Goal: Task Accomplishment & Management: Complete application form

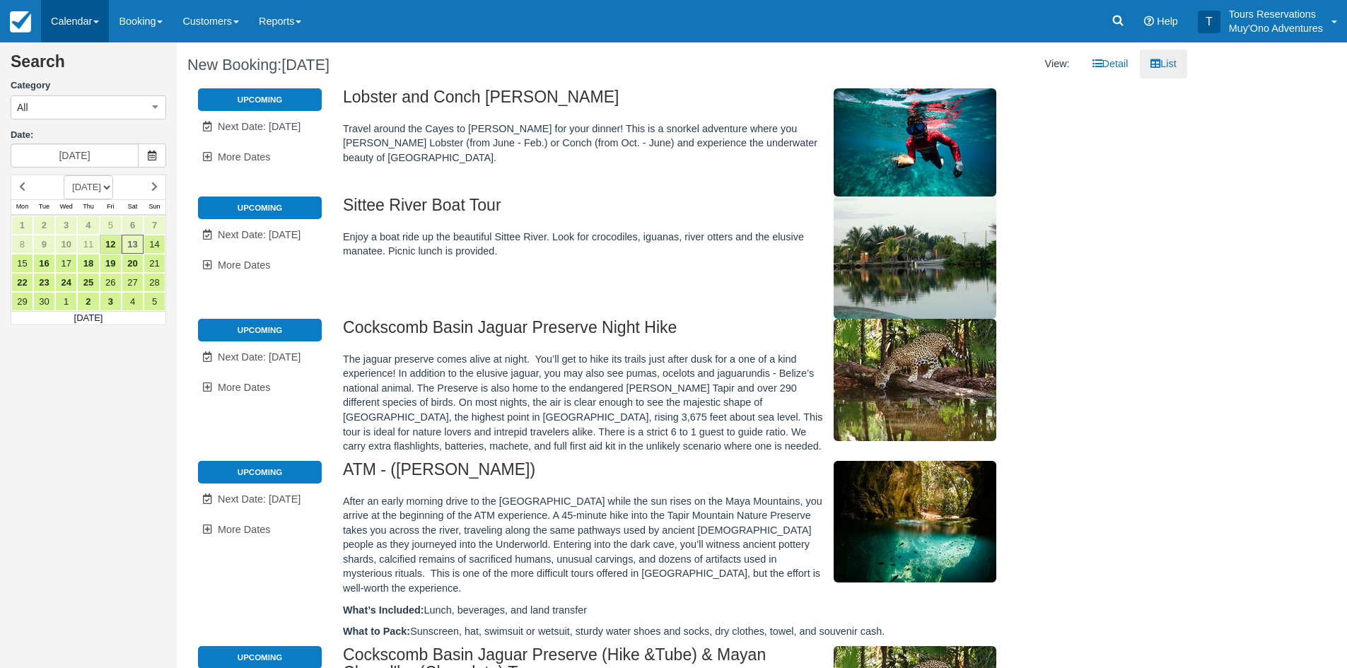
click at [84, 30] on link "Calendar" at bounding box center [75, 21] width 68 height 42
click at [105, 117] on link "Inventory" at bounding box center [98, 121] width 112 height 30
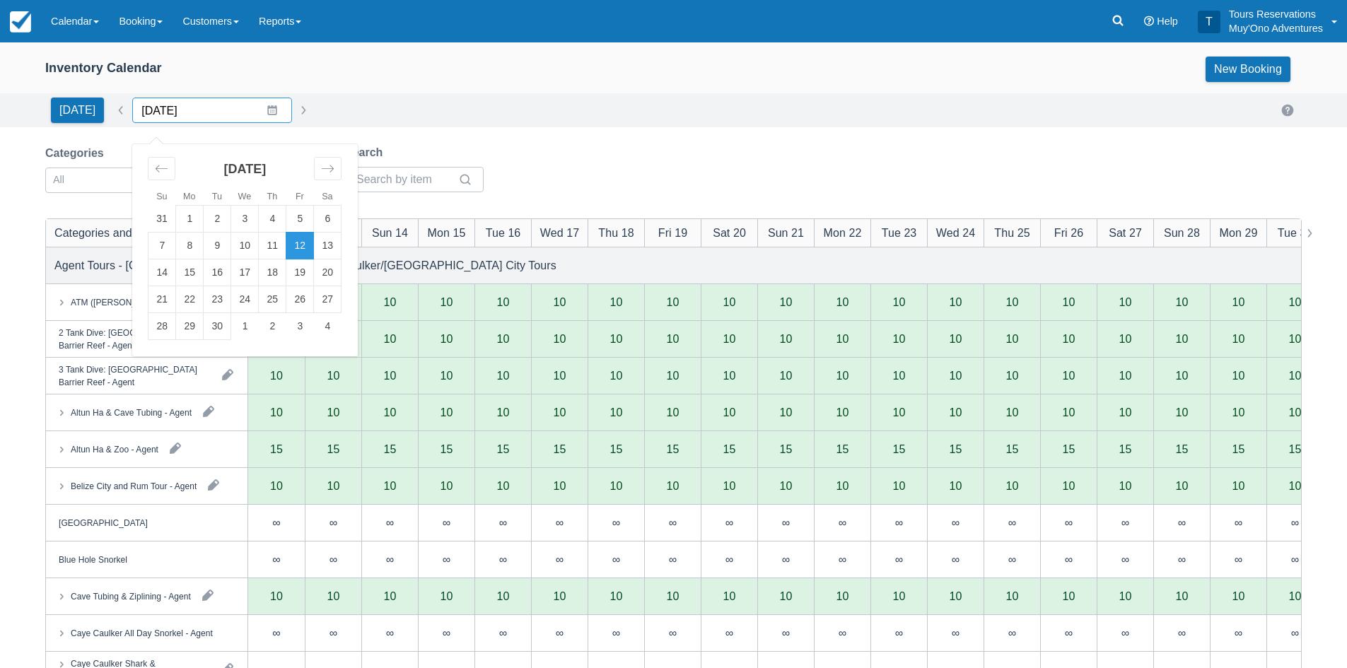
click at [147, 115] on input "[DATE]" at bounding box center [212, 110] width 160 height 25
click at [327, 159] on div "Move forward to switch to the next month." at bounding box center [328, 168] width 28 height 23
click at [331, 242] on td "8" at bounding box center [328, 246] width 28 height 27
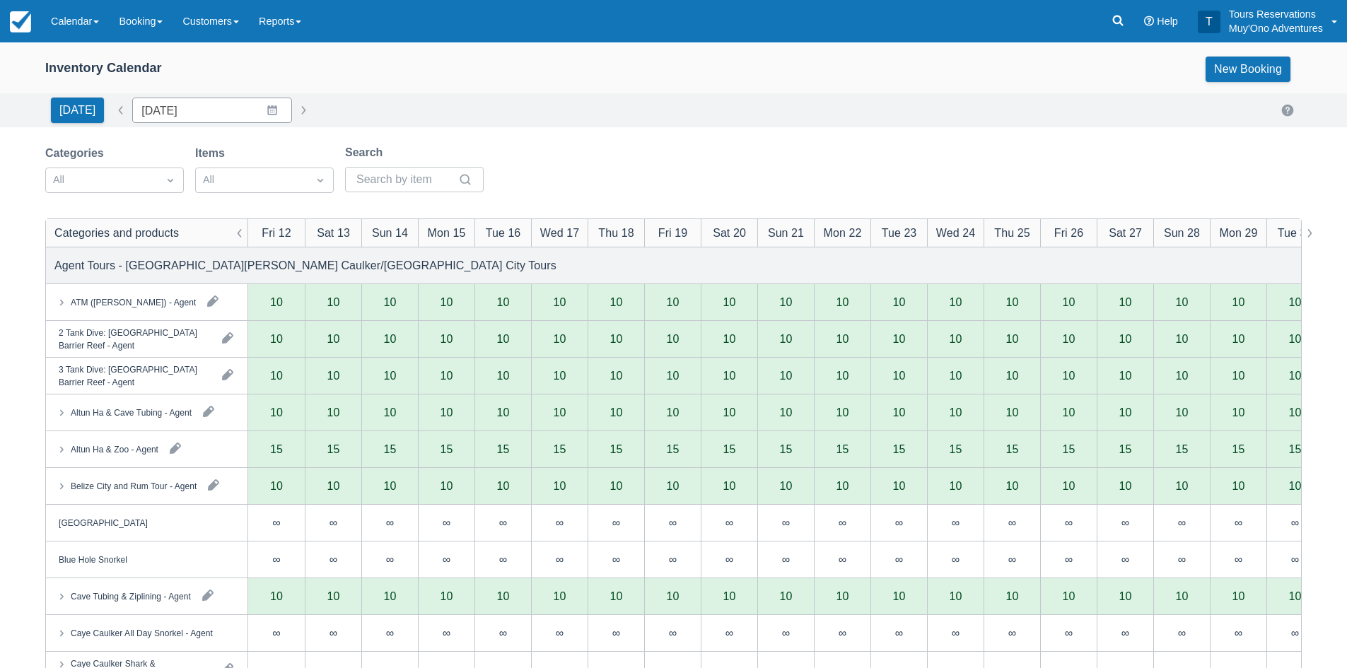
type input "11/08/25"
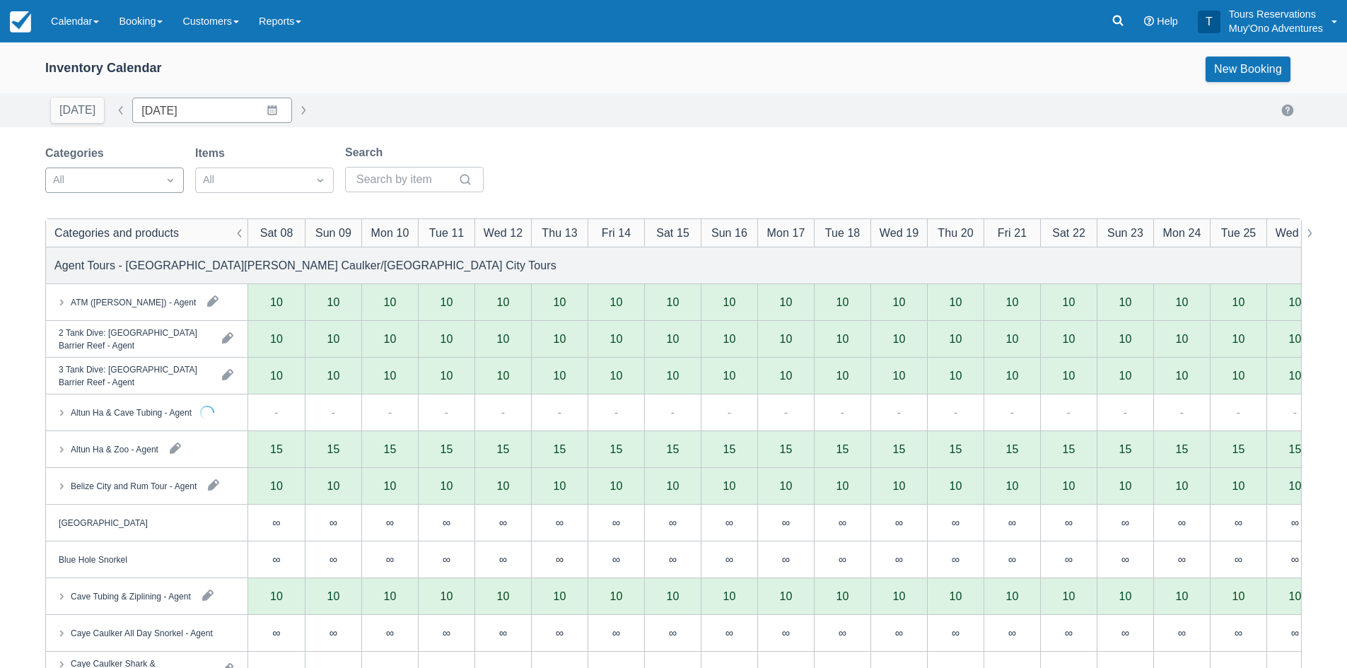
click at [137, 184] on div at bounding box center [102, 180] width 98 height 18
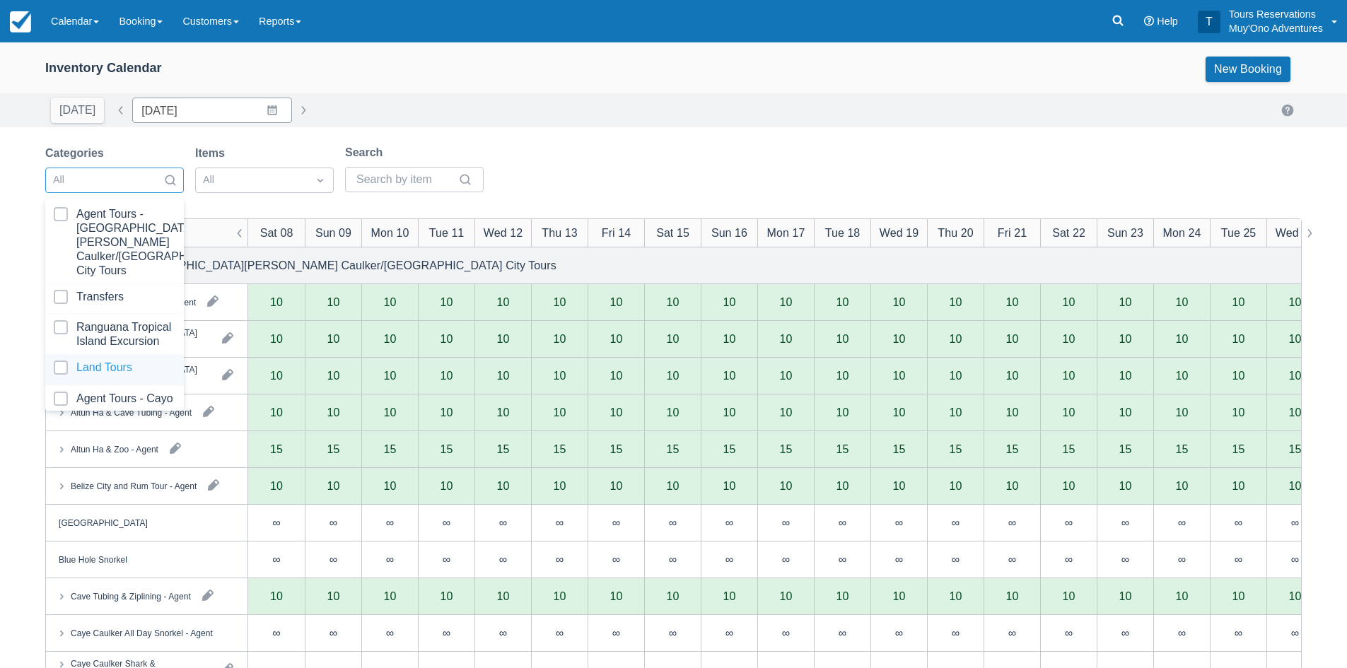
scroll to position [144, 0]
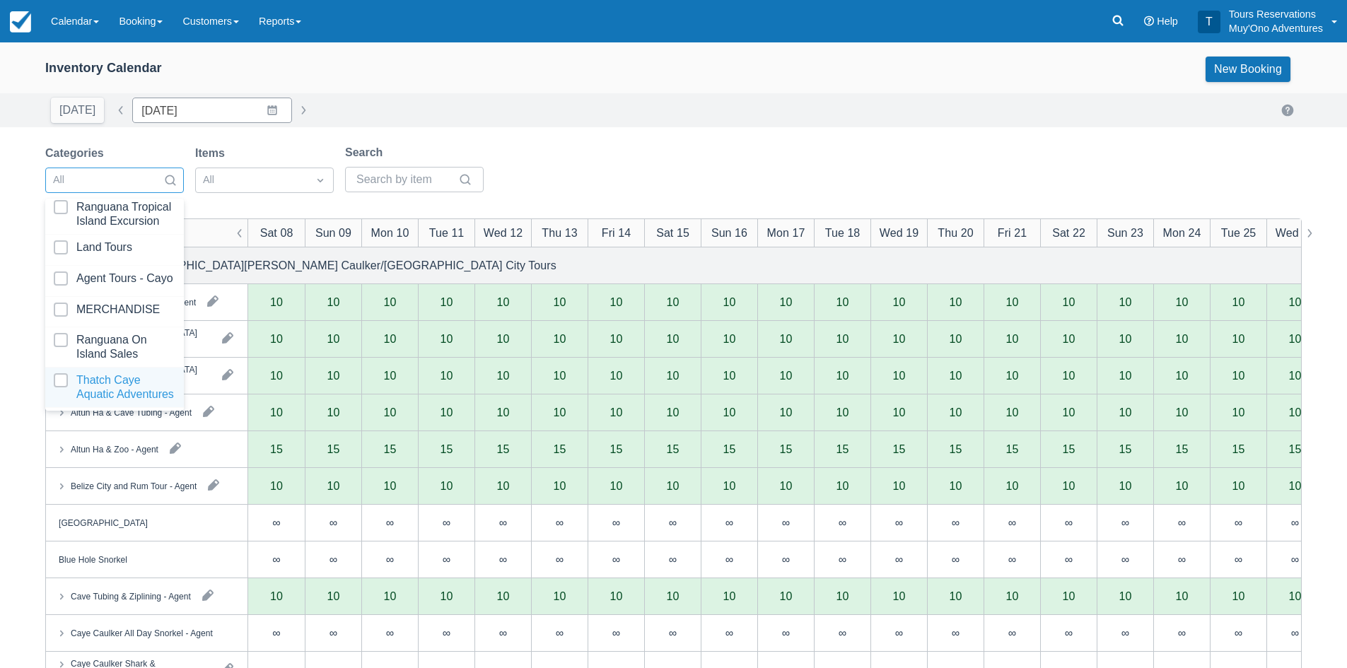
click at [117, 389] on div at bounding box center [115, 387] width 122 height 28
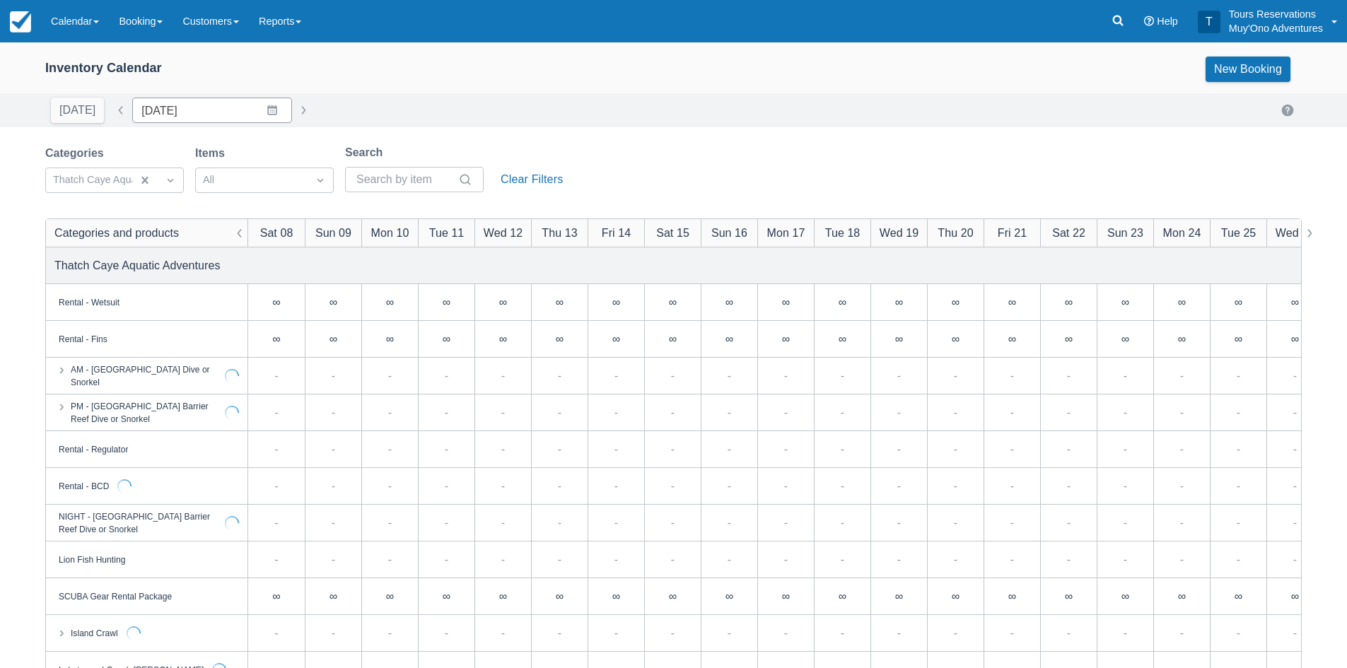
click at [677, 86] on div "Inventory Calendar New Booking" at bounding box center [673, 72] width 1347 height 42
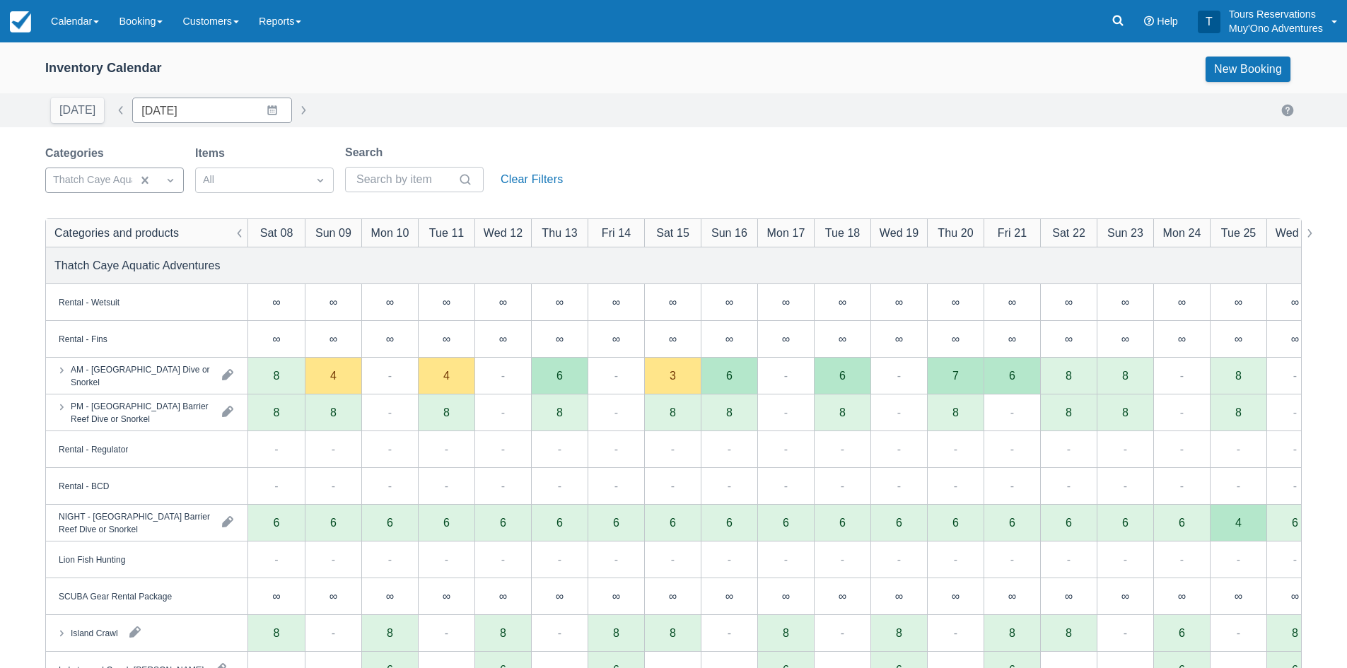
drag, startPoint x: 143, startPoint y: 175, endPoint x: 106, endPoint y: 184, distance: 37.9
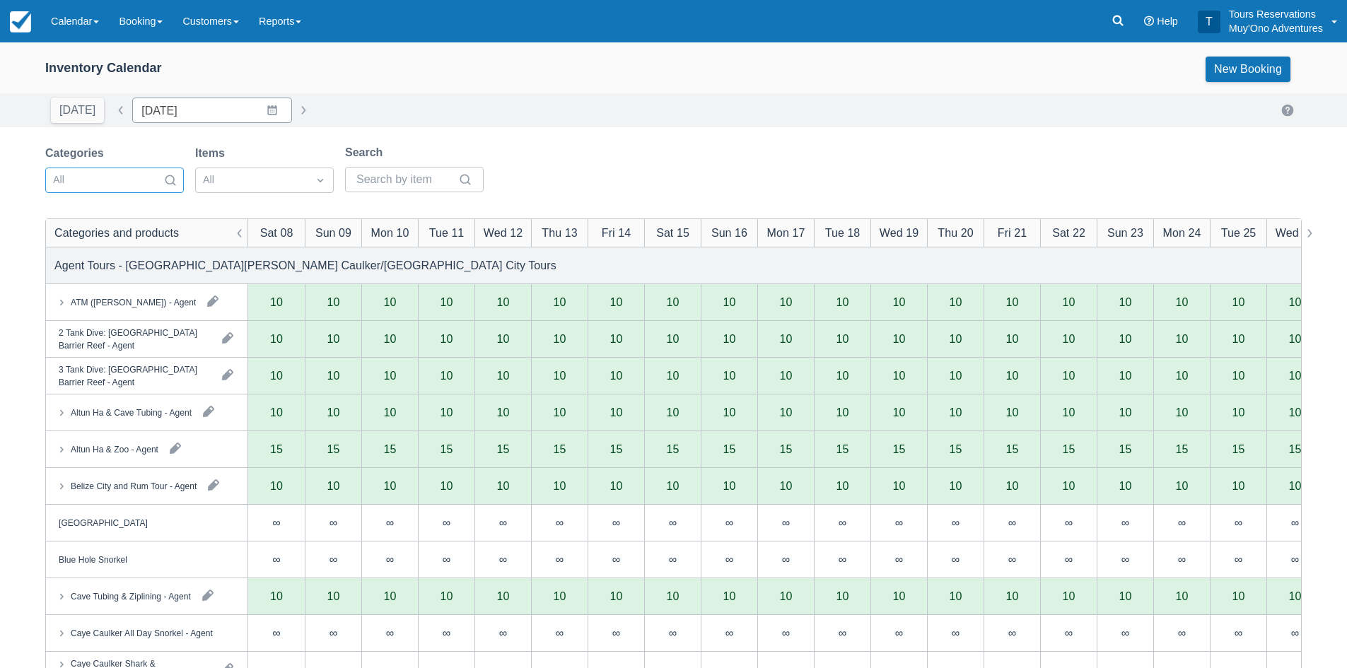
click at [105, 184] on div at bounding box center [102, 180] width 98 height 18
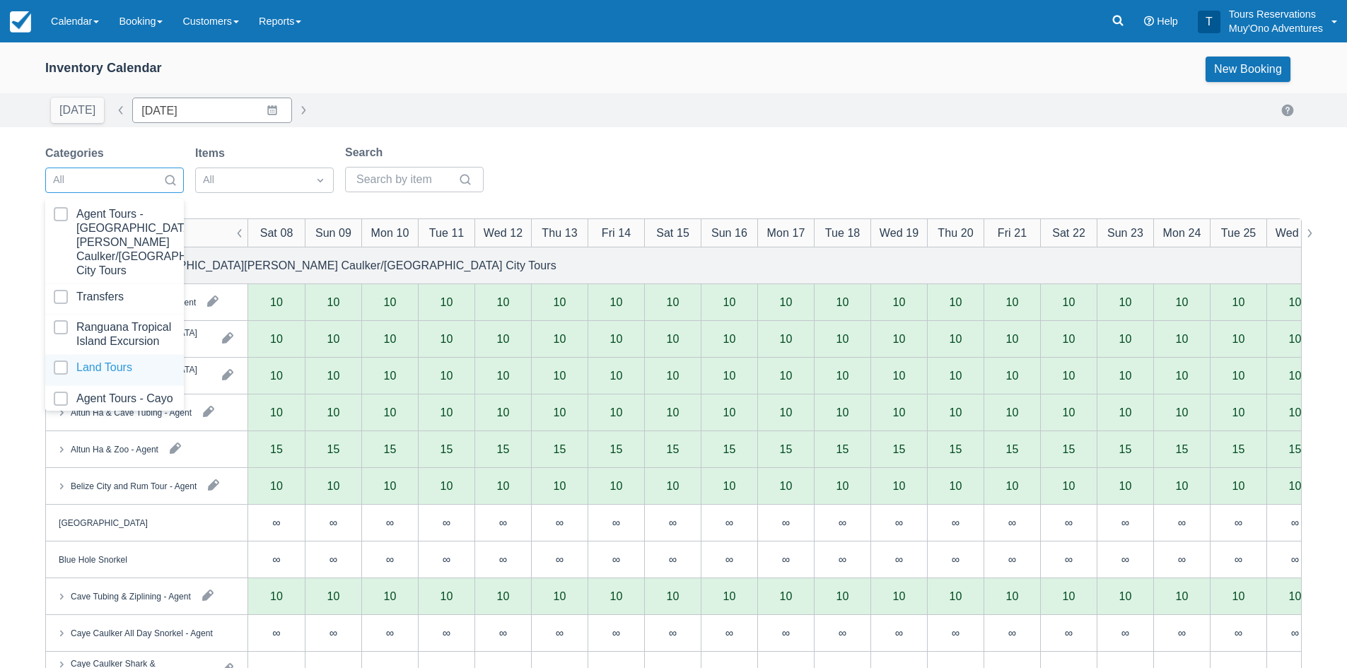
click at [117, 372] on div at bounding box center [115, 370] width 122 height 19
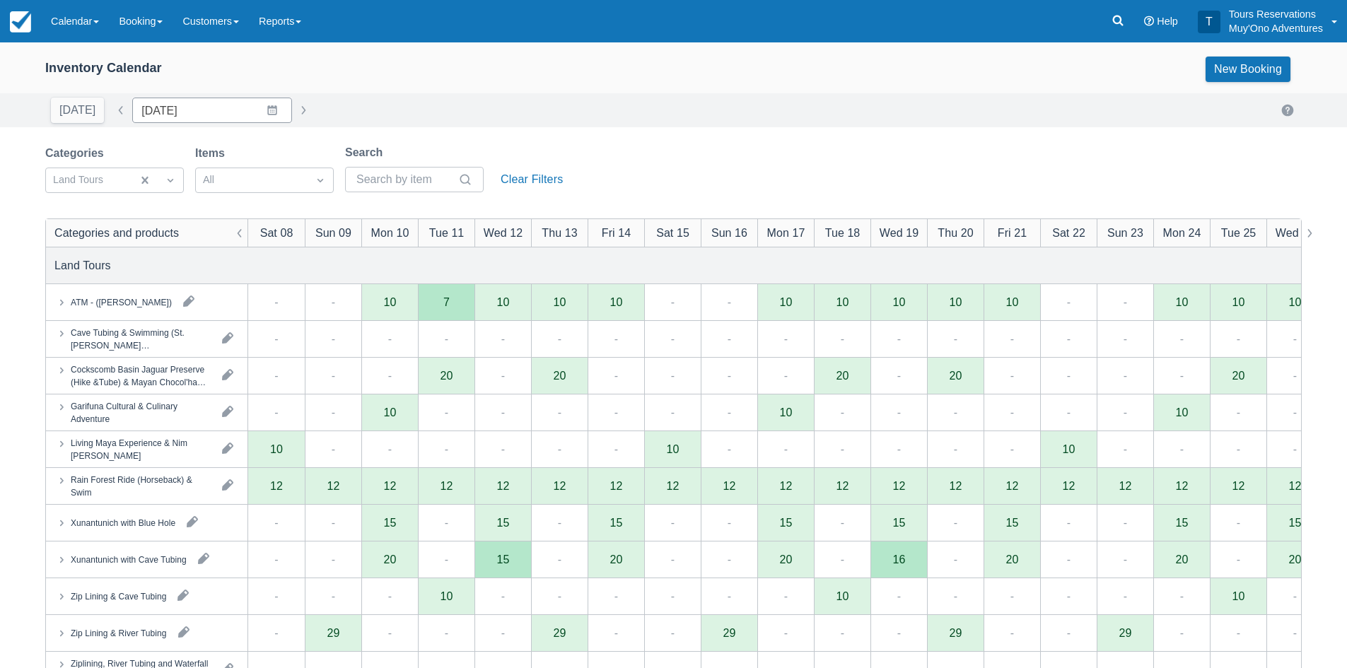
click at [651, 120] on div "Today Date 11/08/25 Navigate forward to interact with the calendar and select a…" at bounding box center [673, 110] width 1256 height 25
click at [66, 308] on icon at bounding box center [61, 302] width 14 height 14
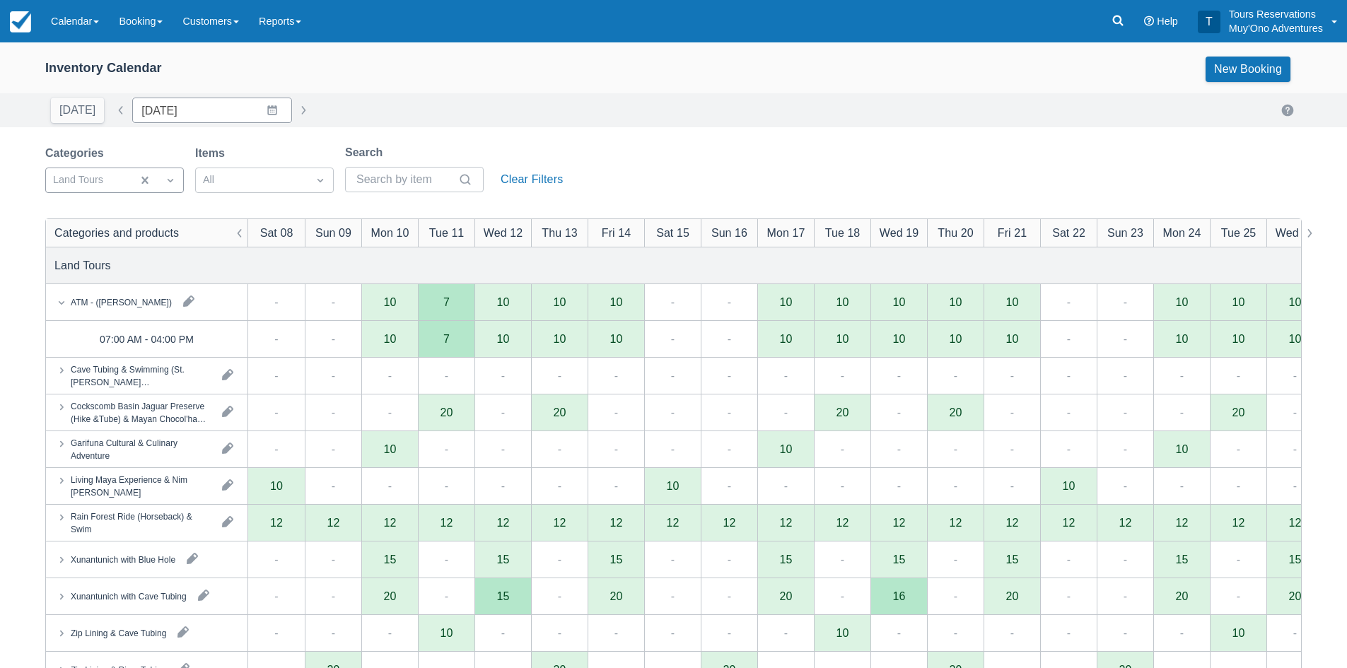
click at [125, 184] on div at bounding box center [89, 180] width 72 height 18
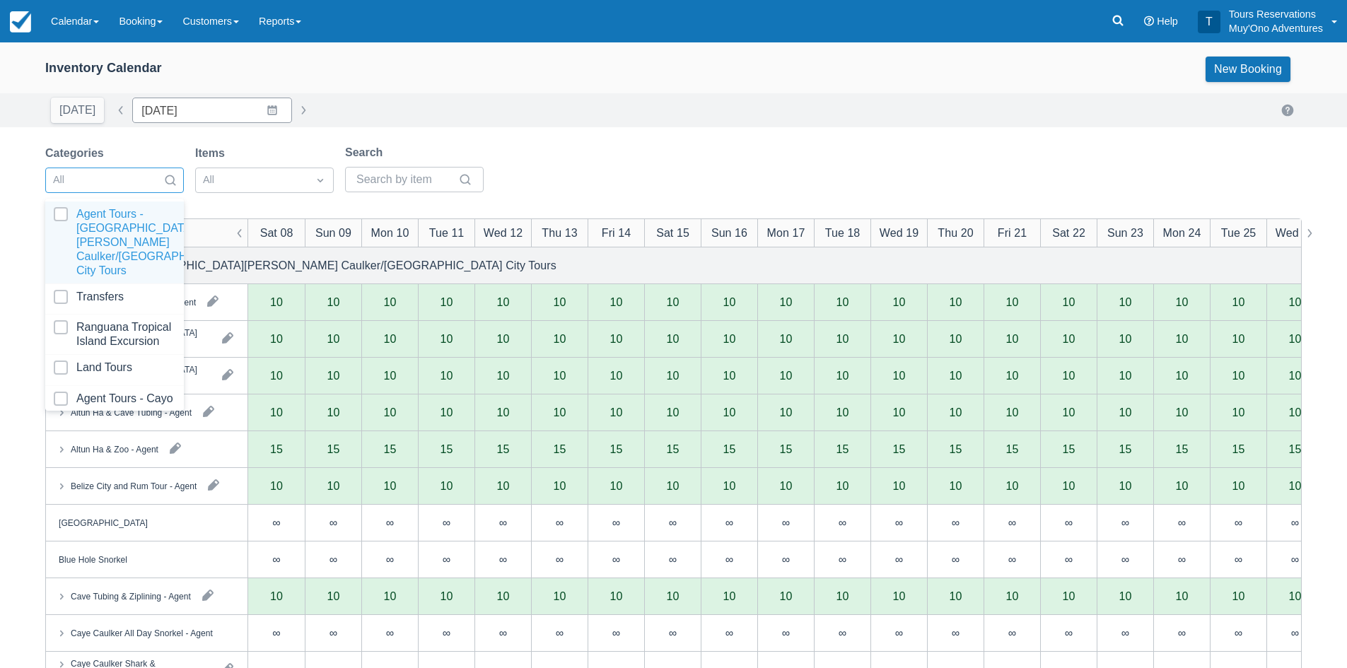
click at [139, 182] on div at bounding box center [102, 180] width 98 height 18
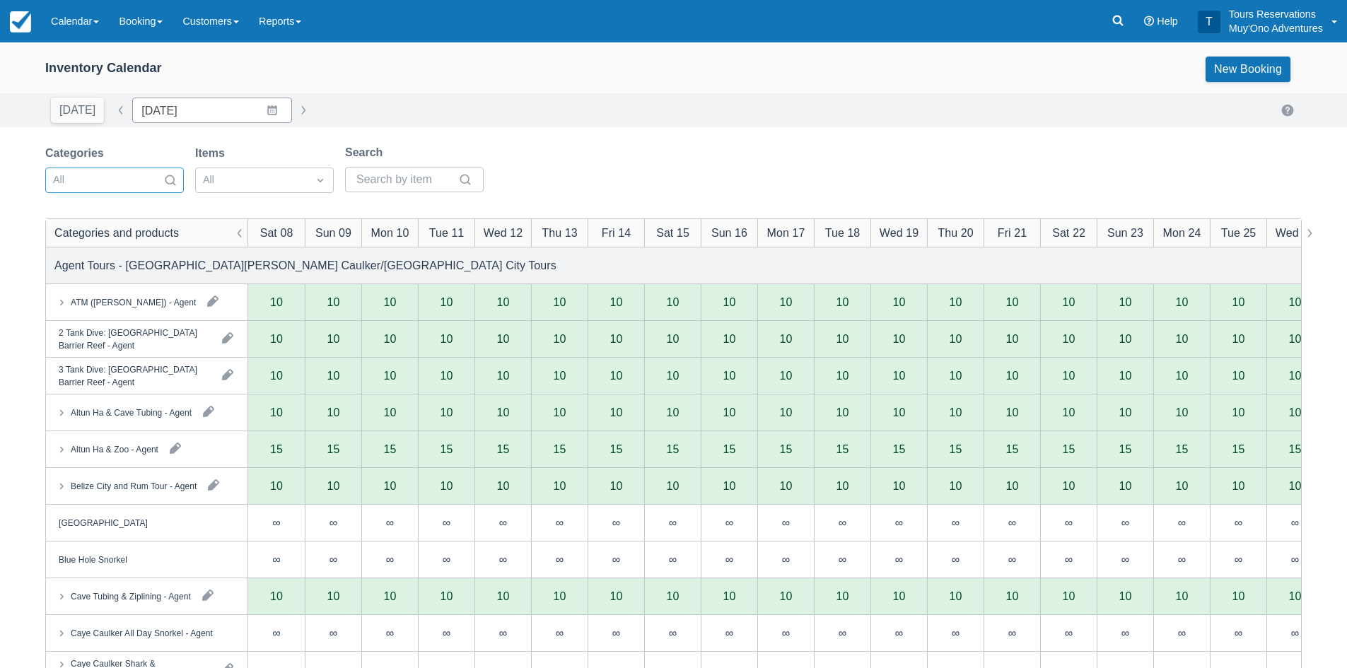
click at [105, 184] on div at bounding box center [102, 180] width 98 height 18
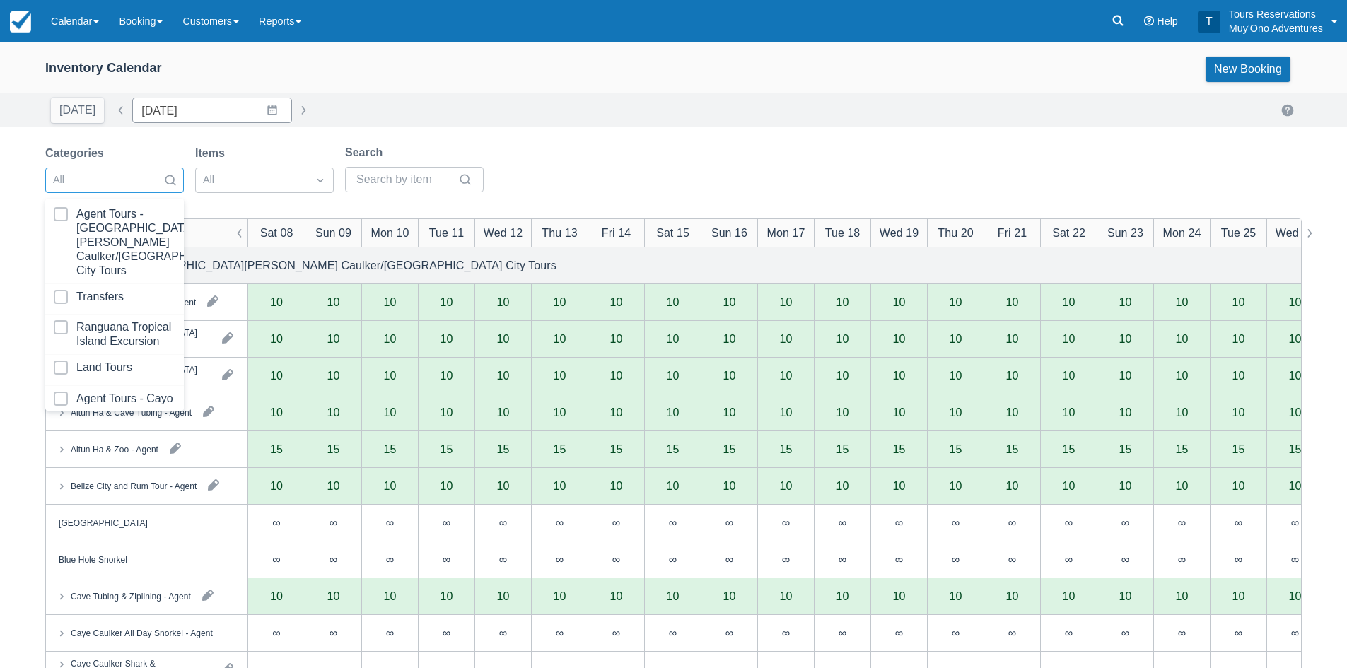
scroll to position [144, 0]
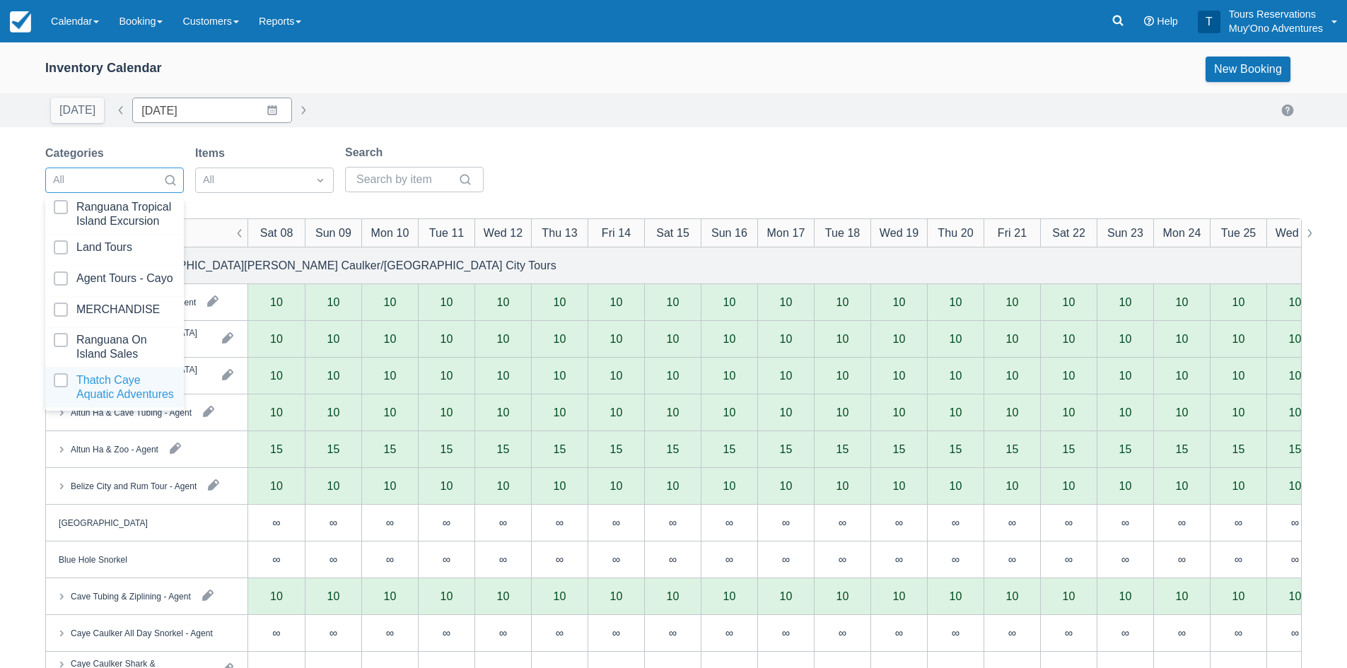
click at [99, 373] on div at bounding box center [115, 387] width 122 height 28
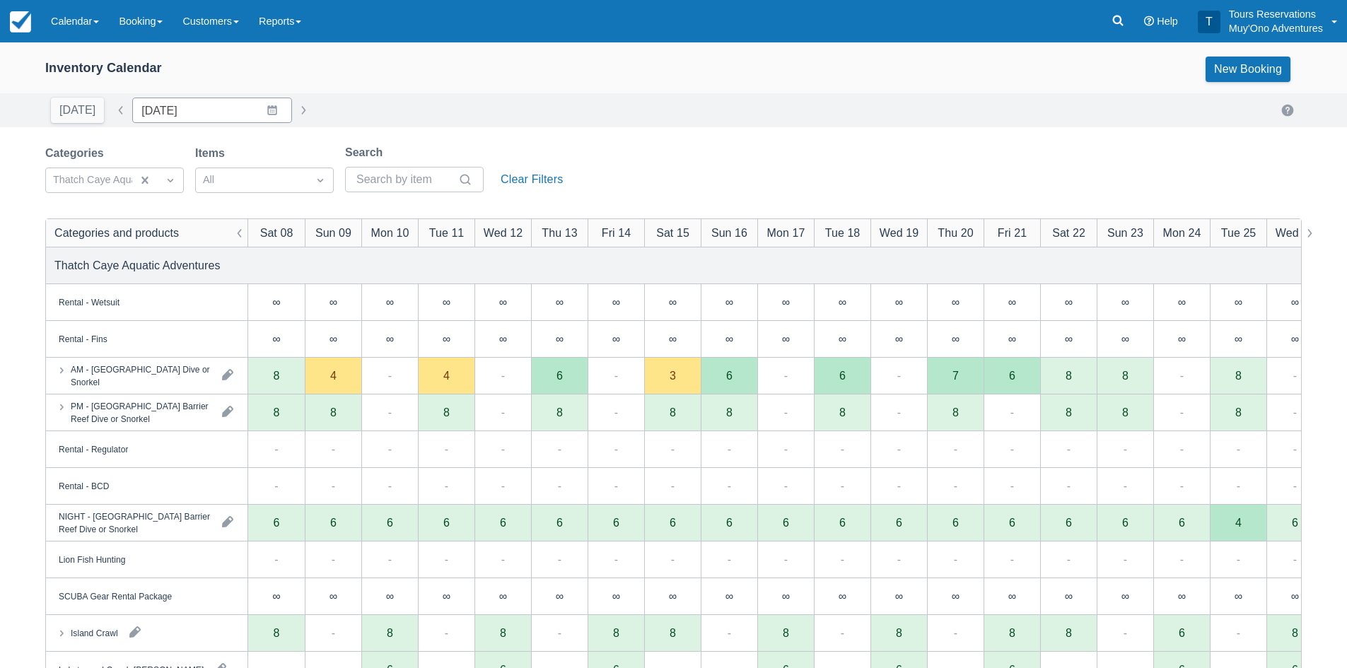
click at [568, 154] on div "Categories Thatch Caye Aquatic Adventures Items All Search Clear Filters" at bounding box center [306, 172] width 523 height 57
click at [94, 40] on link "Calendar" at bounding box center [75, 21] width 68 height 42
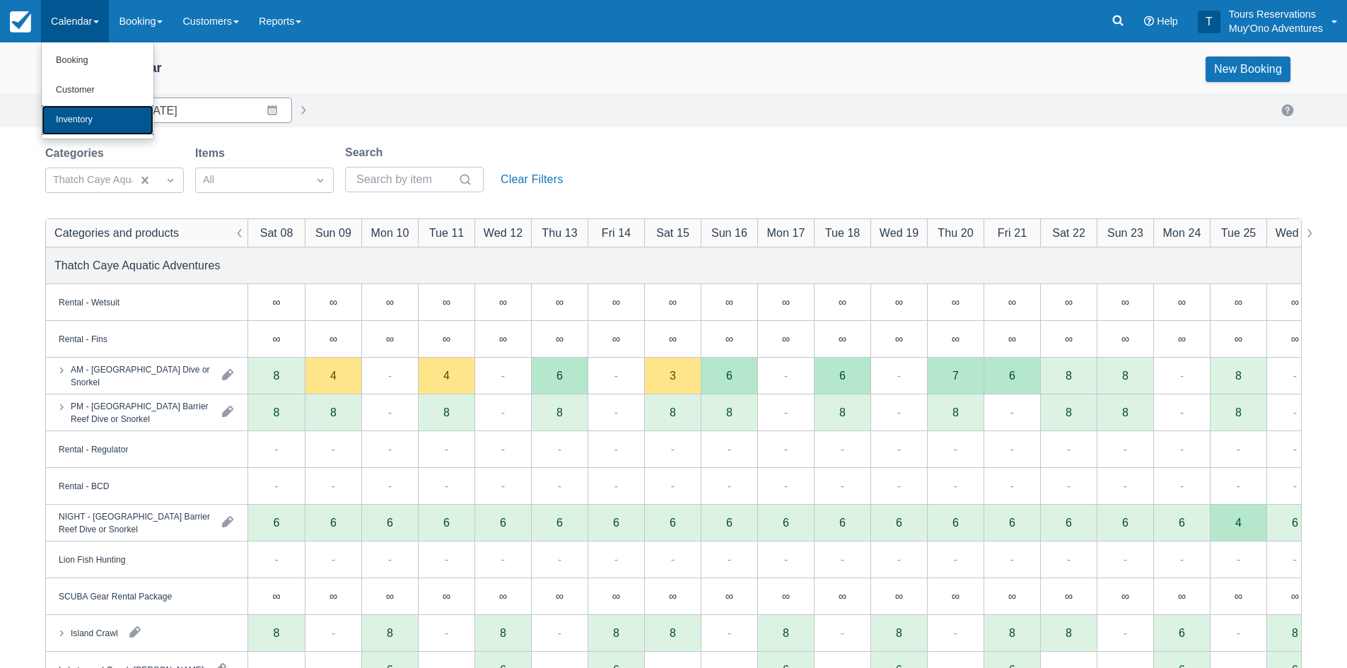
click at [83, 133] on link "Inventory" at bounding box center [98, 120] width 112 height 30
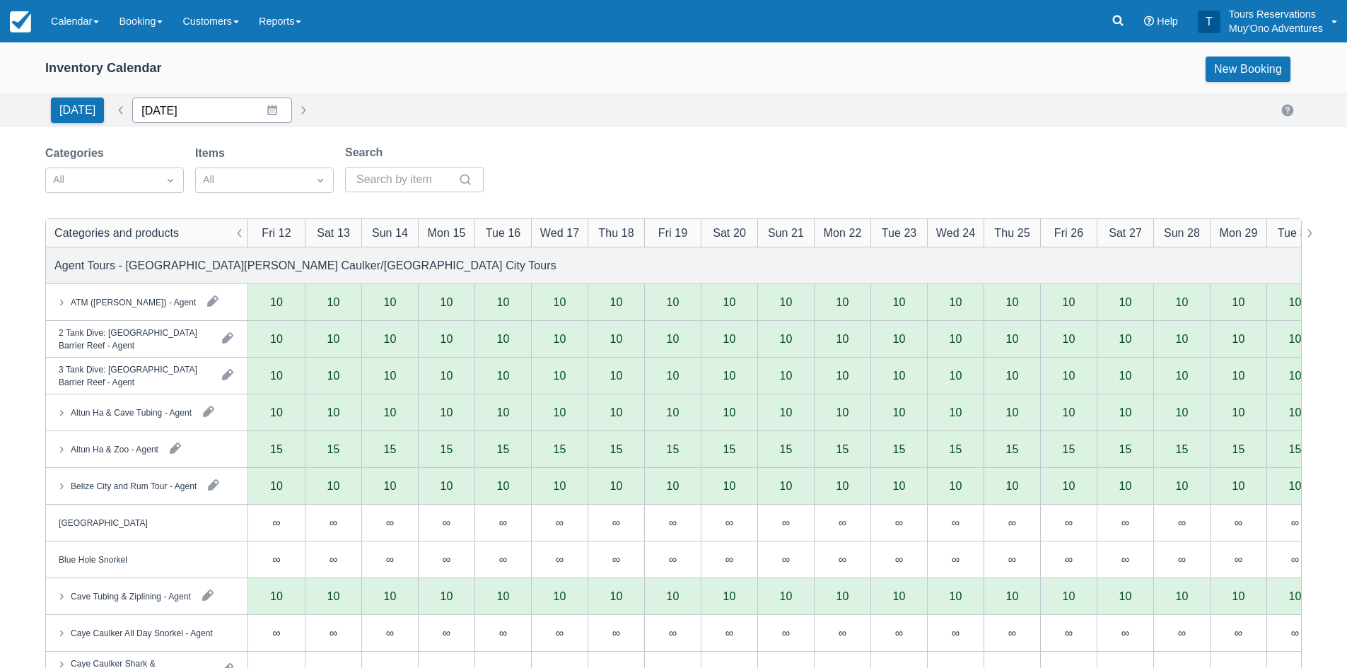
click at [187, 111] on input "09/12/25" at bounding box center [212, 110] width 160 height 25
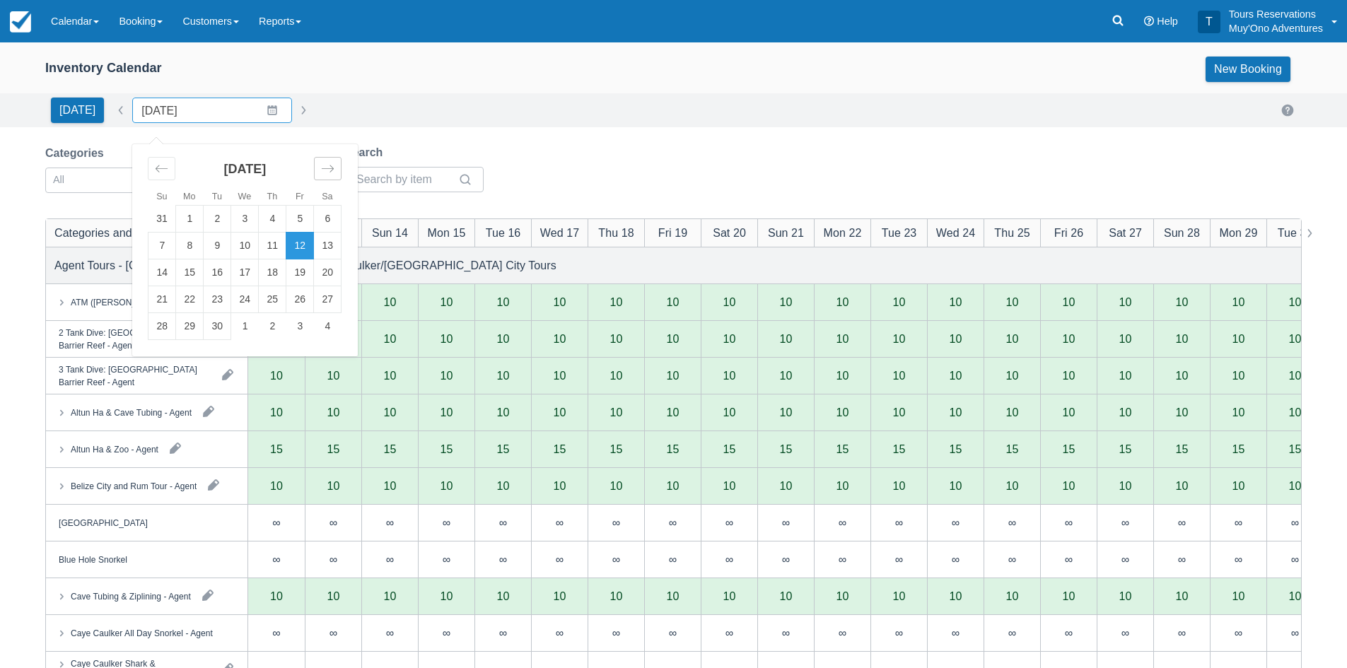
click at [317, 176] on div "Move forward to switch to the next month." at bounding box center [328, 168] width 28 height 23
click at [322, 244] on td "11" at bounding box center [328, 246] width 28 height 27
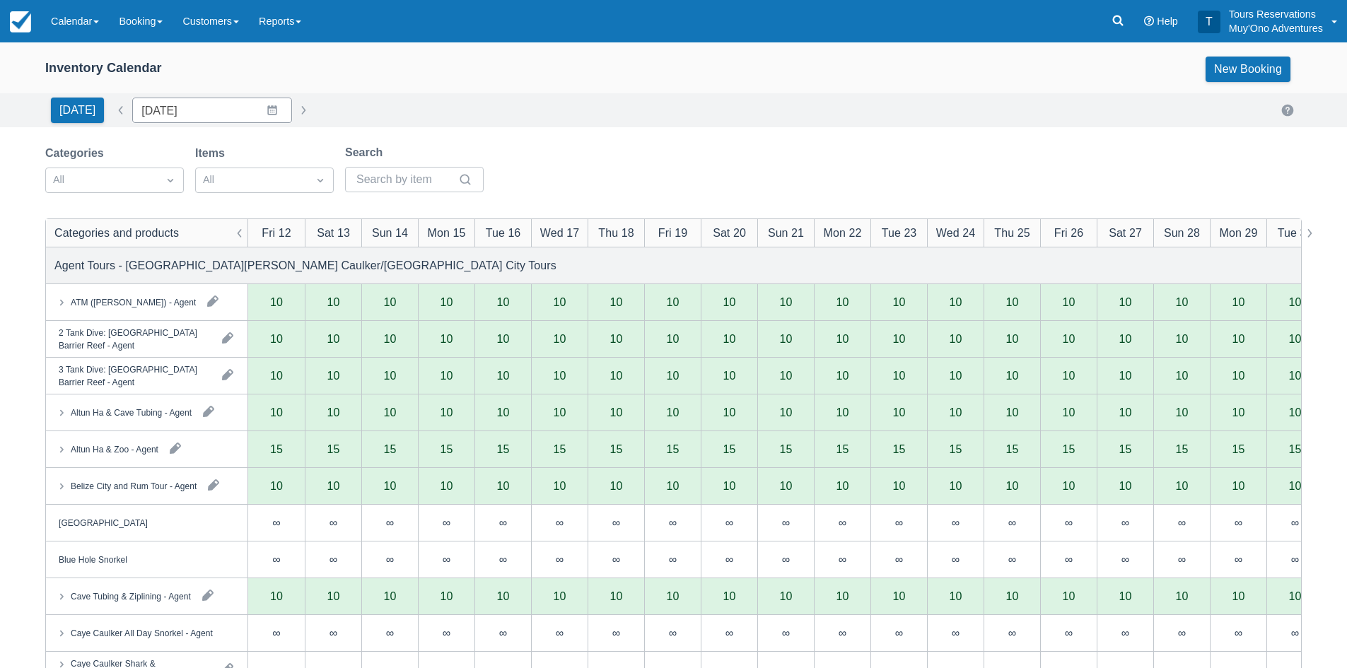
type input "10/11/25"
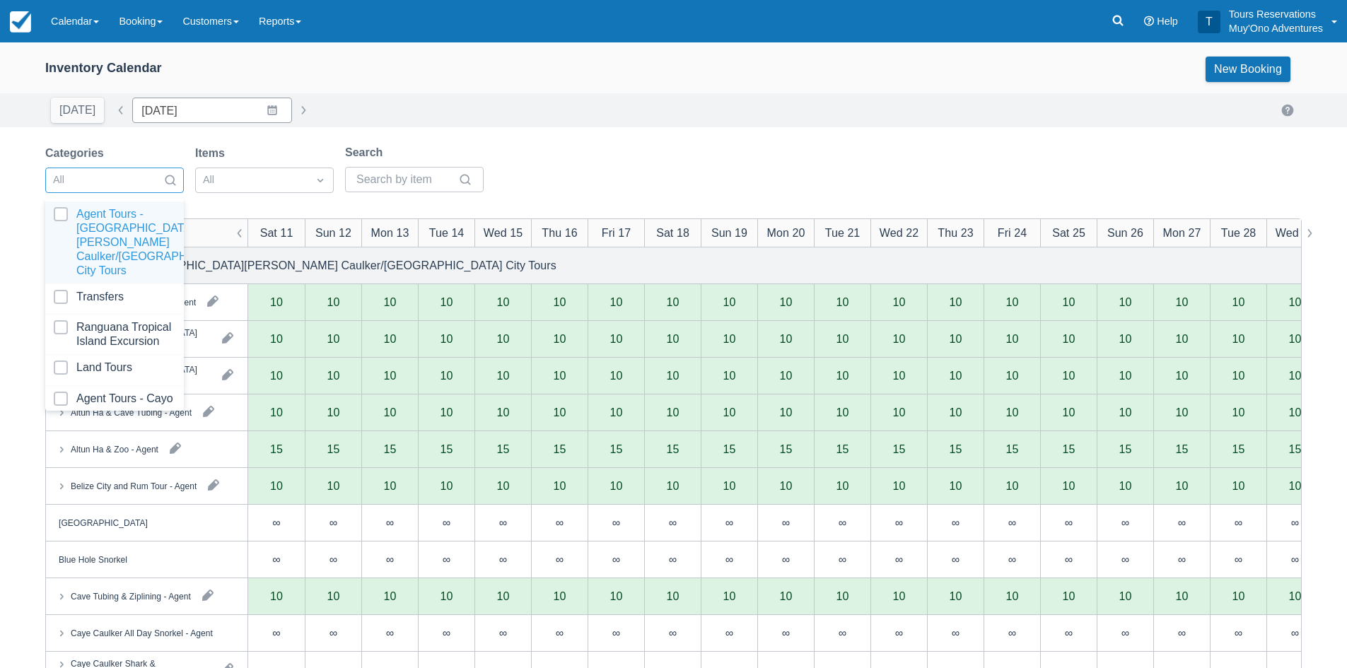
click at [144, 185] on div at bounding box center [102, 180] width 98 height 18
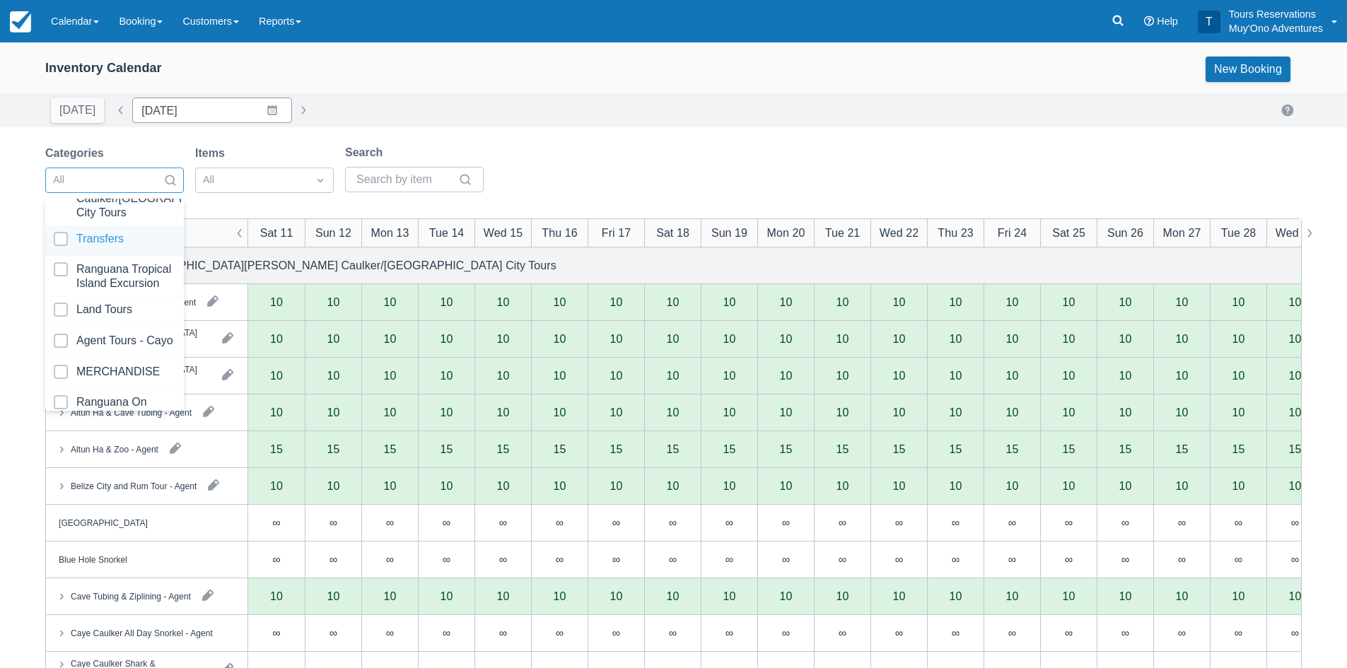
scroll to position [144, 0]
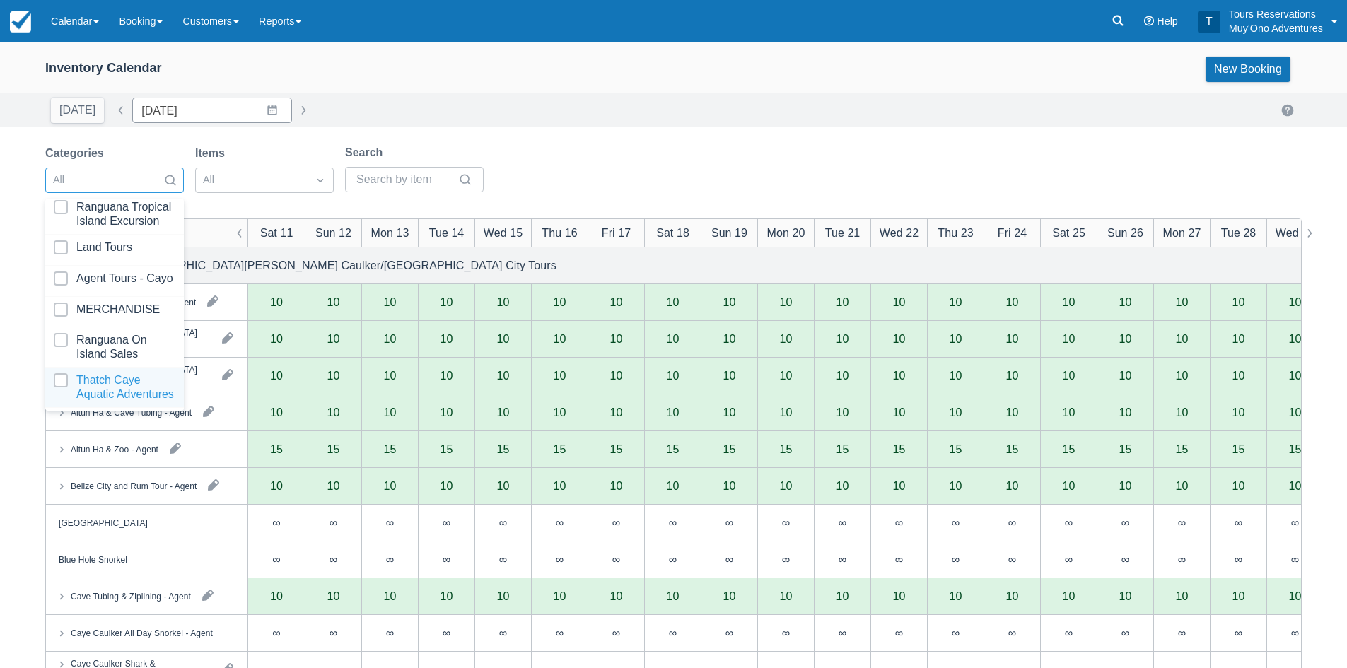
click at [121, 390] on div at bounding box center [115, 387] width 122 height 28
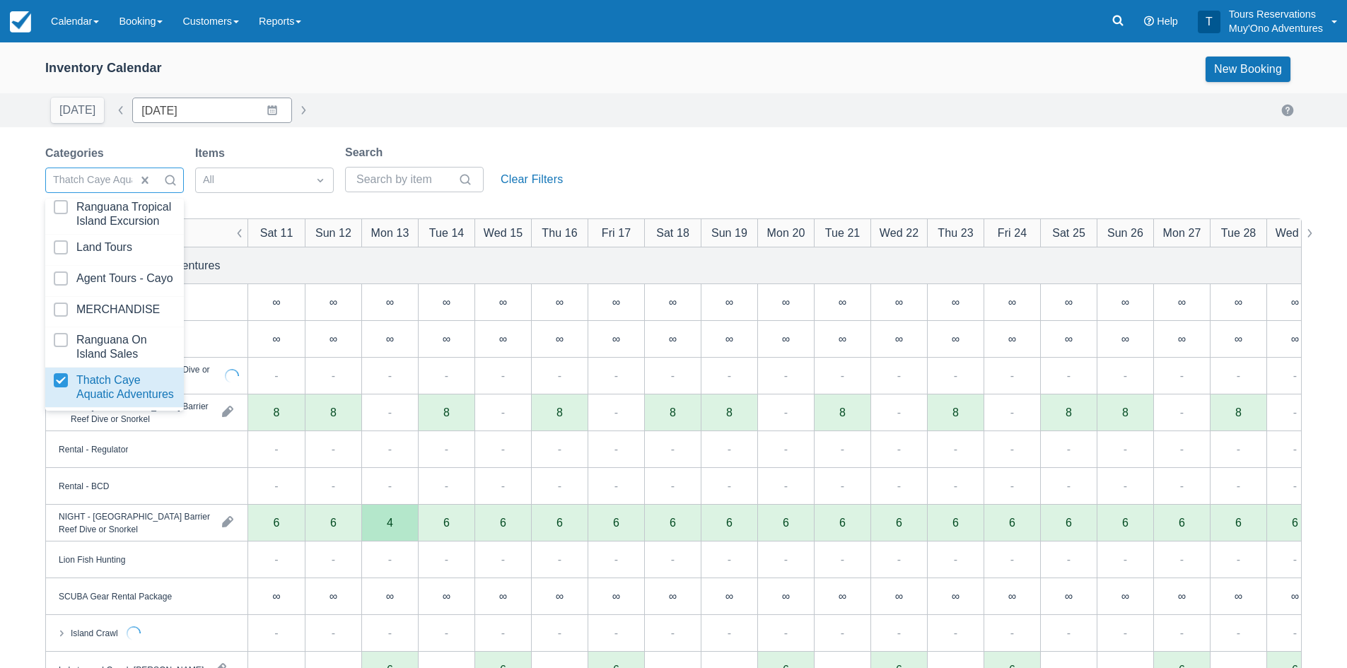
click at [739, 135] on div "Inventory Calendar New Booking Today Date 10/11/25 Navigate forward to interact…" at bounding box center [673, 453] width 1347 height 822
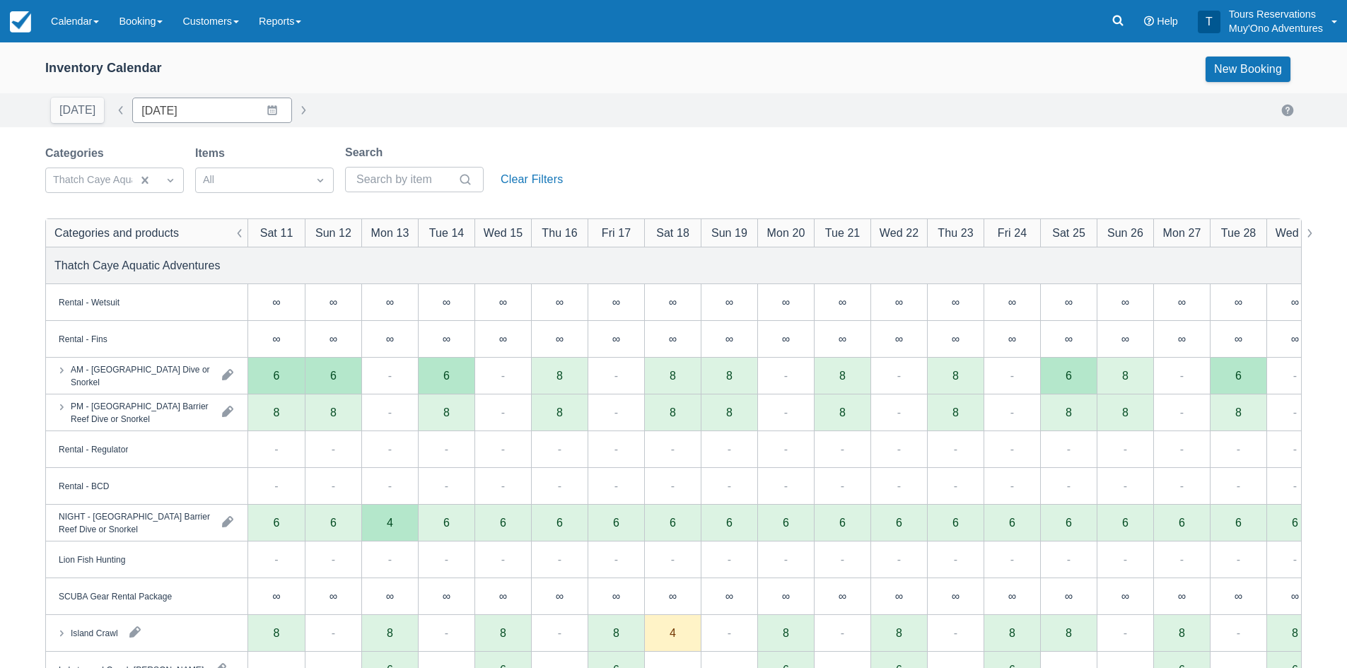
click at [674, 139] on div "Inventory Calendar New Booking Today Date 10/11/25 Navigate forward to interact…" at bounding box center [673, 453] width 1347 height 822
click at [378, 104] on div "Today Date 10/11/25 Navigate forward to interact with the calendar and select a…" at bounding box center [673, 110] width 1256 height 25
click at [425, 110] on div "Today Date 10/11/25 Navigate forward to interact with the calendar and select a…" at bounding box center [673, 110] width 1256 height 25
click at [444, 110] on div "Today Date 10/11/25 Navigate forward to interact with the calendar and select a…" at bounding box center [673, 110] width 1256 height 25
click at [587, 90] on div "Inventory Calendar New Booking" at bounding box center [673, 72] width 1347 height 42
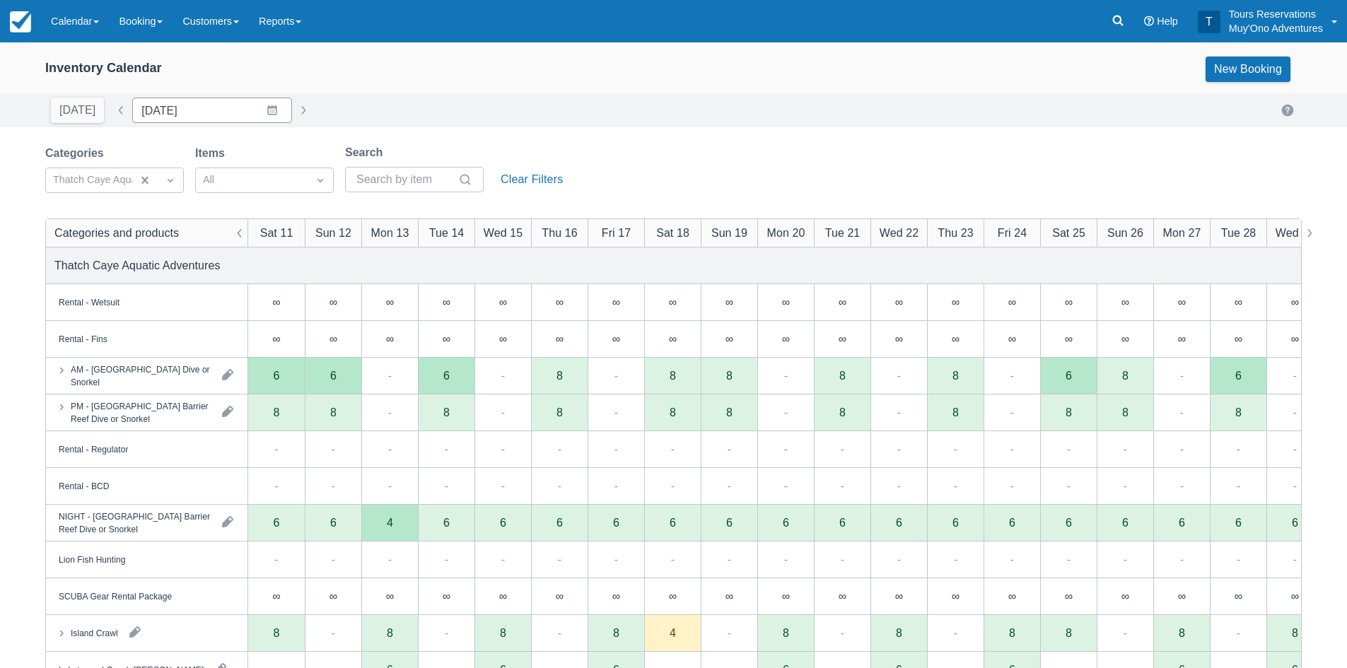
click at [219, 209] on div "Categories Thatch Caye Aquatic Adventures Items All Search Clear Filters Catego…" at bounding box center [673, 504] width 1256 height 720
click at [423, 98] on div "Today Date 10/11/25 Navigate forward to interact with the calendar and select a…" at bounding box center [673, 110] width 1256 height 25
click at [429, 129] on div "Inventory Calendar New Booking Today Date 10/11/25 Navigate forward to interact…" at bounding box center [673, 453] width 1347 height 822
click at [357, 119] on div "Today Date 10/11/25 Navigate forward to interact with the calendar and select a…" at bounding box center [673, 110] width 1256 height 25
click at [443, 77] on div "Inventory Calendar New Booking" at bounding box center [673, 69] width 1256 height 25
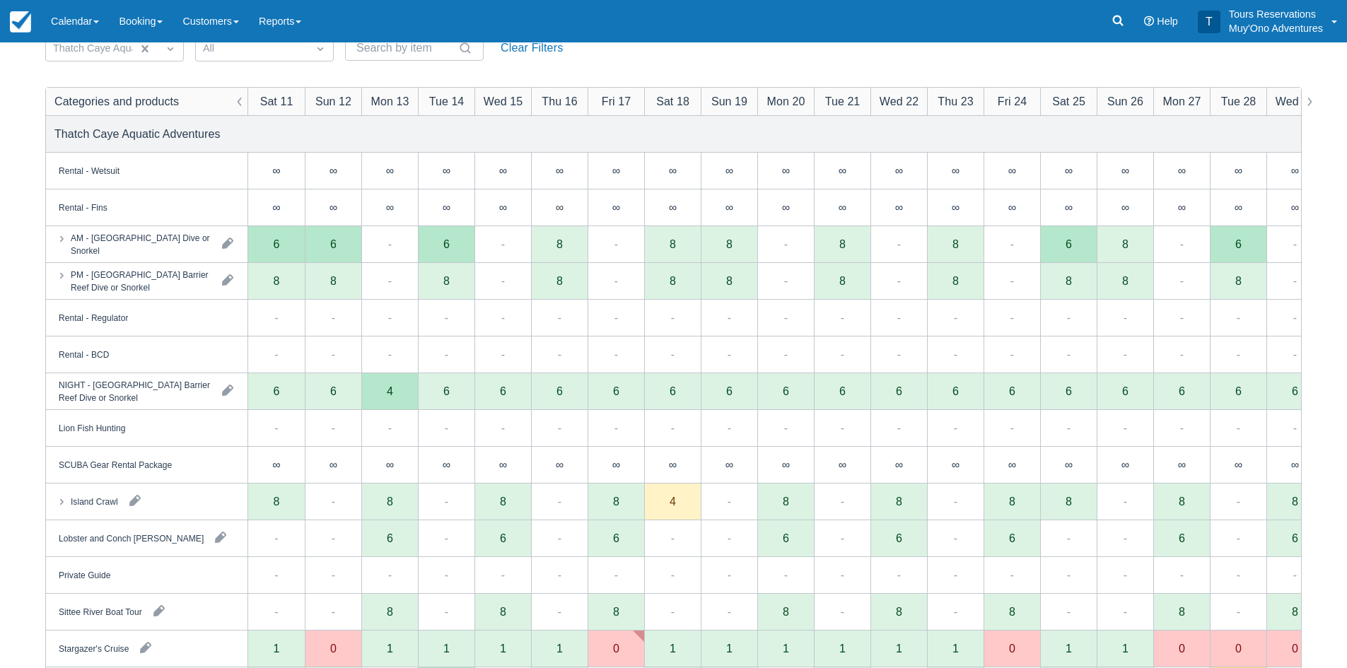
scroll to position [141, 0]
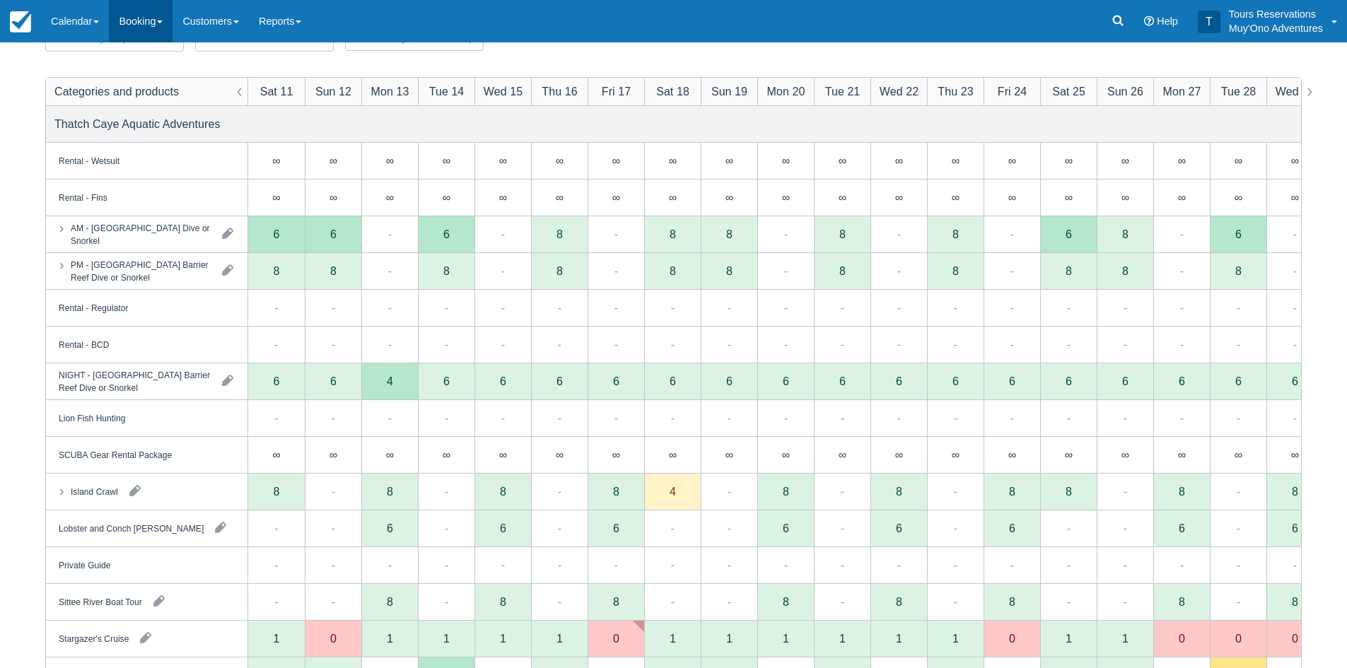
click at [130, 19] on link "Booking" at bounding box center [141, 21] width 64 height 42
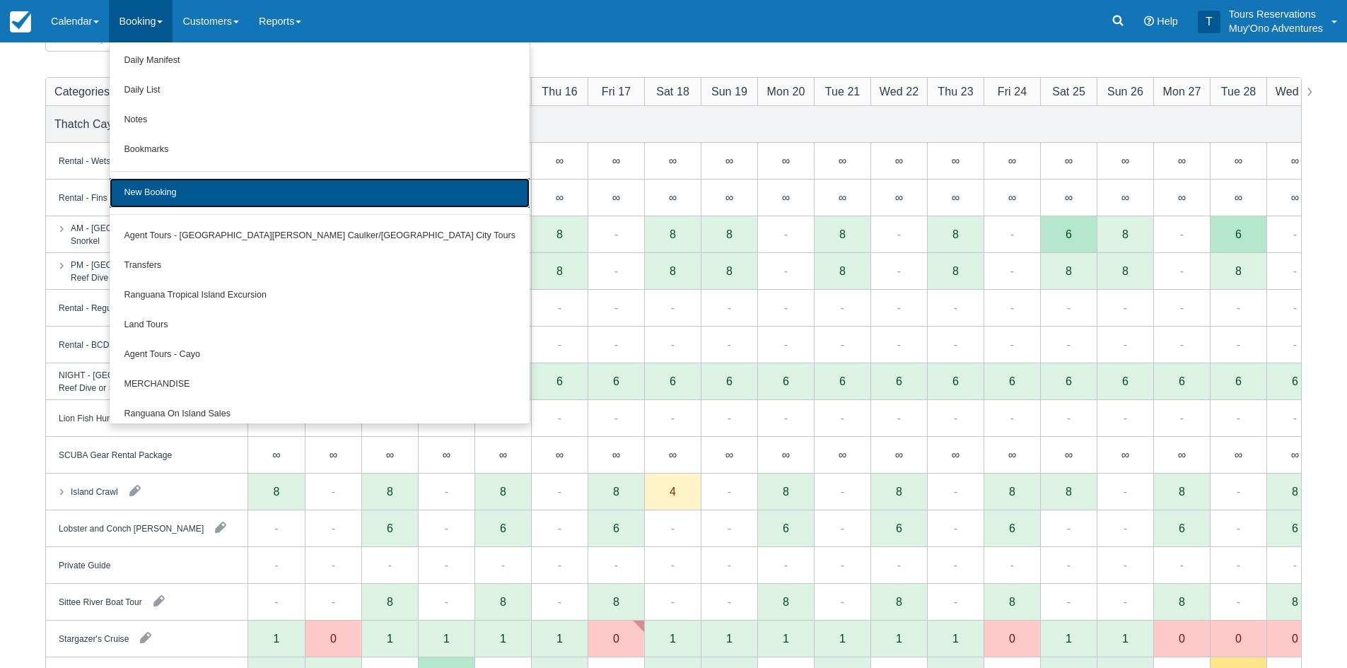
click at [189, 205] on link "New Booking" at bounding box center [320, 193] width 420 height 30
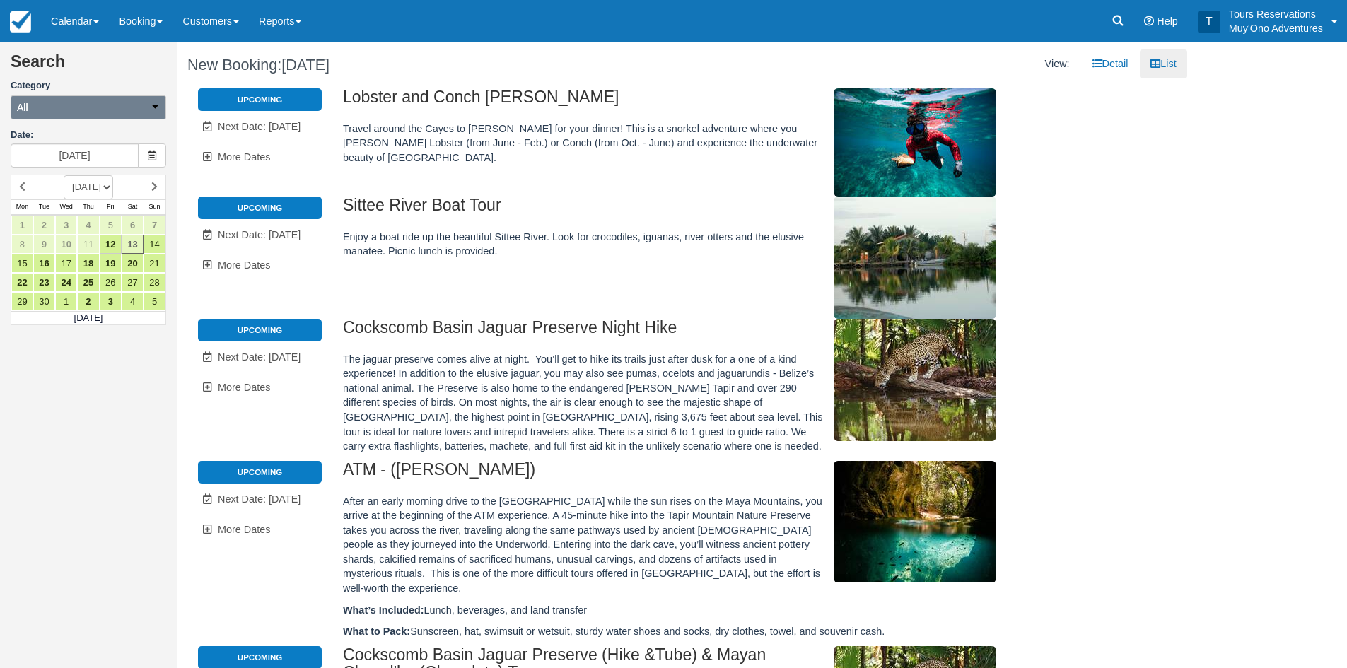
click at [64, 112] on button "All" at bounding box center [89, 107] width 156 height 24
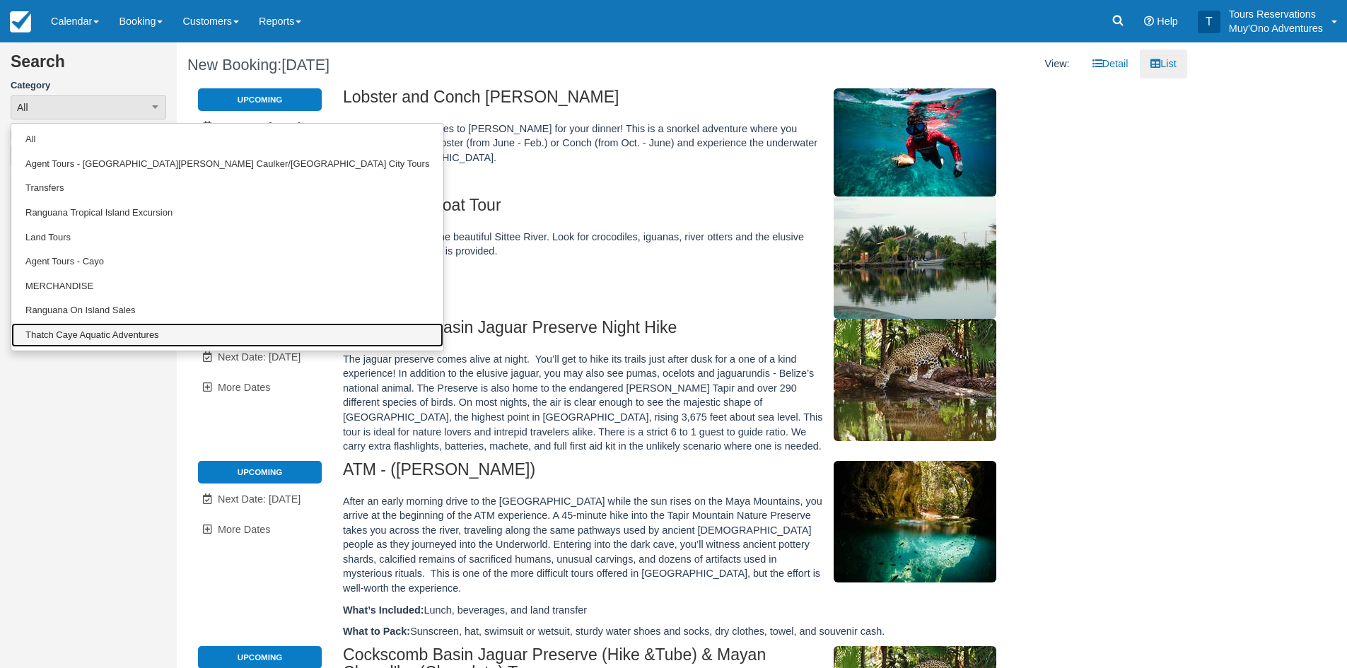
click at [114, 335] on link "Thatch Caye Aquatic Adventures" at bounding box center [227, 335] width 432 height 25
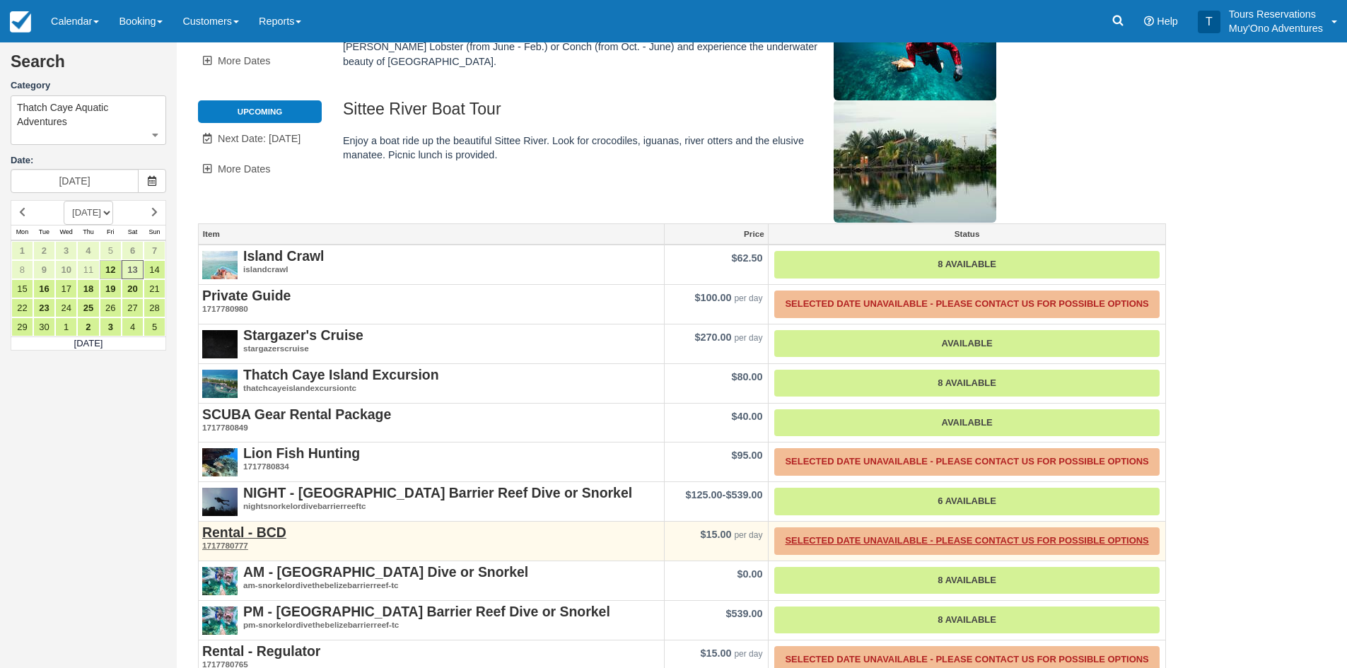
scroll to position [122, 0]
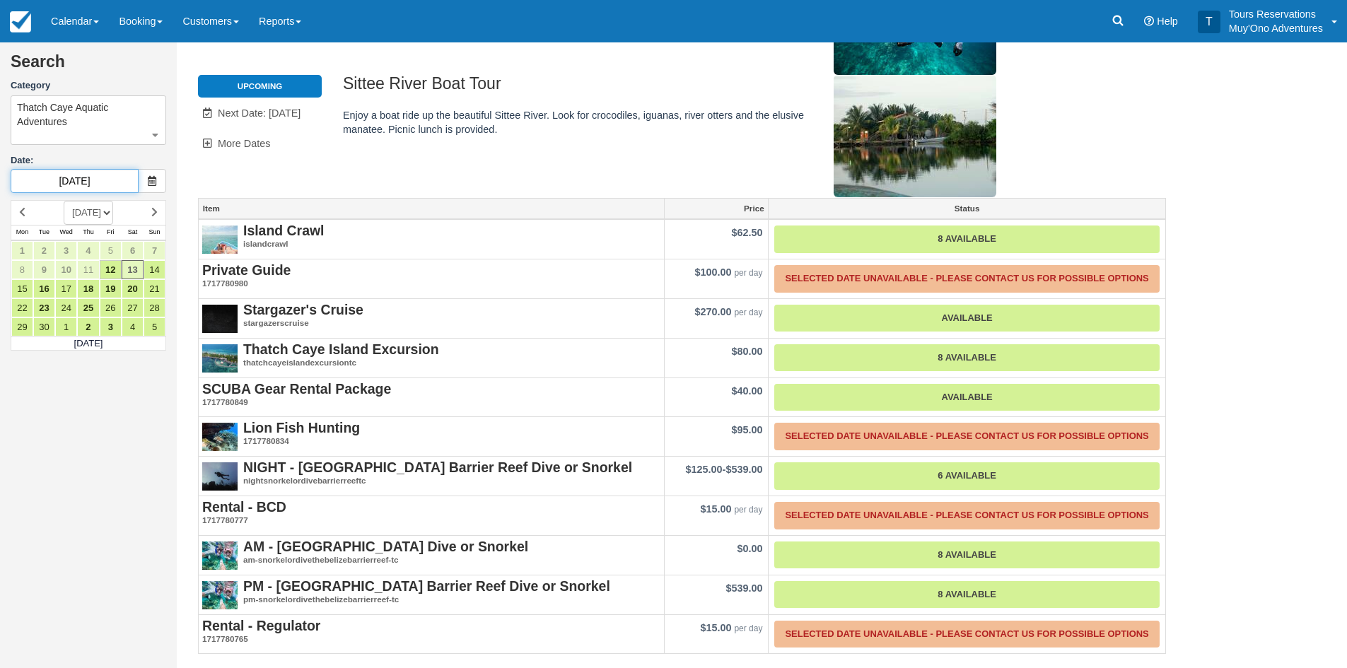
click at [87, 185] on input "09/13/25" at bounding box center [75, 181] width 128 height 24
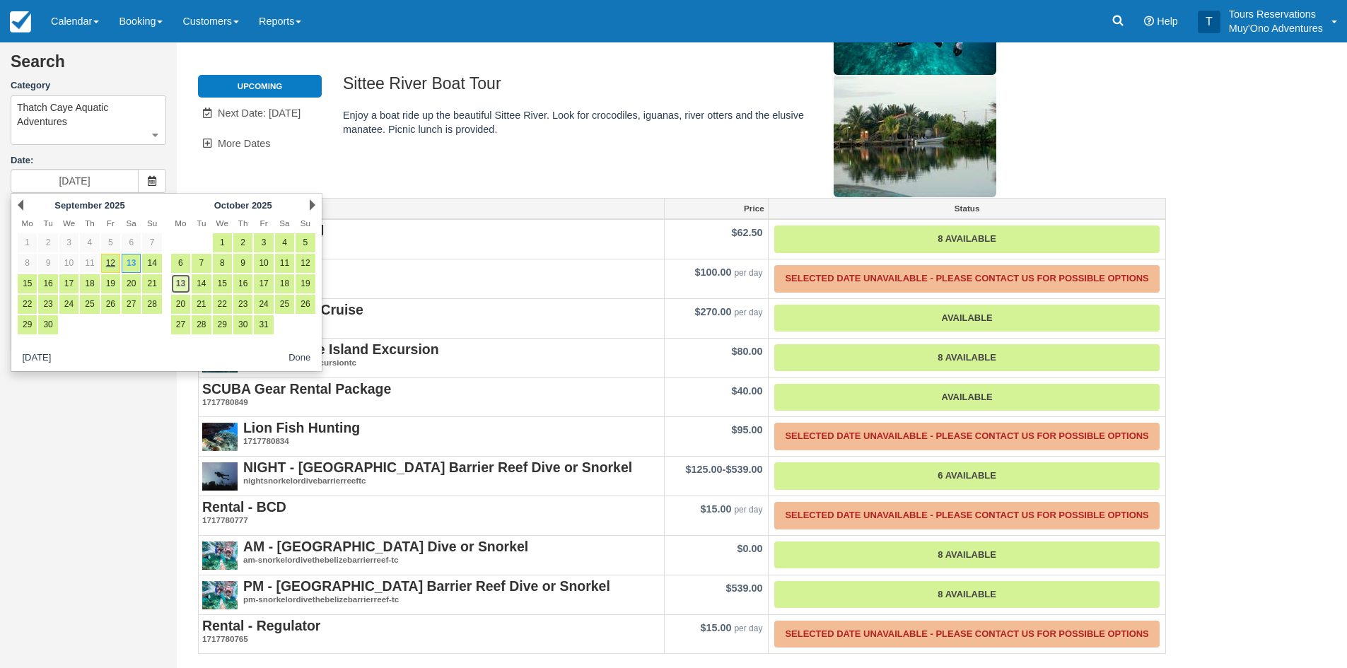
click at [182, 284] on link "13" at bounding box center [180, 283] width 19 height 19
type input "10/13/25"
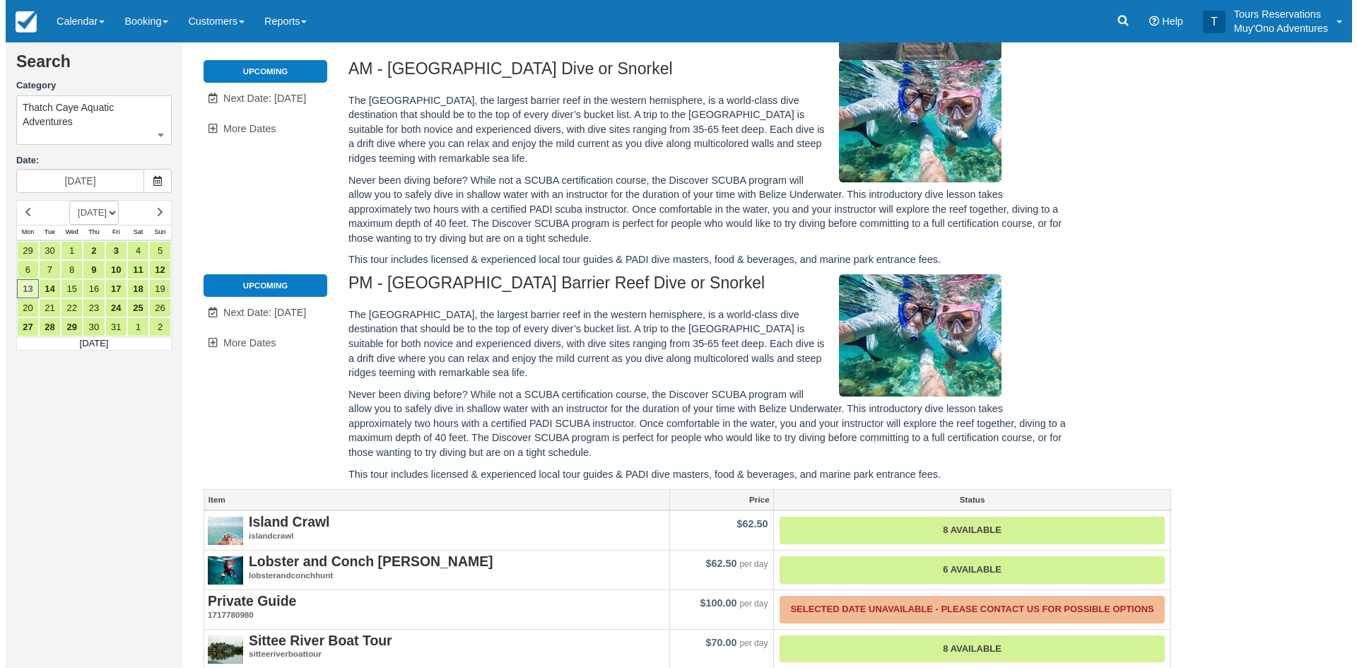
scroll to position [402, 0]
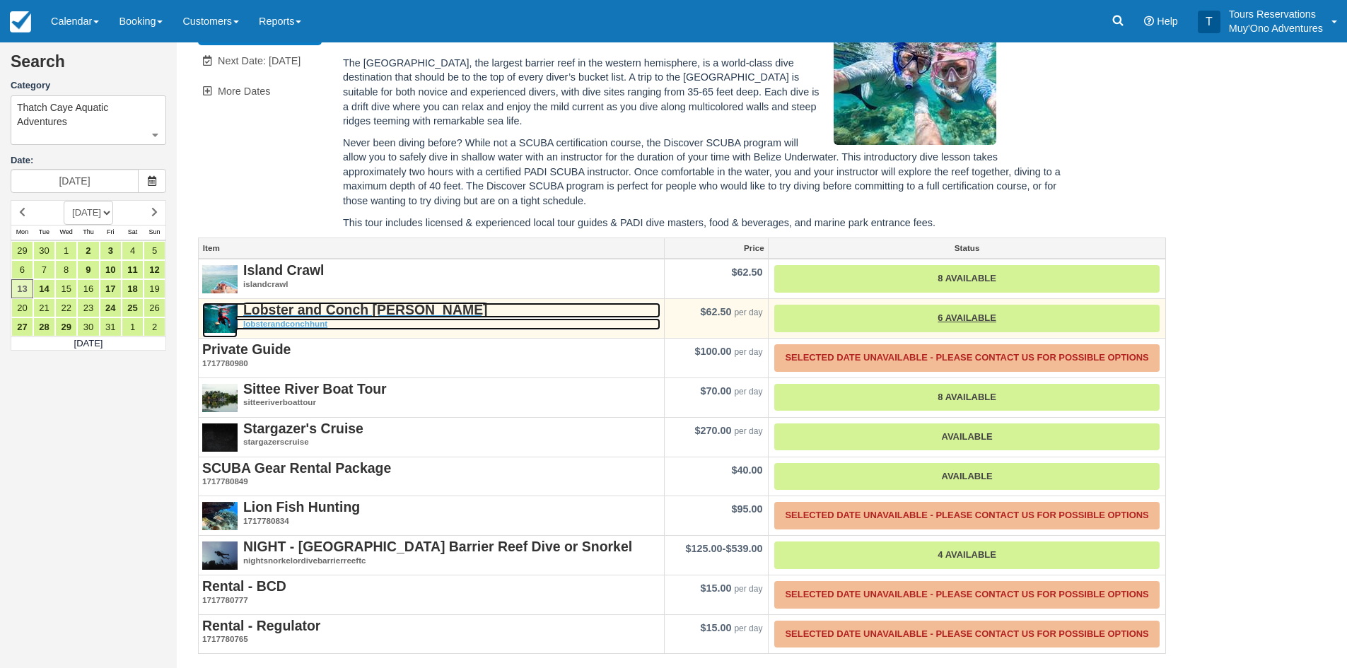
click at [357, 312] on strong "Lobster and Conch [PERSON_NAME]" at bounding box center [365, 310] width 245 height 16
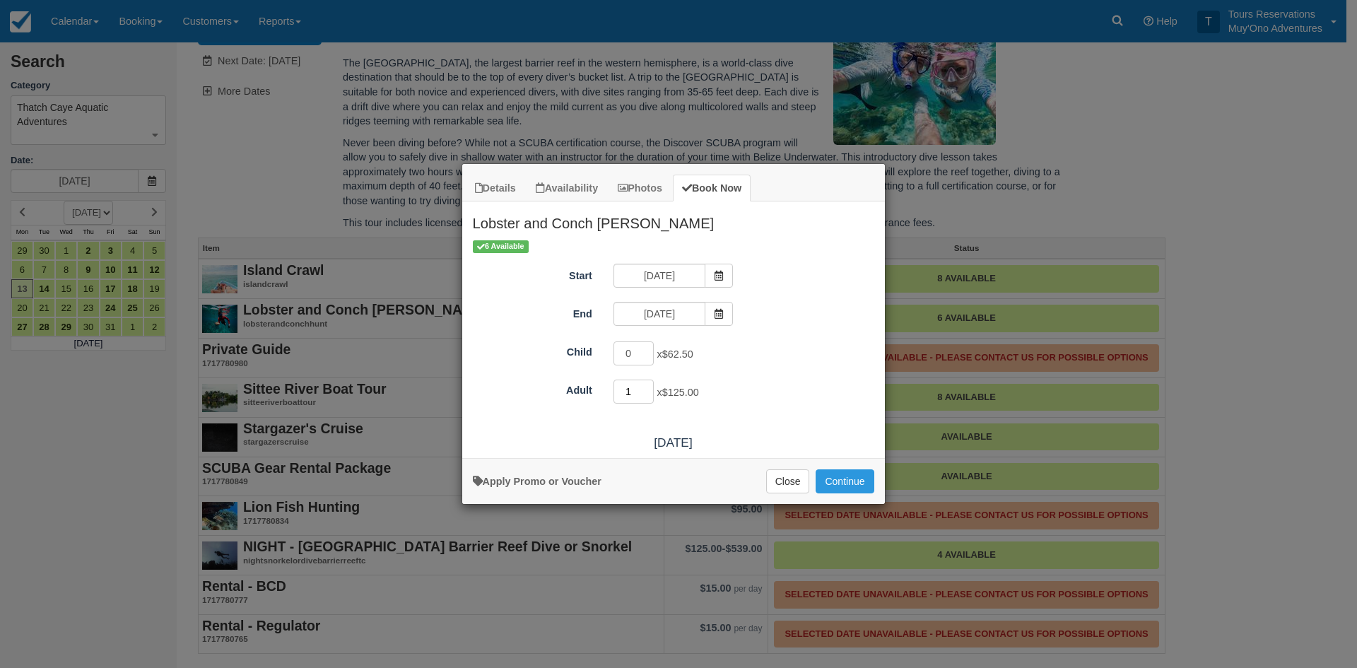
click at [651, 387] on input "1" at bounding box center [634, 392] width 41 height 24
type input "2"
click at [651, 387] on input "2" at bounding box center [634, 392] width 41 height 24
click at [833, 466] on div "More information Apply Promo or Voucher Close Continue Searching..." at bounding box center [673, 481] width 423 height 46
click at [859, 473] on button "Continue" at bounding box center [845, 481] width 58 height 24
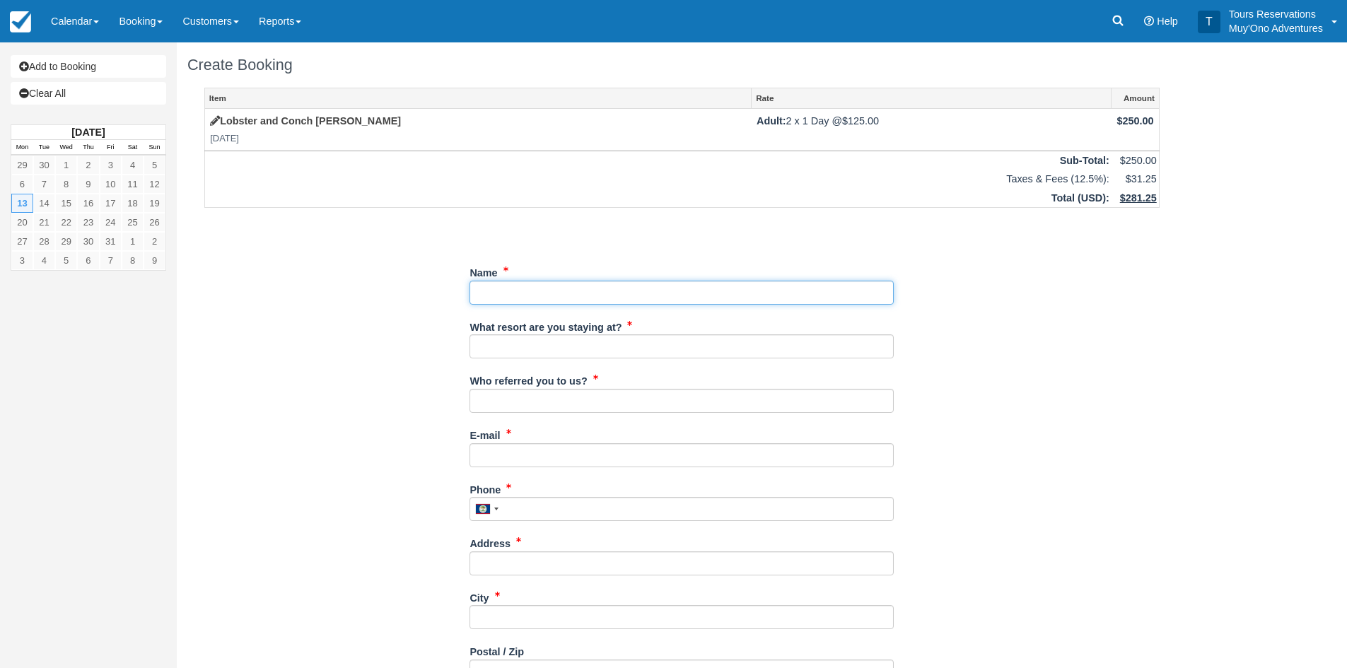
click at [619, 301] on input "Name" at bounding box center [681, 293] width 424 height 24
click at [541, 282] on input "Name" at bounding box center [681, 293] width 424 height 24
paste input "Mappus, Katherine Butler"
drag, startPoint x: 520, startPoint y: 291, endPoint x: 448, endPoint y: 303, distance: 73.2
click at [448, 303] on div "Item Rate Amount Lobster and Conch Hunt Mon Oct 13, 2025 Adult: 2 x 1 Day @ $12…" at bounding box center [681, 506] width 989 height 837
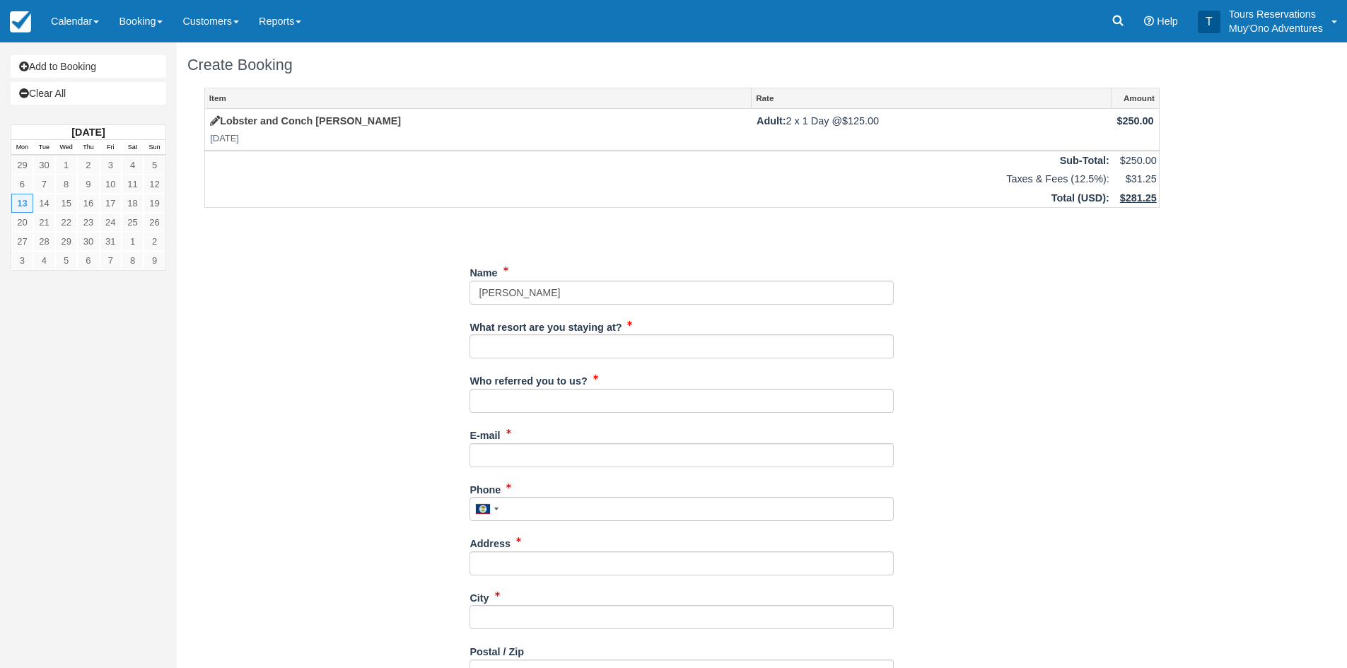
click at [616, 271] on div "Name" at bounding box center [681, 283] width 424 height 44
click at [614, 283] on input "Name" at bounding box center [681, 293] width 424 height 24
paste input "Mappus,"
type input "Katherine Butler Mappus"
click at [558, 343] on input "What resort are you staying at?" at bounding box center [681, 346] width 424 height 24
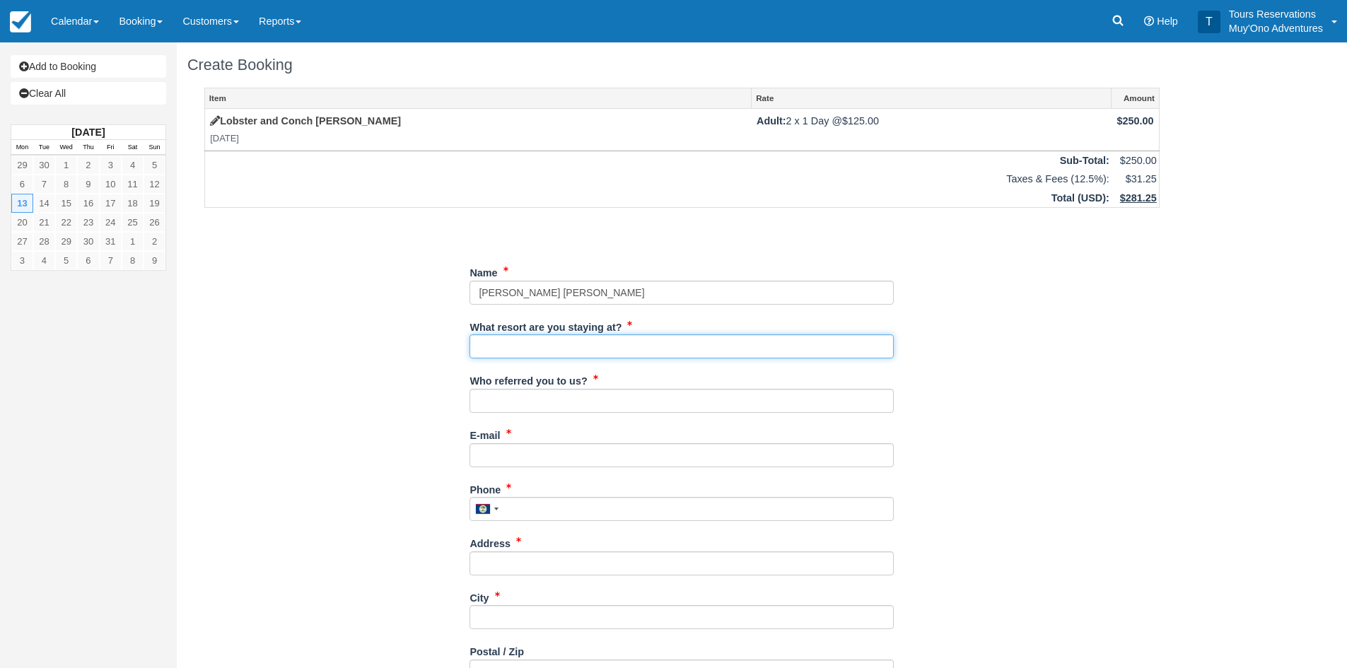
type input "Thatch Caye"
click at [557, 406] on input "Who referred you to us?" at bounding box center [681, 401] width 424 height 24
type input "an"
click at [599, 467] on div "E-mail Did you mean ?" at bounding box center [681, 450] width 424 height 54
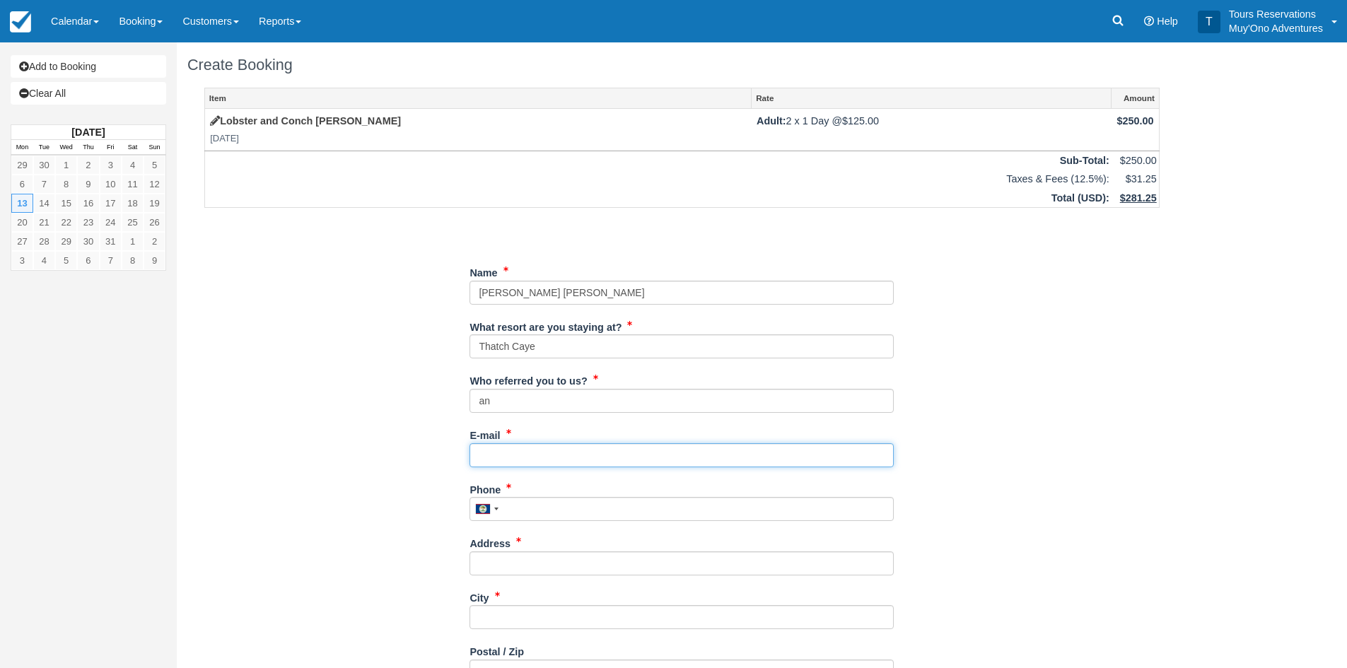
click at [602, 457] on input "E-mail" at bounding box center [681, 455] width 424 height 24
paste input "Butlermappus@gmail.com"
type input "Butlermappus@gmail.com"
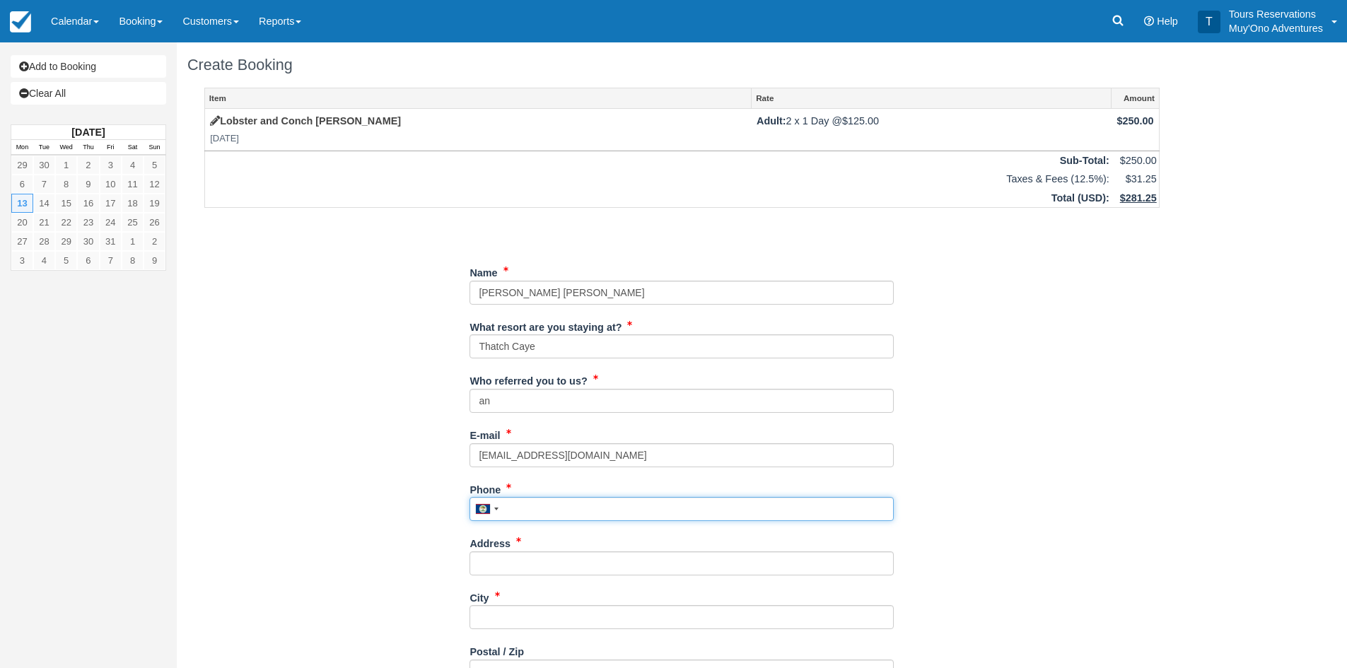
click at [546, 508] on input "Phone" at bounding box center [681, 509] width 424 height 24
click at [556, 500] on input "Phone" at bounding box center [681, 509] width 424 height 24
paste input "8438018068"
type input "8438018068"
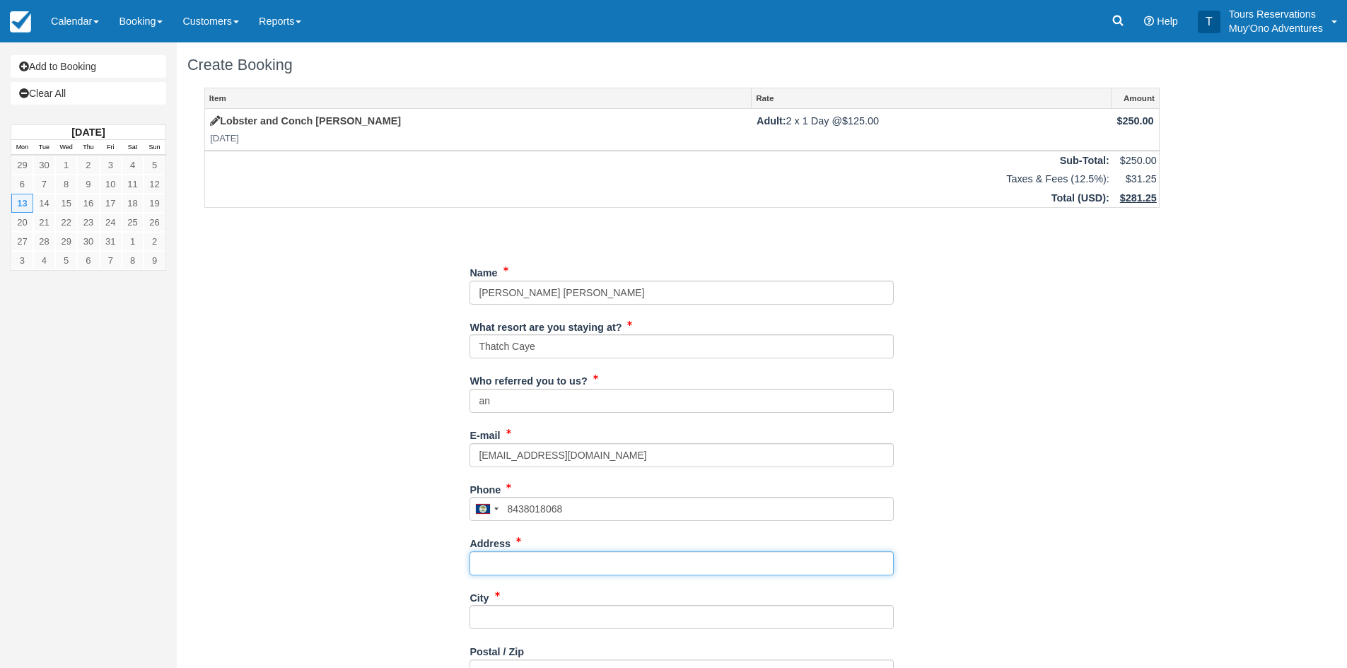
drag, startPoint x: 502, startPoint y: 573, endPoint x: 587, endPoint y: 554, distance: 87.8
click at [502, 573] on input "Address" at bounding box center [681, 563] width 424 height 24
click at [563, 573] on input "Address" at bounding box center [681, 563] width 424 height 24
paste input "[STREET_ADDRESS][PERSON_NAME]"
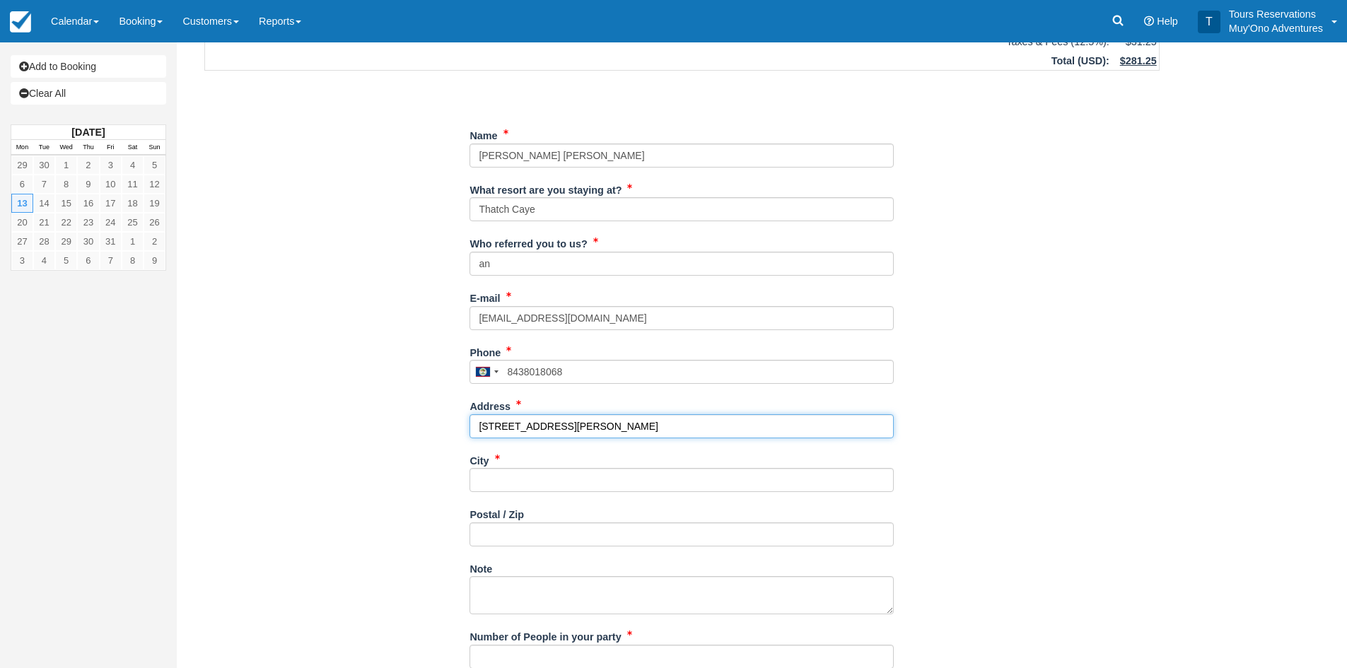
scroll to position [141, 0]
type input "[STREET_ADDRESS][PERSON_NAME]"
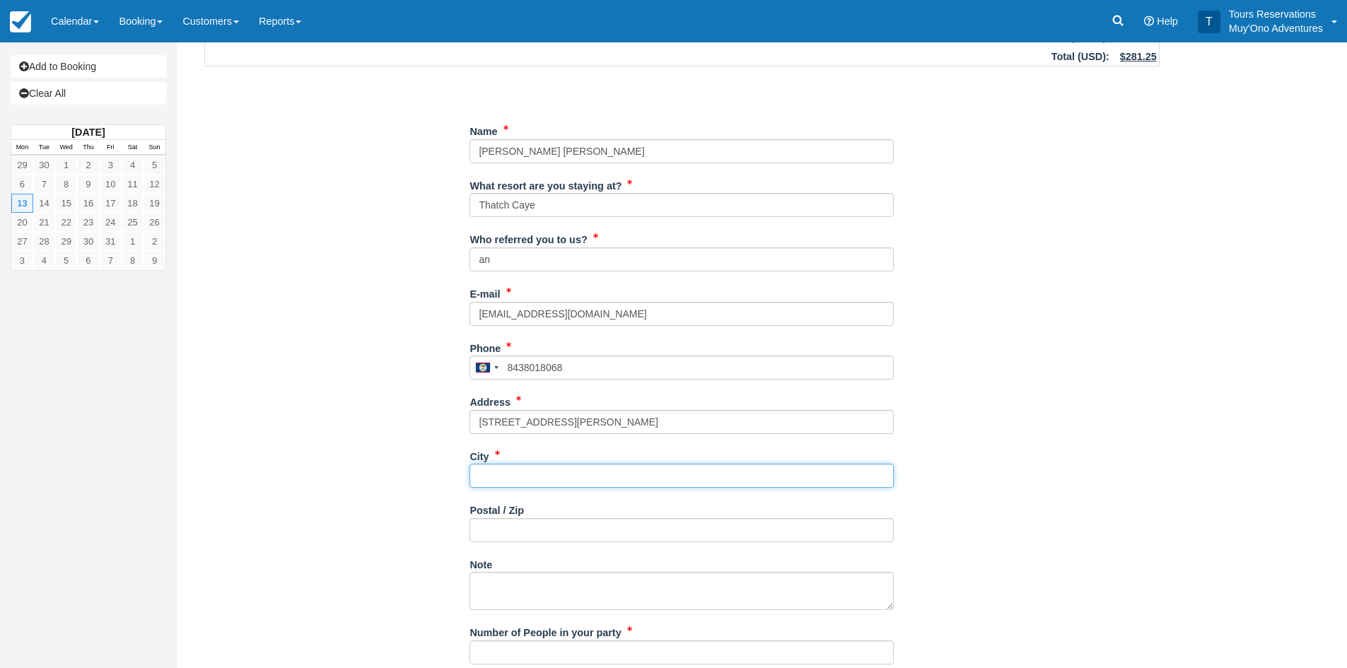
click at [553, 480] on input "City" at bounding box center [681, 476] width 424 height 24
type input "---"
click at [501, 527] on input "Postal / Zip" at bounding box center [681, 530] width 424 height 24
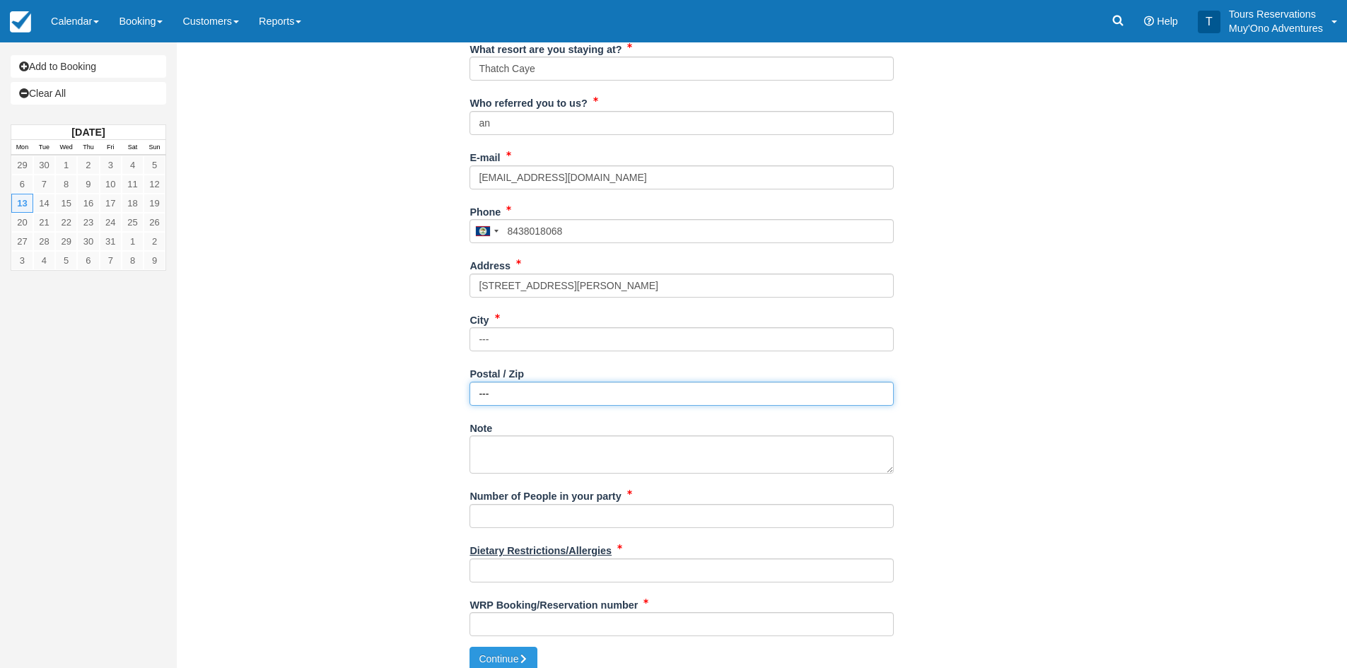
scroll to position [283, 0]
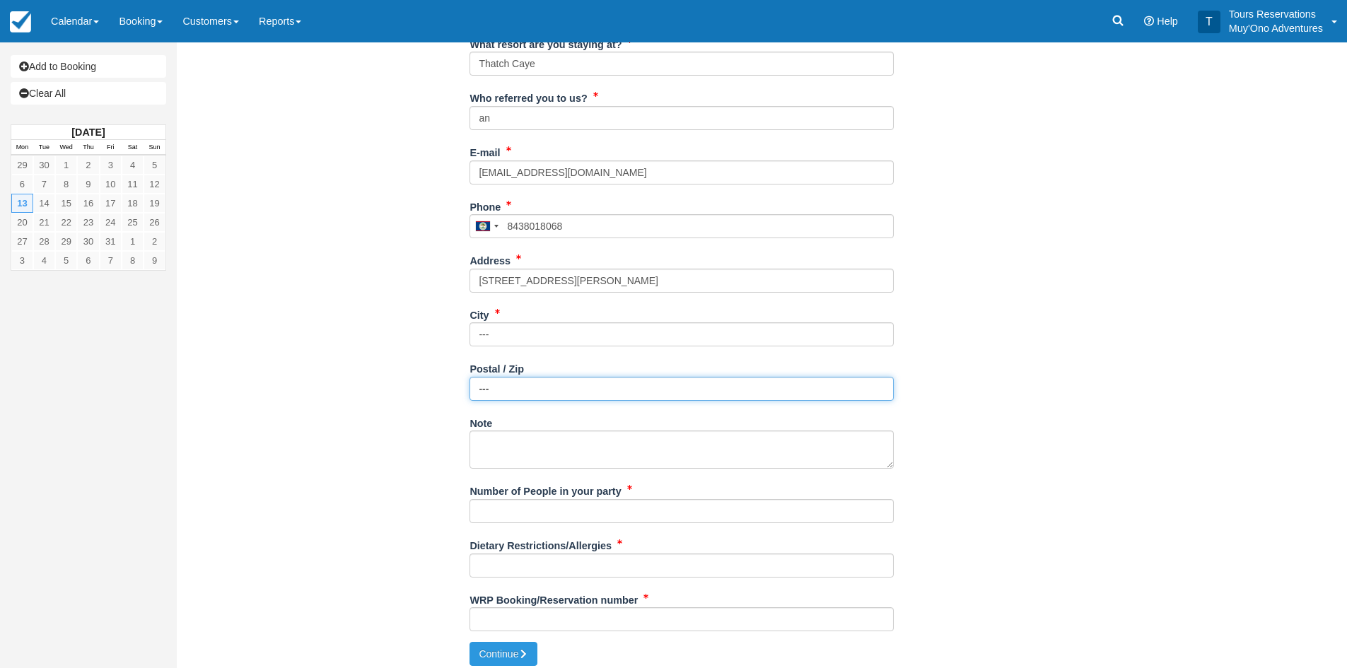
type input "---"
click at [513, 522] on input "Number of People in your party" at bounding box center [681, 511] width 424 height 24
type input "2"
click at [510, 571] on input "Dietary Restrictions/Allergies" at bounding box center [681, 566] width 424 height 24
click at [534, 561] on input "Dietary Restrictions/Allergies" at bounding box center [681, 566] width 424 height 24
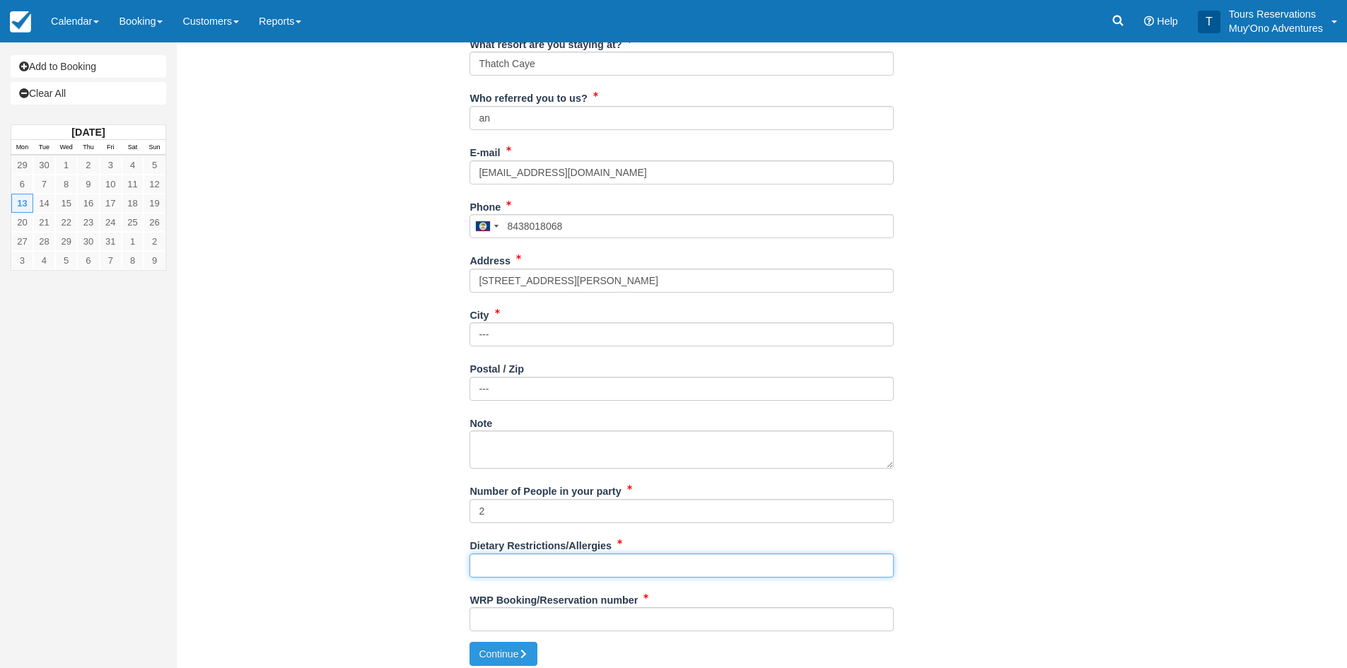
paste input "Both of us- No GlutenWheat and No Beef of any kind"
type input "Both of us- No GlutenWheat and No Beef of any kind"
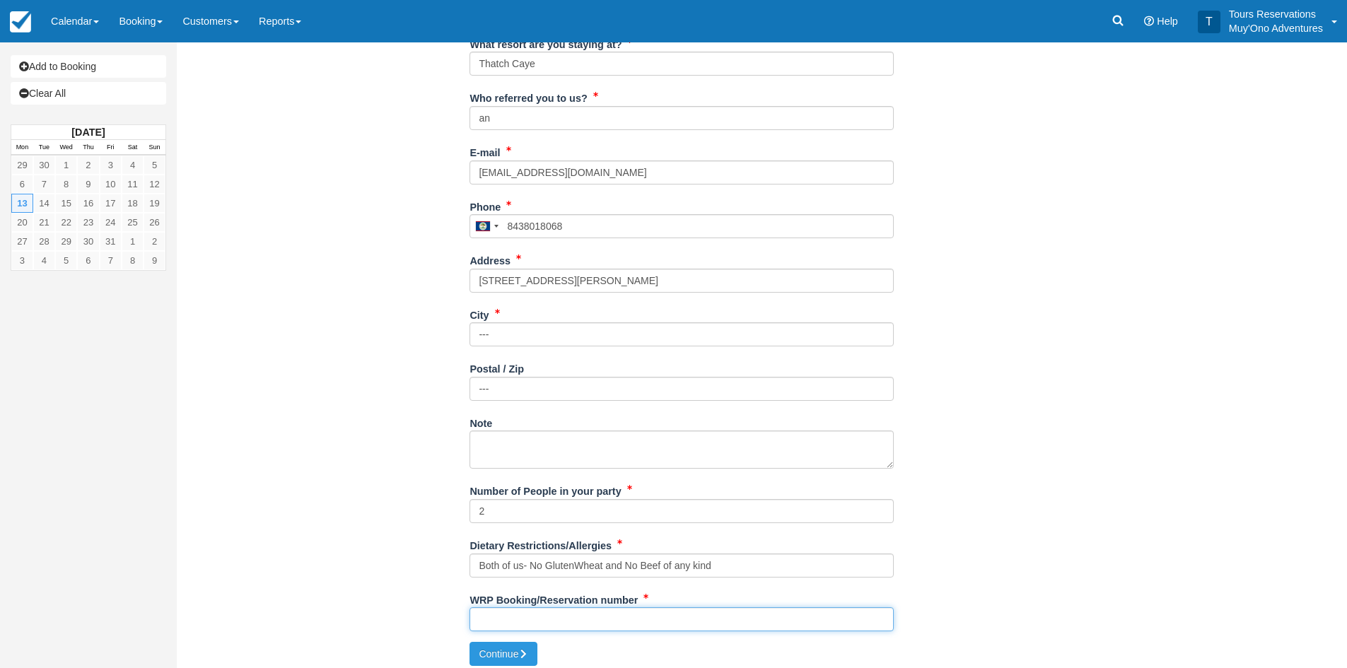
click at [520, 618] on input "WRP Booking/Reservation number" at bounding box center [681, 619] width 424 height 24
click at [565, 614] on input "WRP Booking/Reservation number" at bounding box center [681, 619] width 424 height 24
paste input "48463759"
type input "48463759"
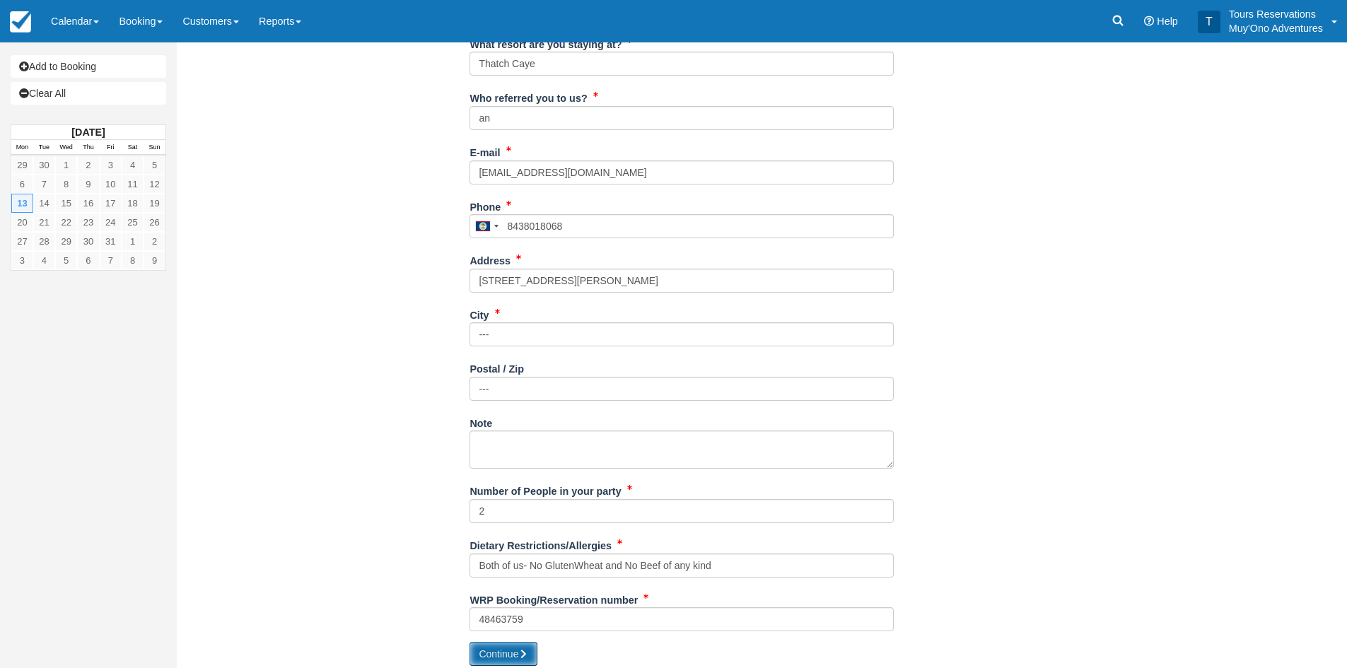
click at [508, 643] on button "Continue" at bounding box center [503, 654] width 68 height 24
type input "[PHONE_NUMBER]"
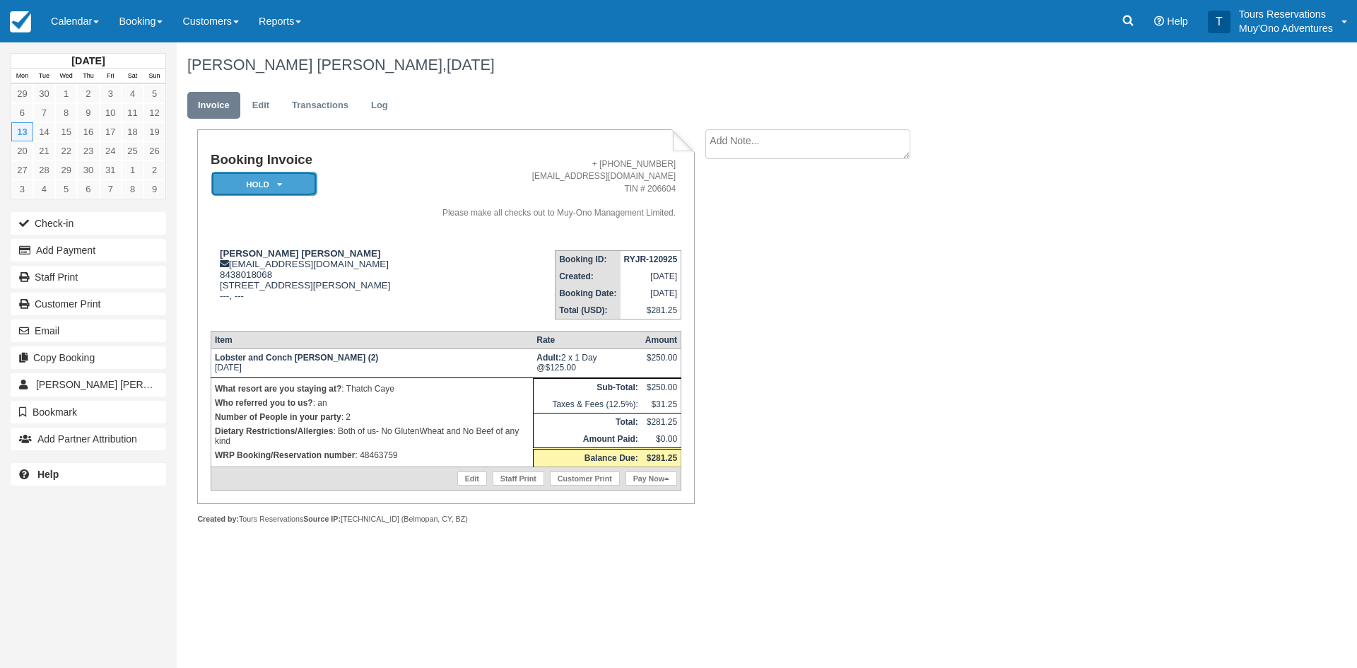
click at [286, 183] on em "HOLD" at bounding box center [264, 184] width 106 height 25
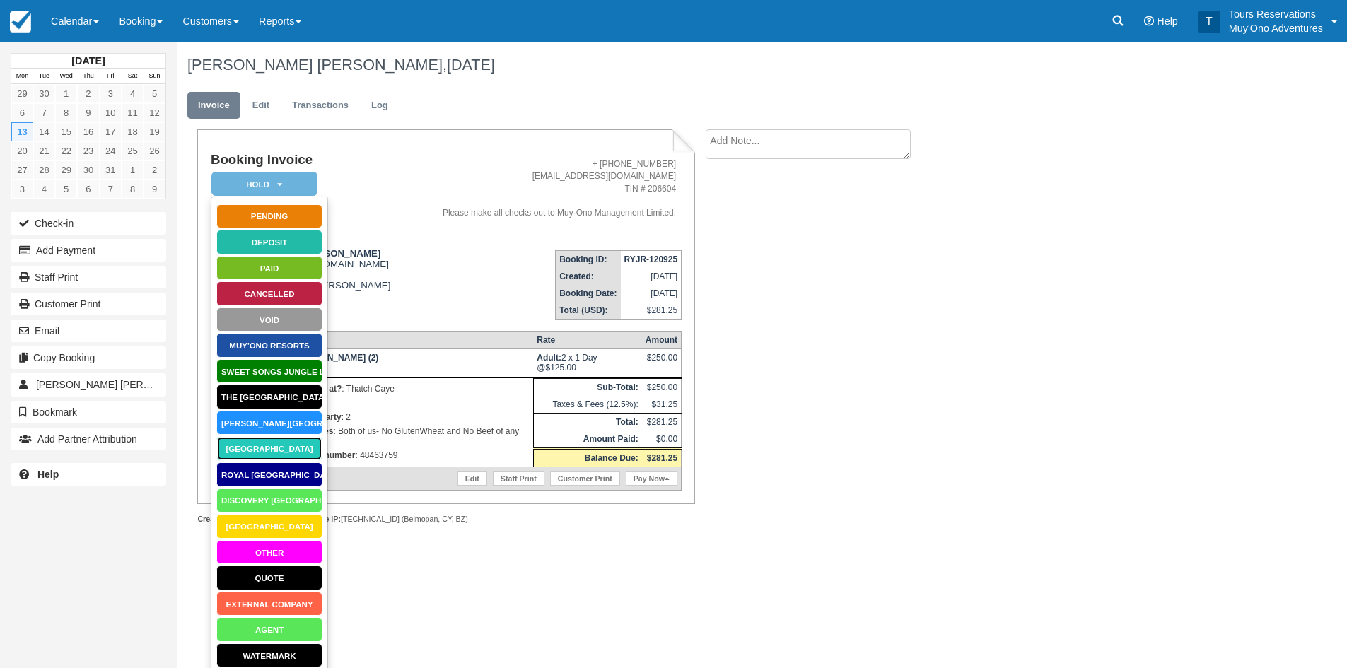
click at [242, 454] on link "[GEOGRAPHIC_DATA]" at bounding box center [269, 448] width 106 height 25
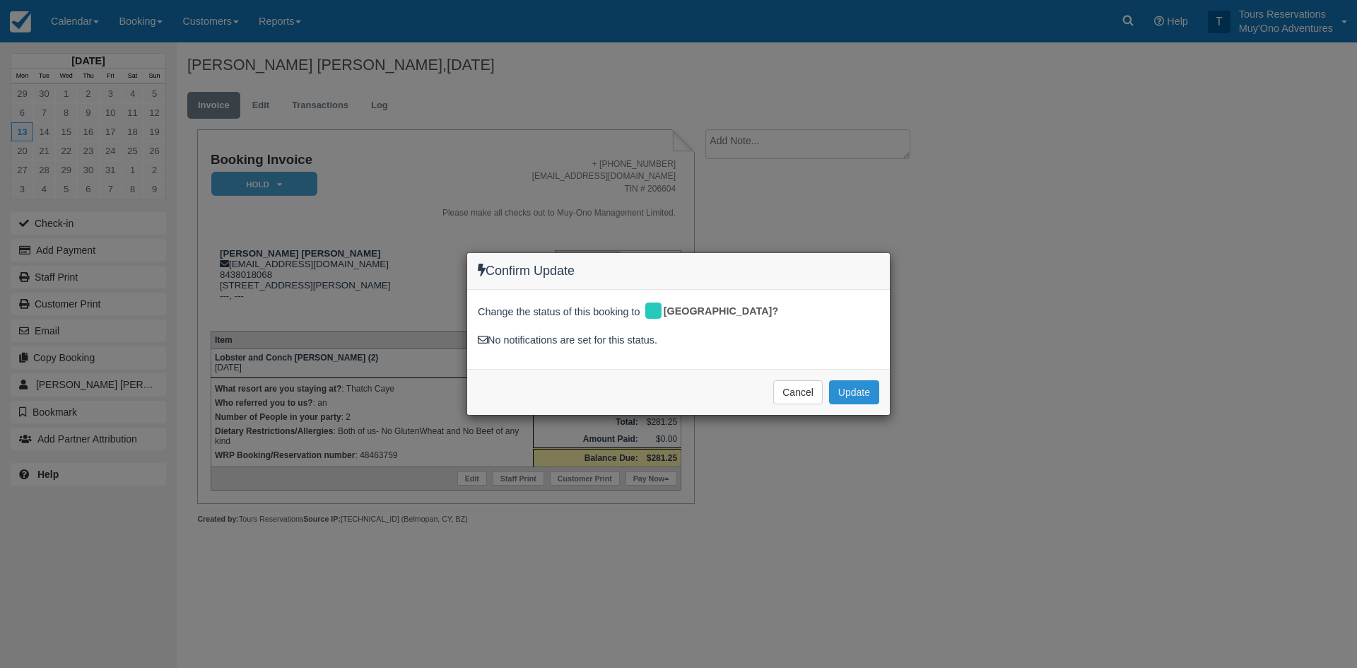
click at [870, 382] on button "Update" at bounding box center [854, 392] width 50 height 24
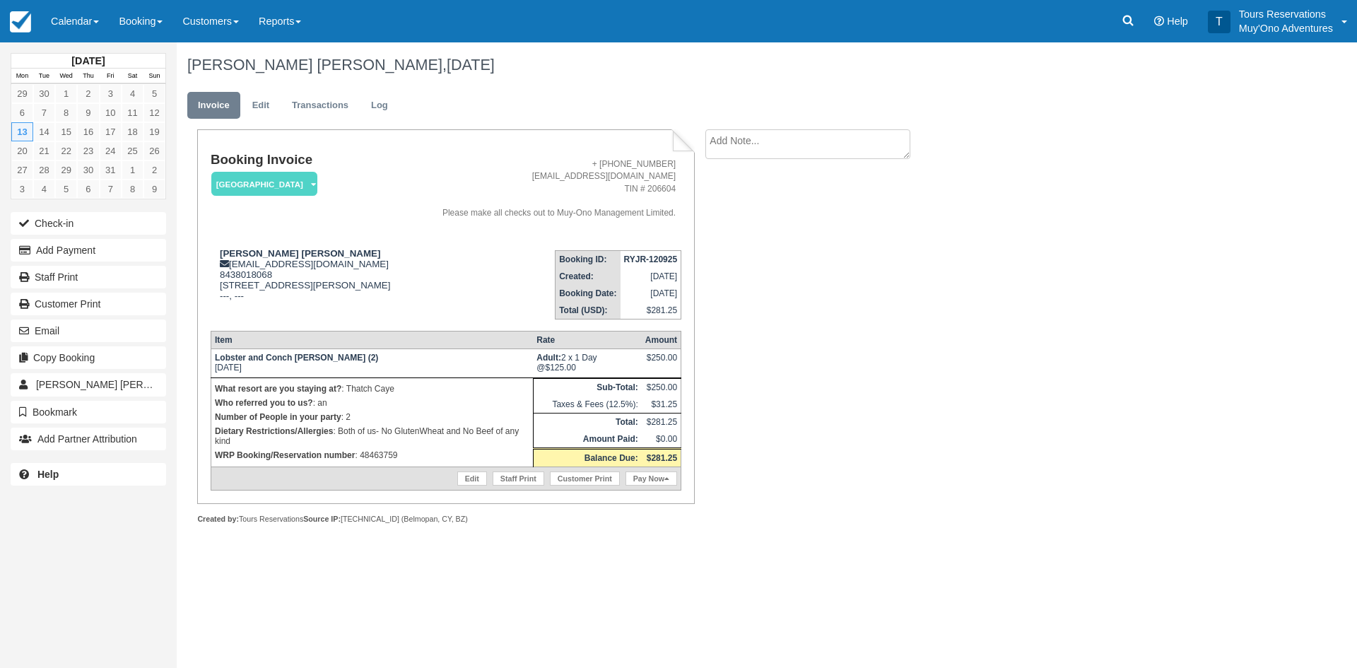
click at [800, 148] on textarea at bounding box center [808, 144] width 205 height 30
paste textarea "48463759"
type textarea "48463759"
click at [732, 230] on button "Create" at bounding box center [738, 225] width 64 height 24
click at [671, 264] on td "RYJR-120925" at bounding box center [651, 259] width 61 height 18
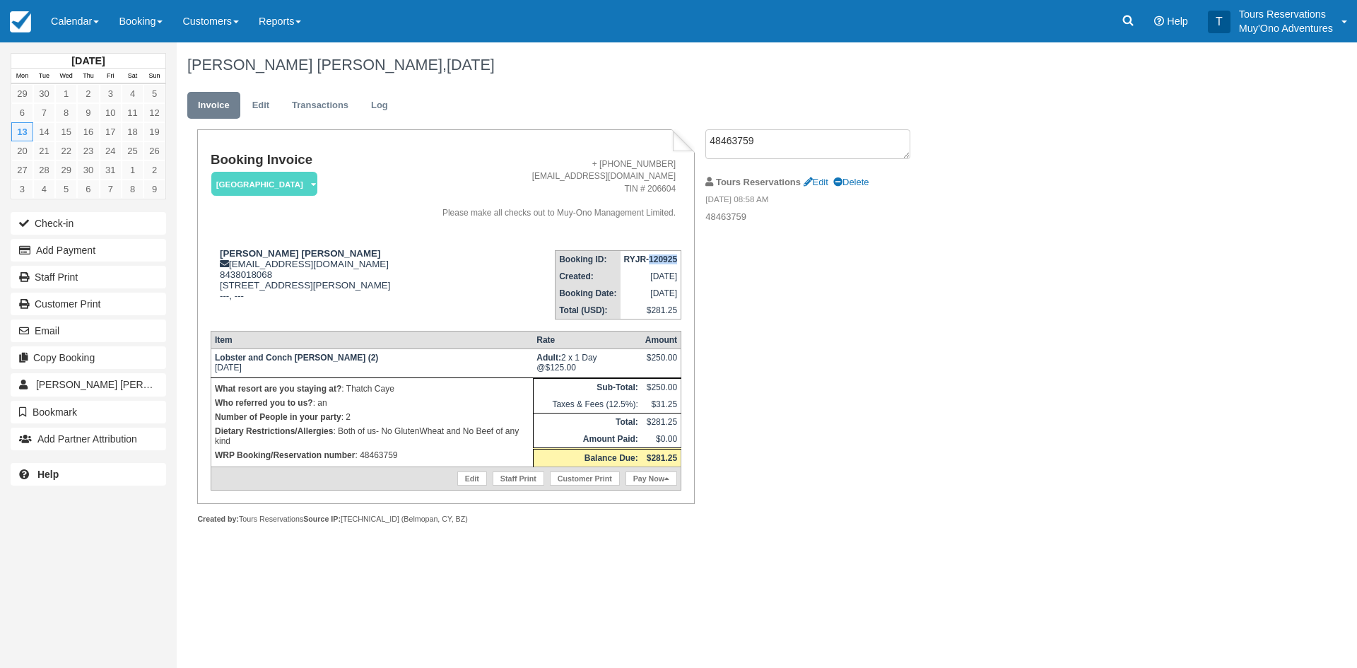
click at [671, 264] on td "RYJR-120925" at bounding box center [651, 259] width 61 height 18
copy tbody "RYJR-120925"
click at [268, 104] on link "Edit" at bounding box center [261, 106] width 38 height 28
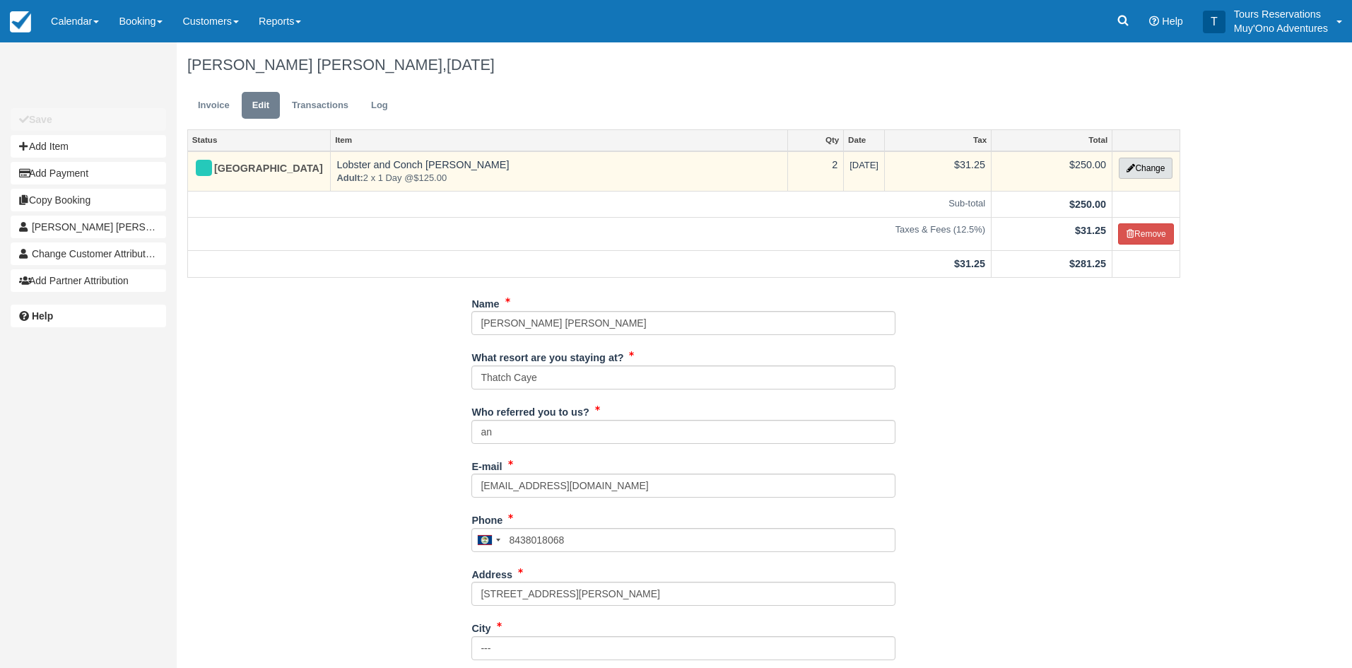
click at [1138, 166] on button "Change" at bounding box center [1146, 168] width 54 height 21
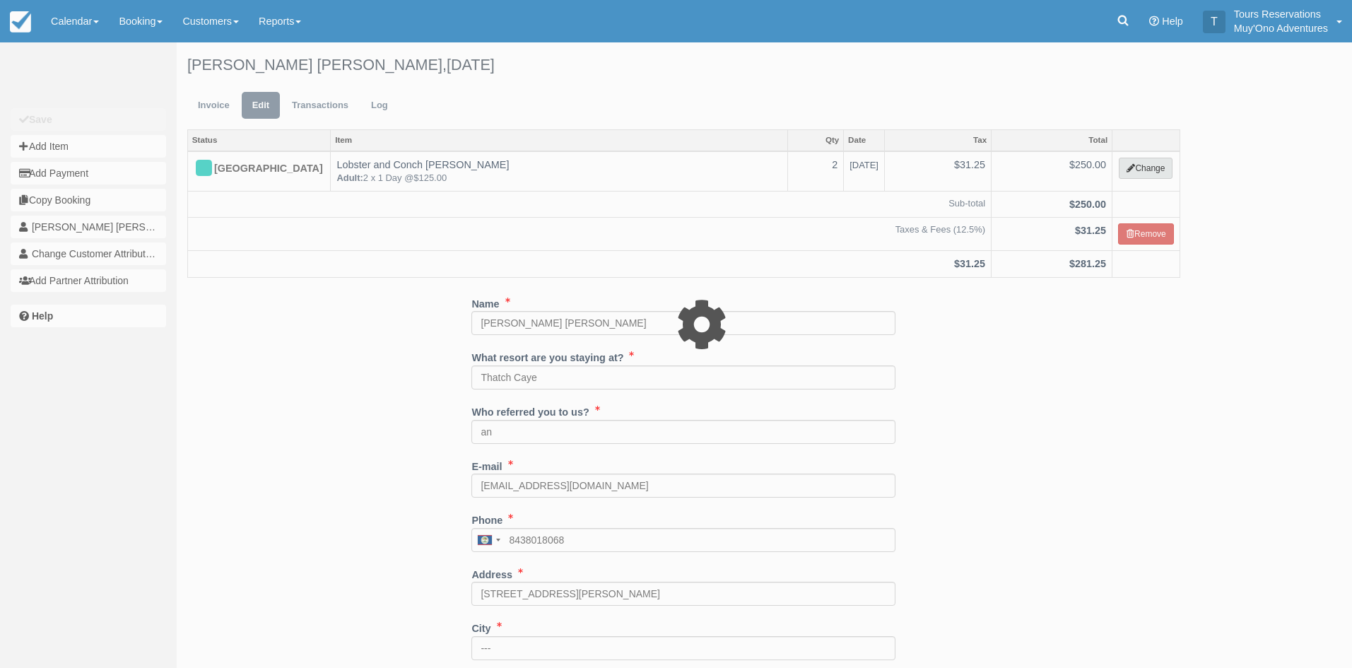
select select "64"
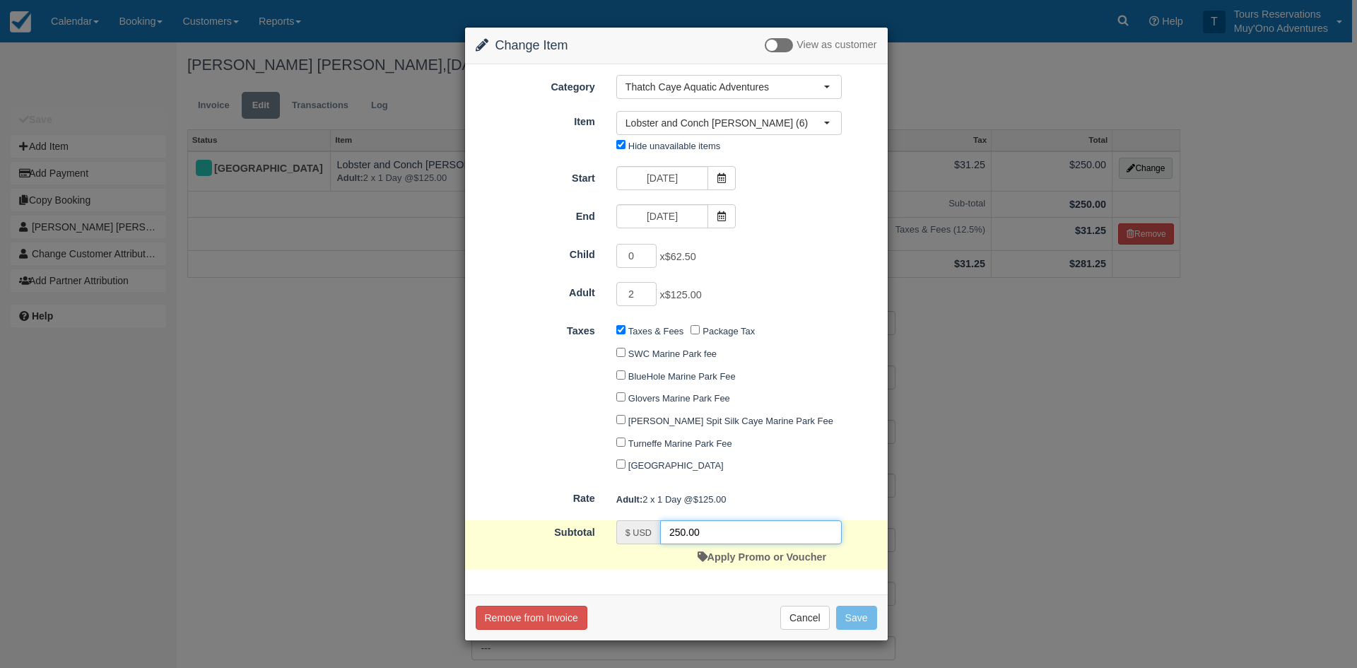
drag, startPoint x: 689, startPoint y: 534, endPoint x: 589, endPoint y: 545, distance: 100.2
click at [589, 545] on div "Subtotal $ USD 250.00 Apply Promo or Voucher" at bounding box center [676, 544] width 423 height 49
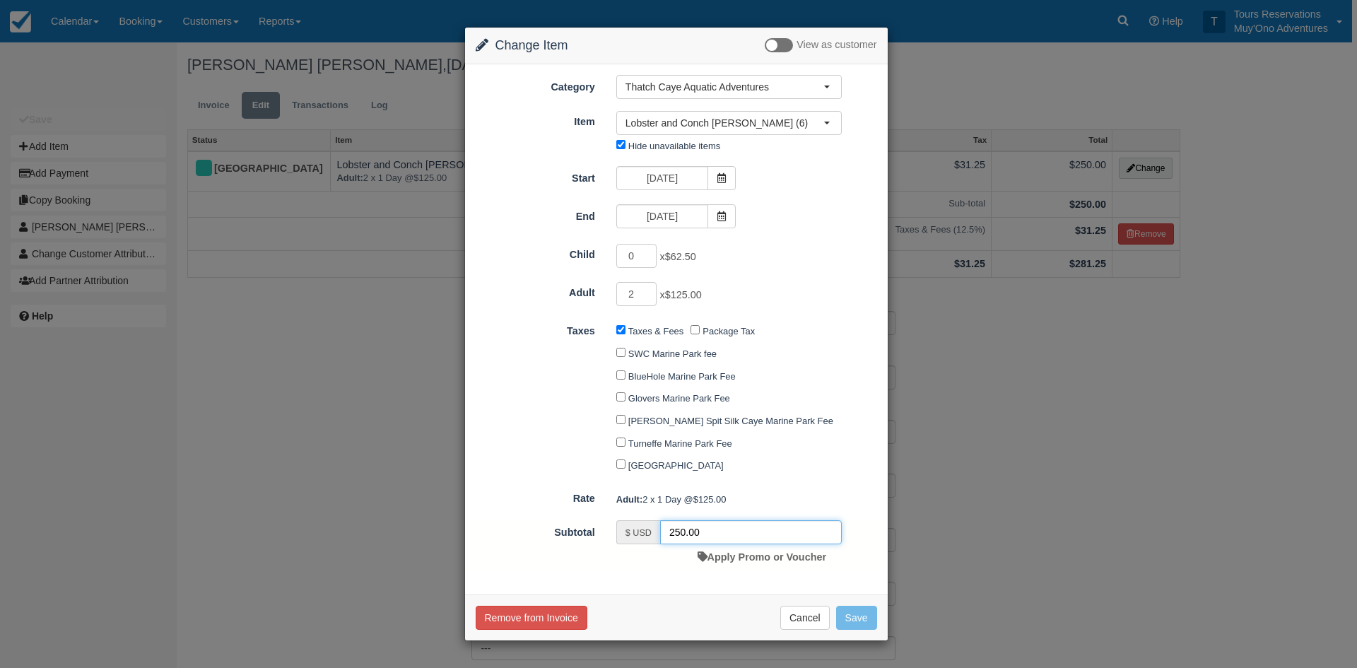
type input "0"
type input "\"
type input "235"
click at [843, 603] on div "Remove from Invoice Cancel Save" at bounding box center [676, 618] width 423 height 46
click at [851, 621] on button "Save" at bounding box center [856, 618] width 41 height 24
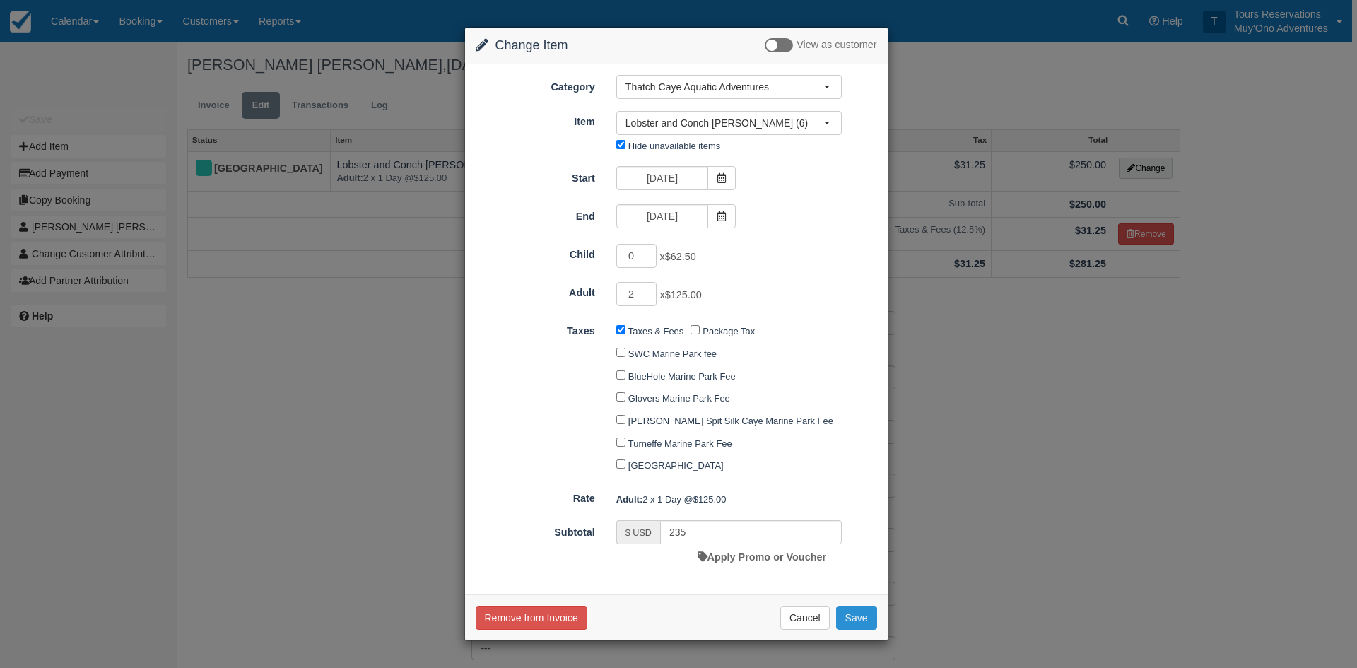
checkbox input "false"
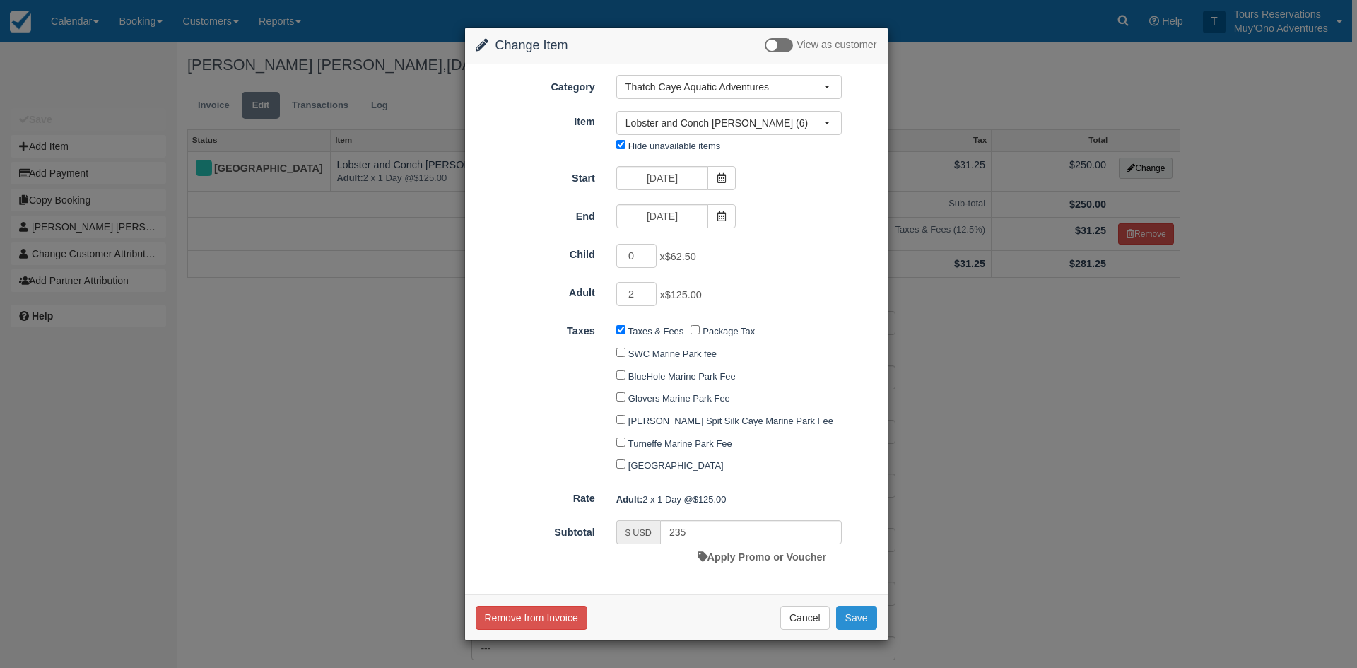
checkbox input "false"
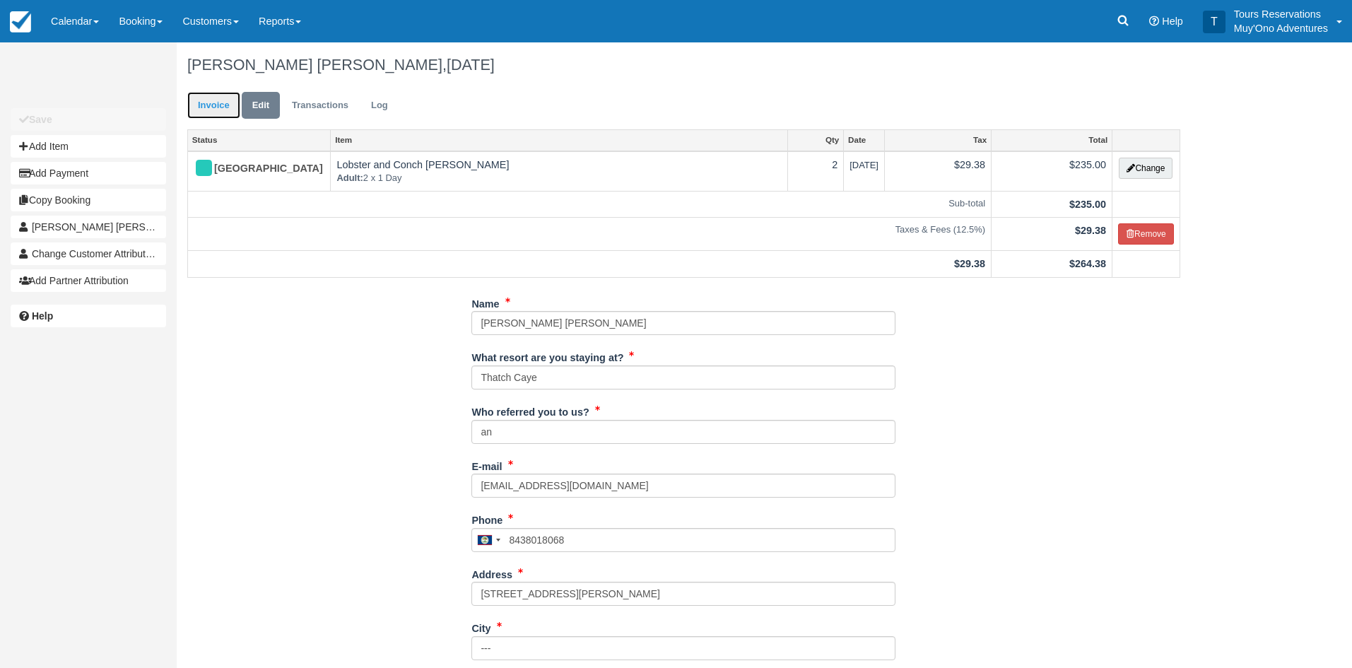
click at [219, 99] on link "Invoice" at bounding box center [213, 106] width 53 height 28
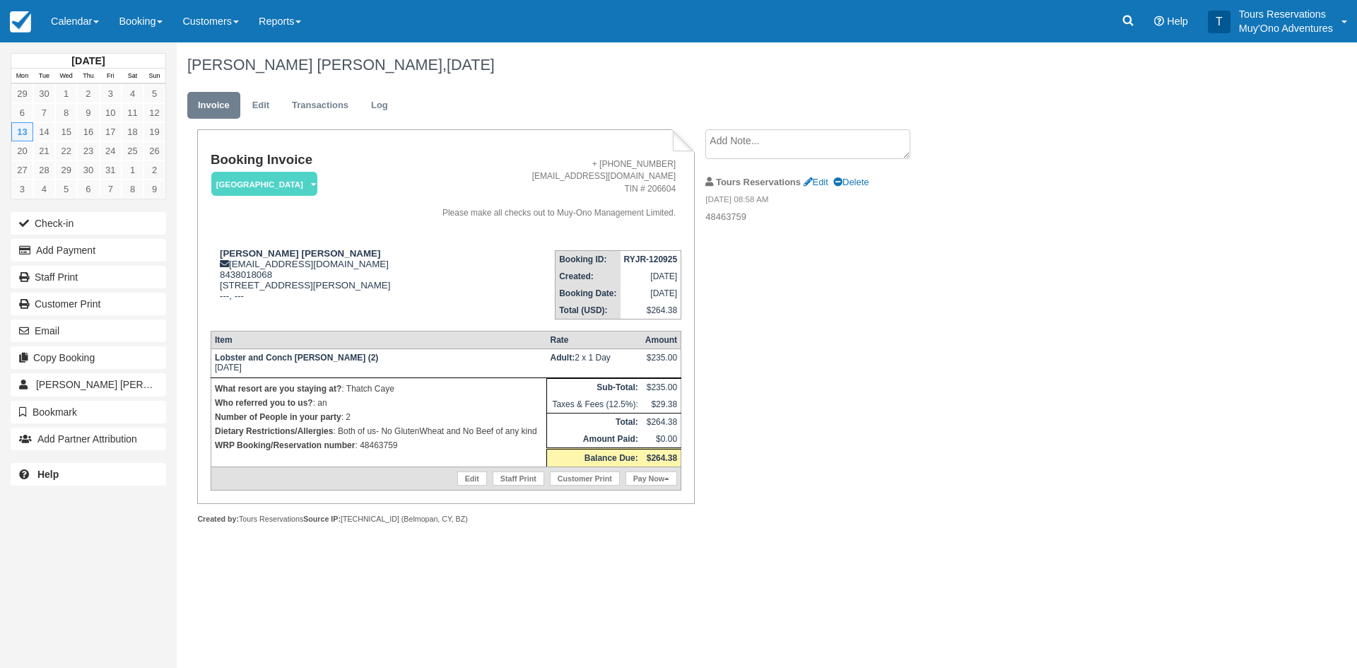
click at [861, 145] on textarea at bounding box center [808, 144] width 205 height 30
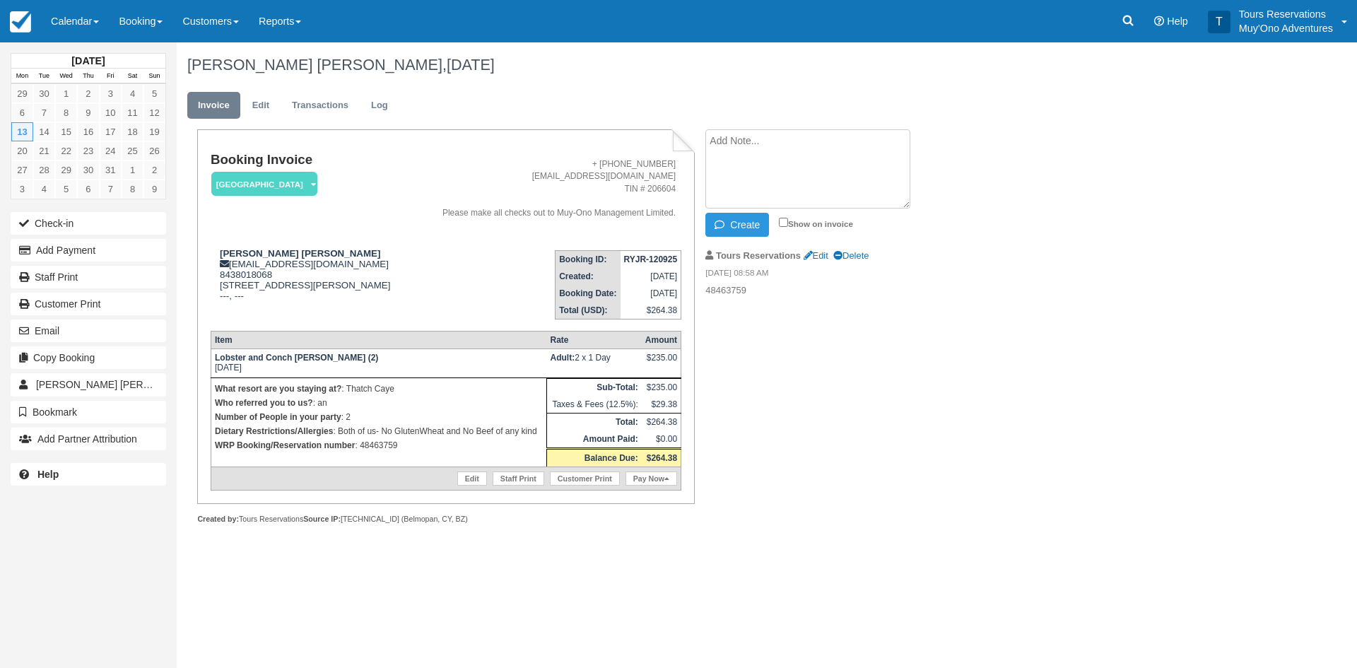
paste textarea "RYJR-120925"
type textarea "RYJR-120925"
click at [720, 226] on icon "button" at bounding box center [723, 225] width 16 height 10
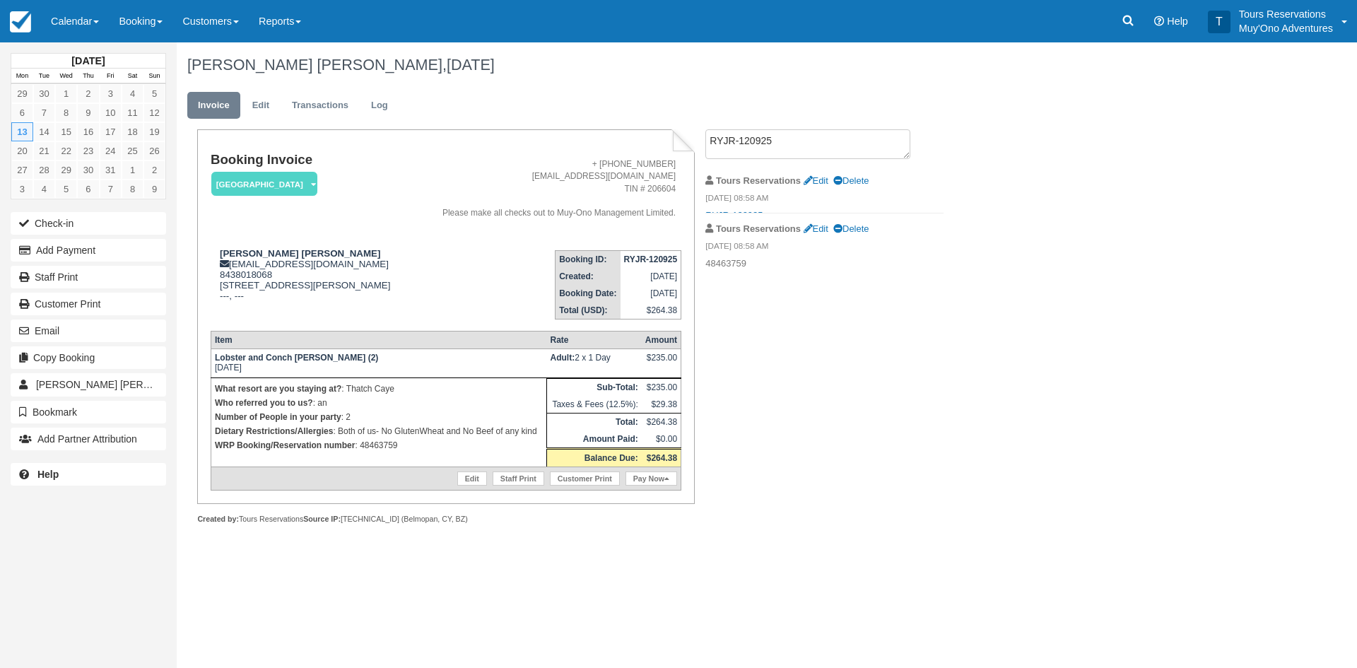
click at [636, 255] on strong "RYJR-120925" at bounding box center [651, 260] width 54 height 10
copy tbody "RYJR-120925"
click at [799, 391] on div "Booking Invoice Thatch Caye Resort   Pending HOLD Deposit Paid Cancelled Void M…" at bounding box center [566, 342] width 778 height 426
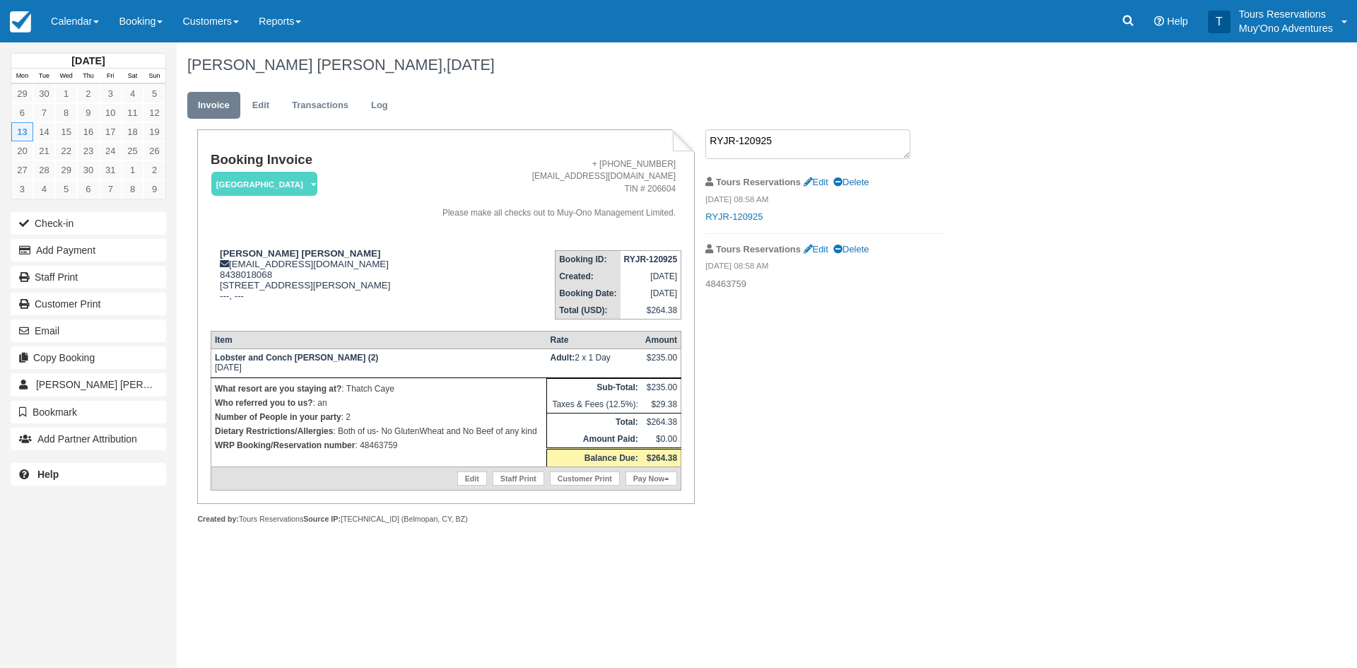
click at [859, 129] on textarea "RYJR-120925" at bounding box center [808, 144] width 205 height 30
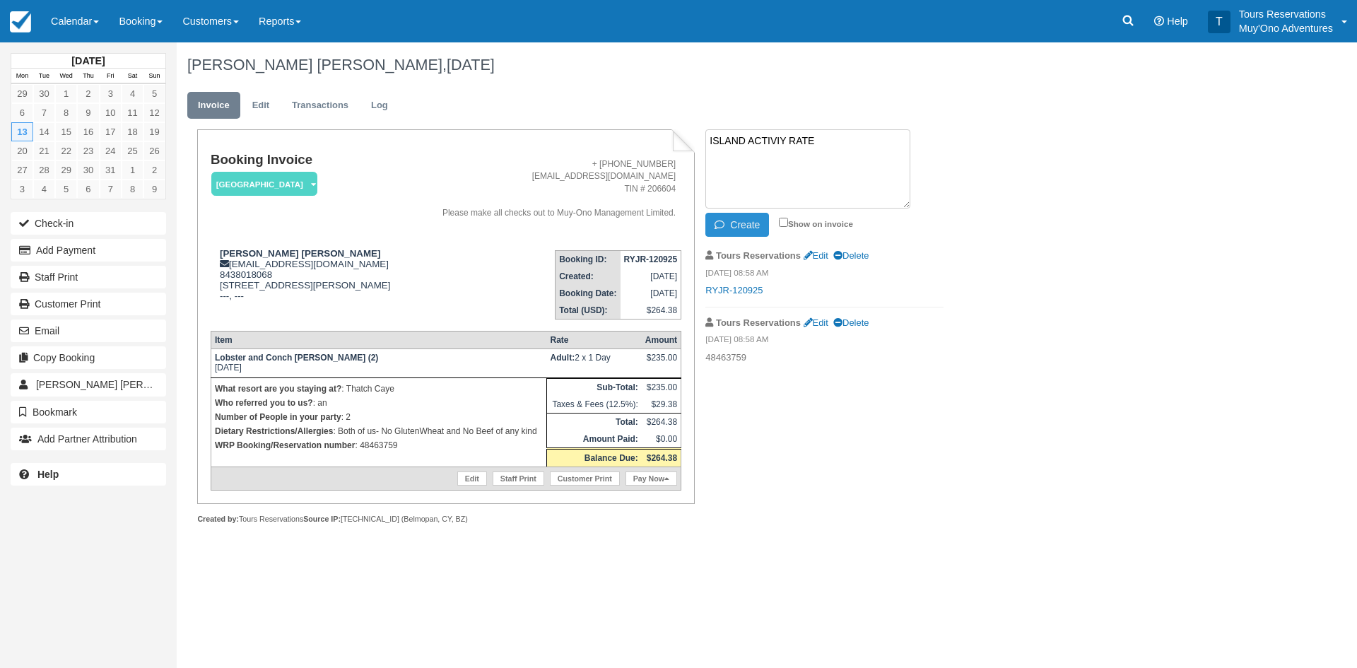
type textarea "ISLAND ACTIVIY RATE"
click at [710, 229] on button "Create" at bounding box center [738, 225] width 64 height 24
click at [809, 448] on div "Booking Invoice Thatch Caye Resort   Pending HOLD Deposit Paid Cancelled Void M…" at bounding box center [566, 342] width 778 height 426
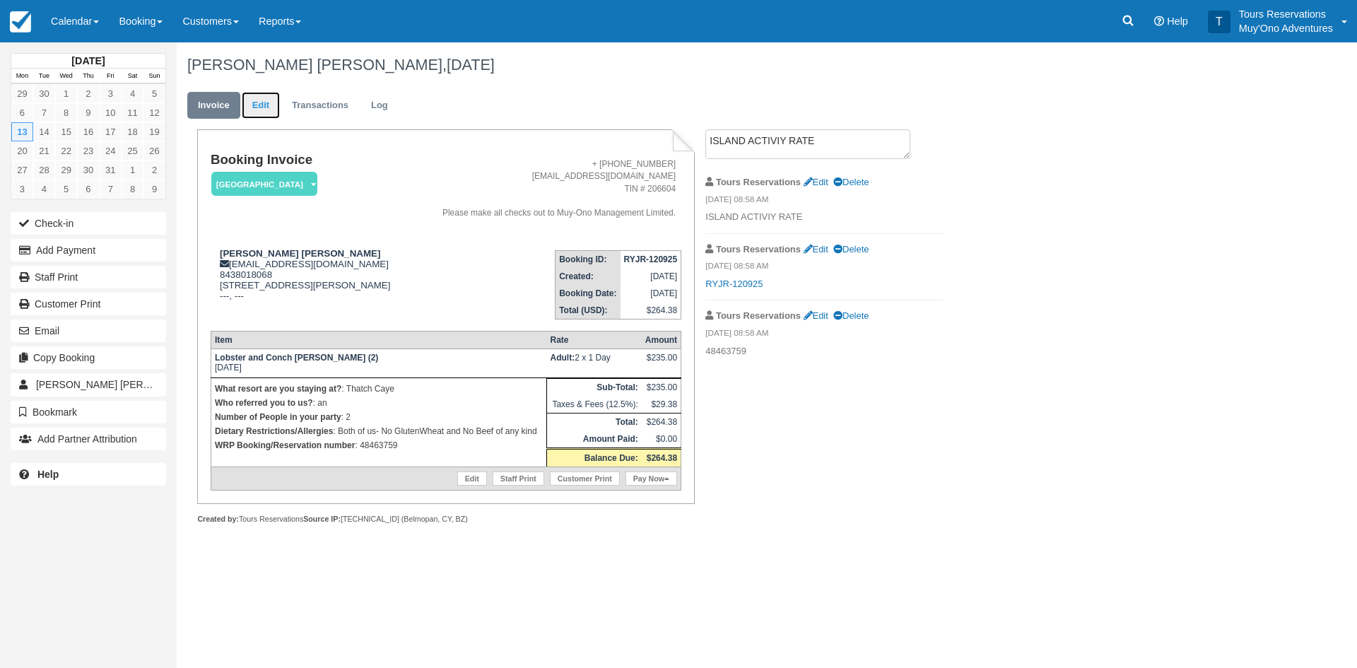
click at [259, 104] on link "Edit" at bounding box center [261, 106] width 38 height 28
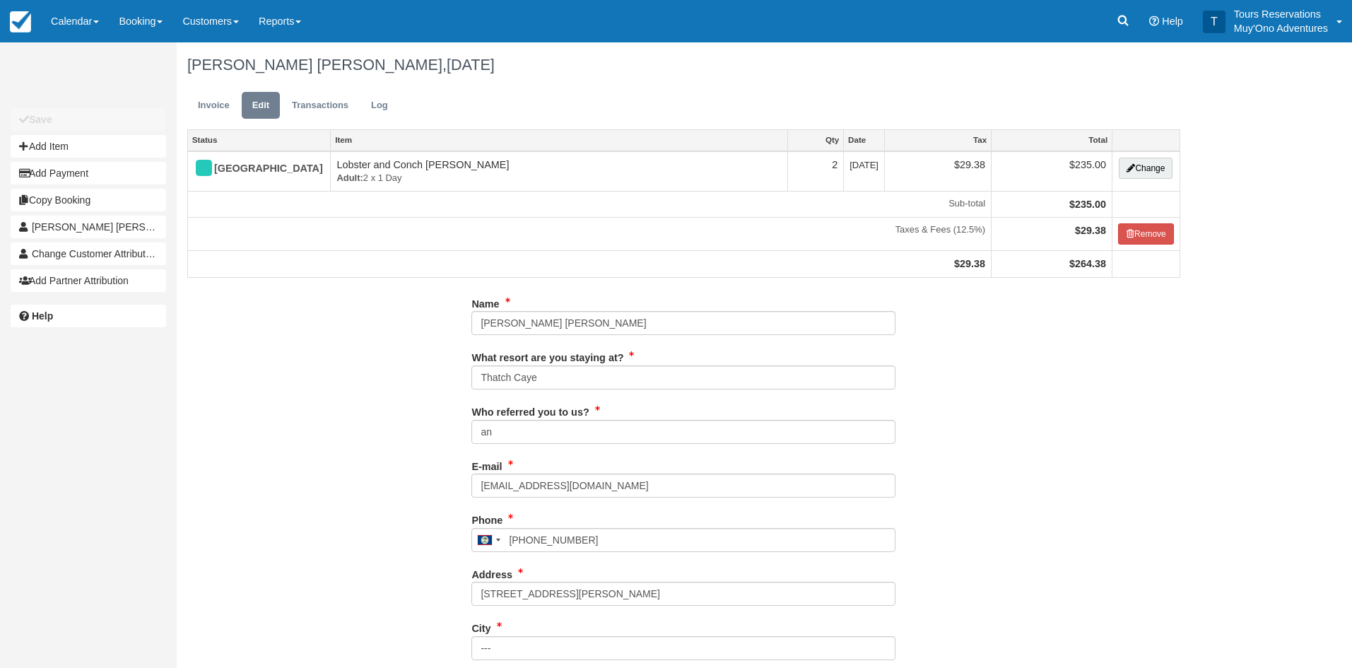
type input "8438018068"
click at [103, 150] on button "Add Item" at bounding box center [89, 146] width 156 height 23
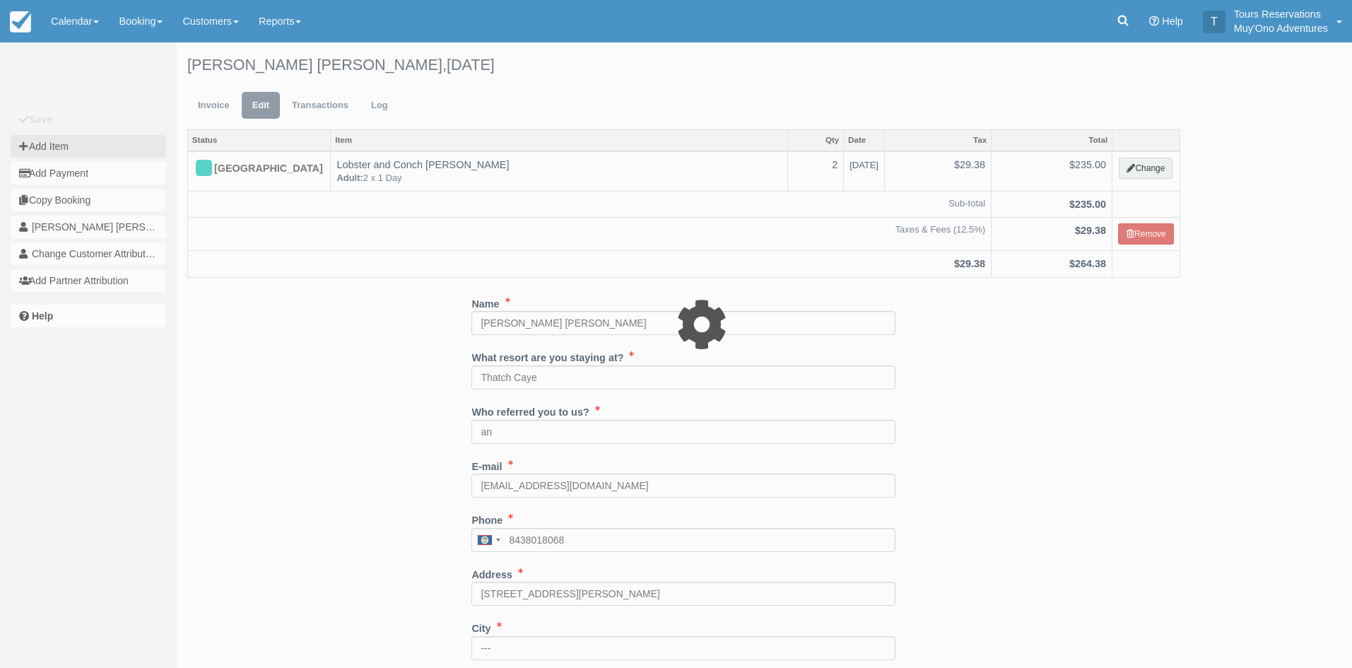
type input "0.00"
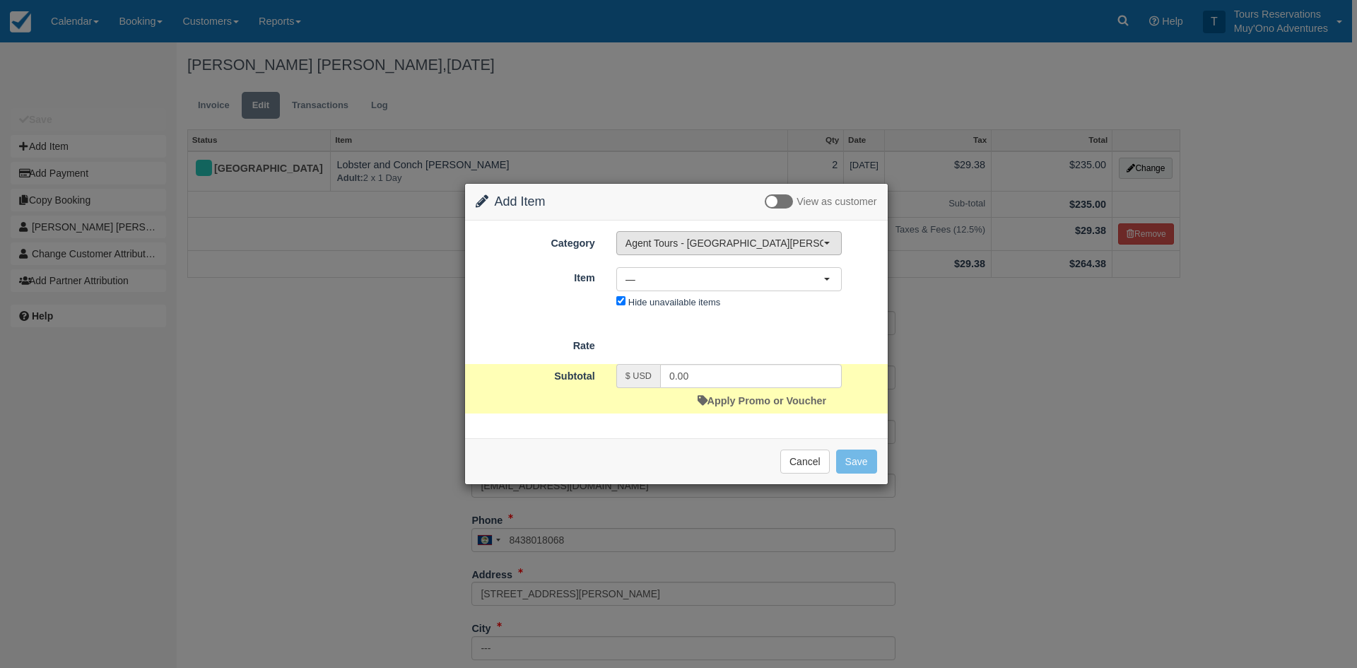
click at [677, 248] on span "Agent Tours - [GEOGRAPHIC_DATA][PERSON_NAME] Caulker/[GEOGRAPHIC_DATA] City Tou…" at bounding box center [725, 243] width 198 height 14
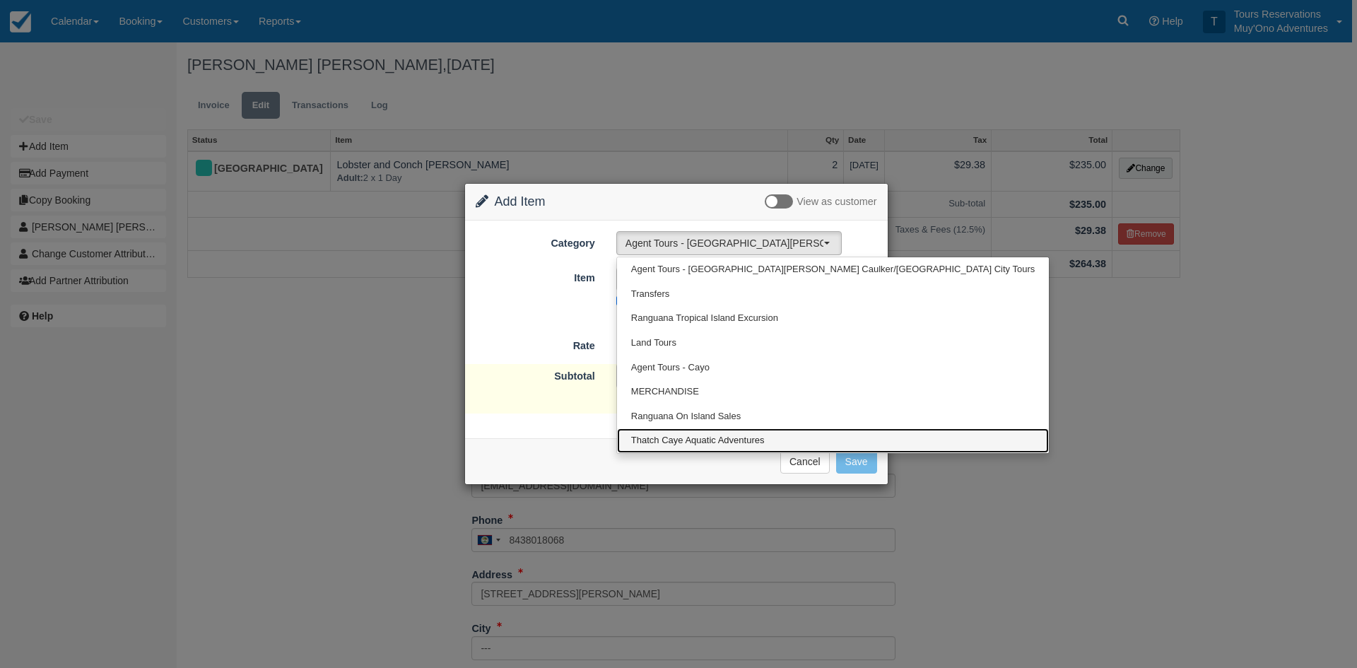
click at [703, 441] on span "Thatch Caye Aquatic Adventures" at bounding box center [698, 440] width 134 height 13
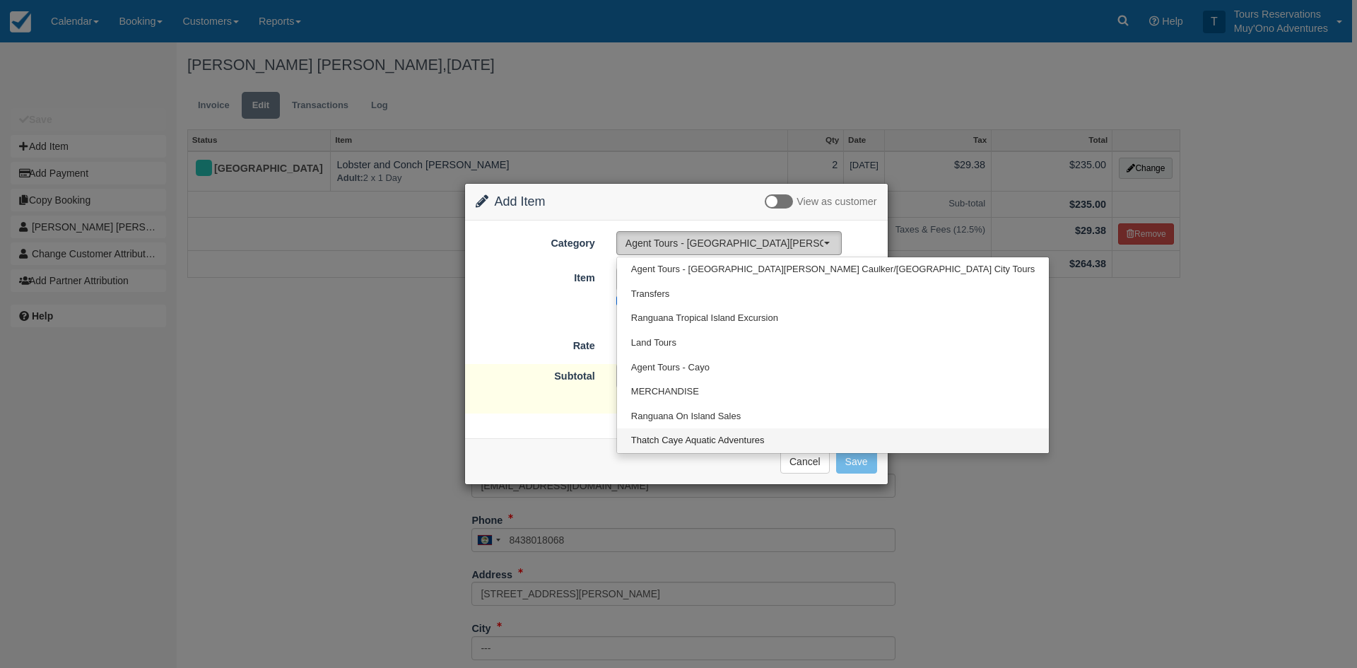
select select "64"
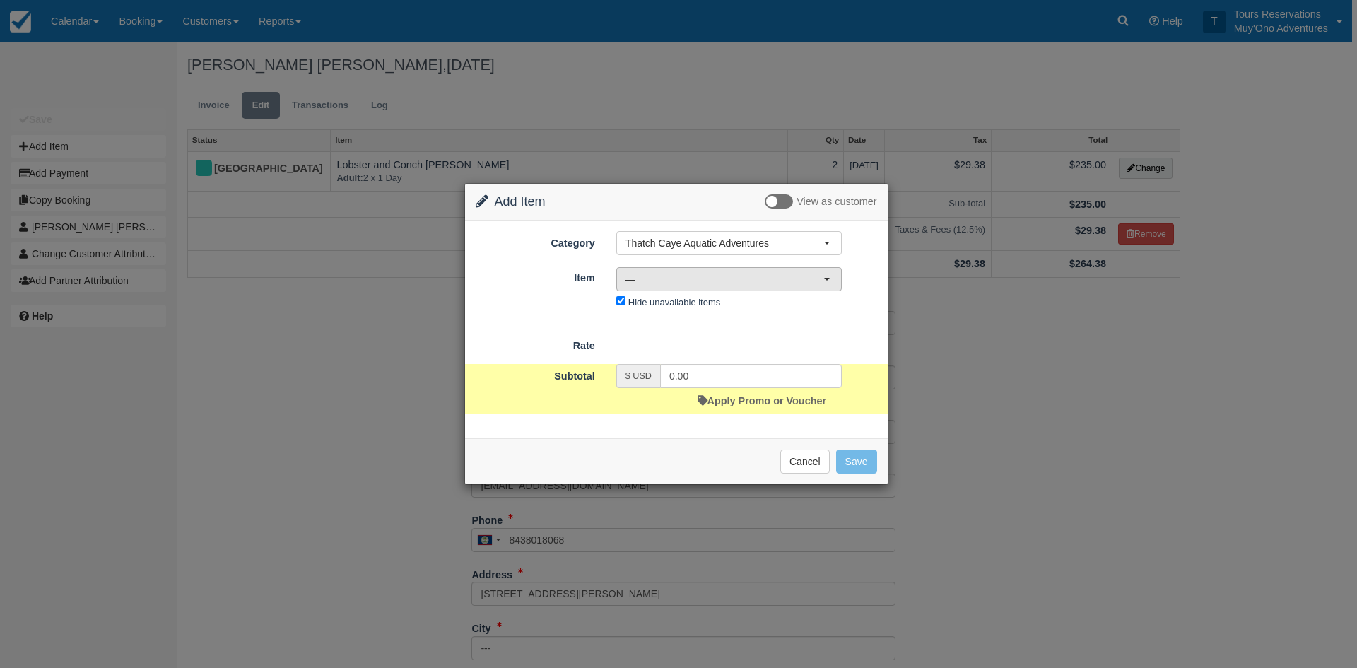
click at [695, 276] on span "—" at bounding box center [725, 279] width 198 height 14
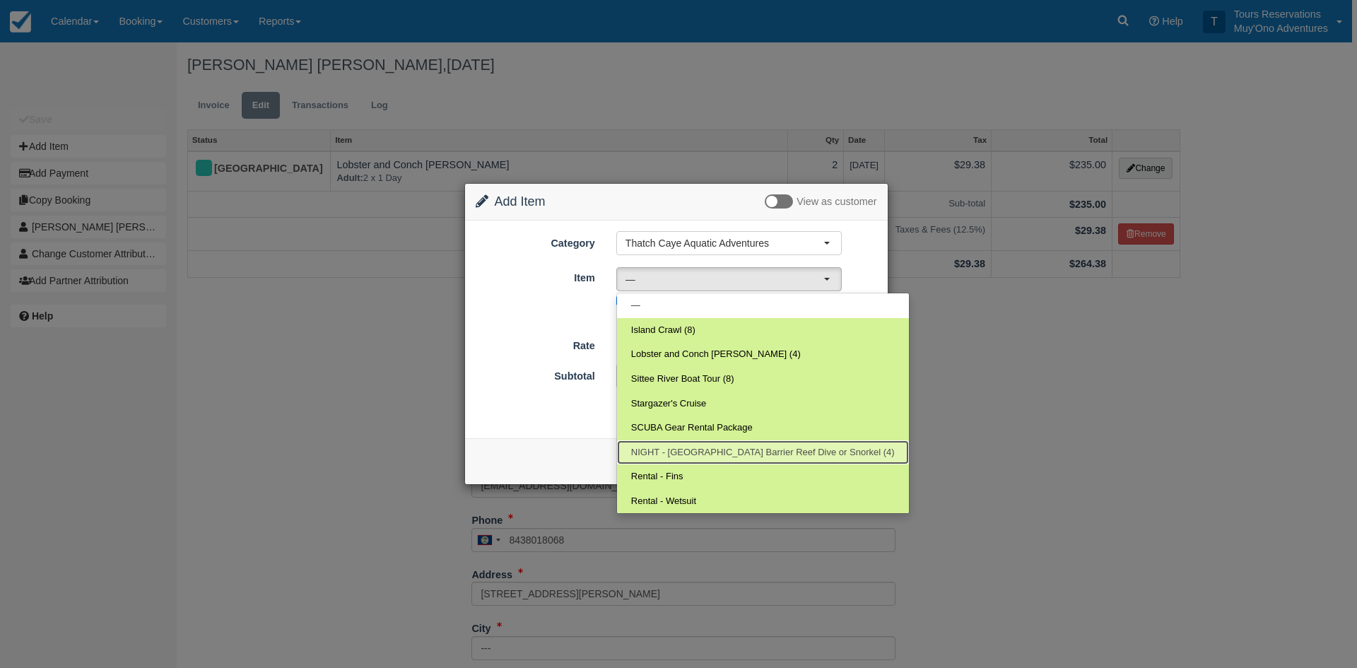
click at [689, 458] on span "NIGHT - Belize Barrier Reef Dive or Snorkel (4)" at bounding box center [763, 452] width 264 height 13
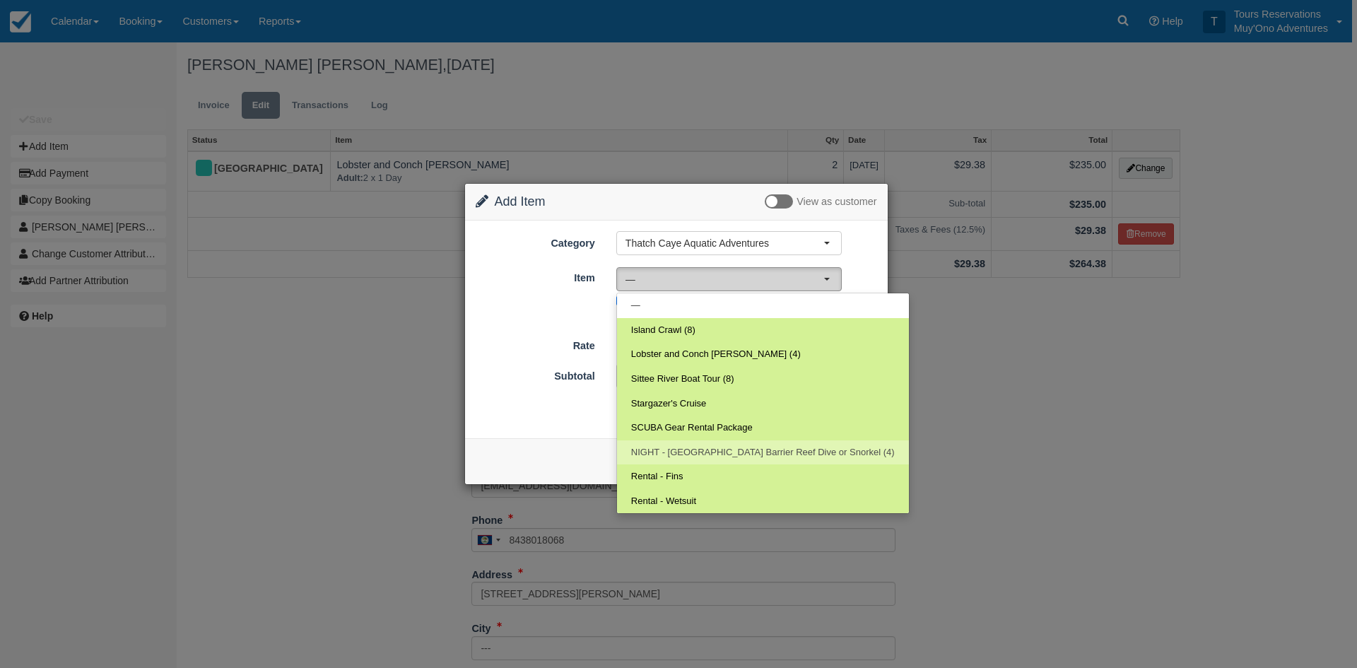
select select "297"
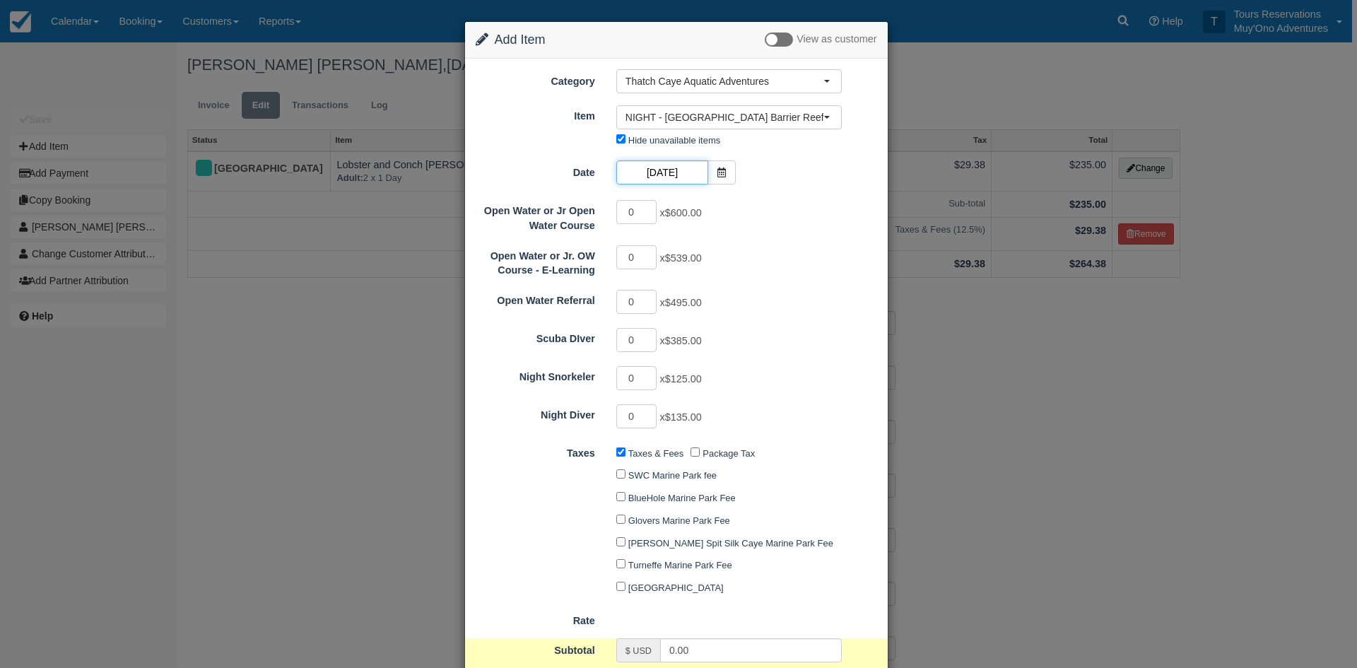
click at [661, 172] on input "10/13/25" at bounding box center [662, 172] width 92 height 24
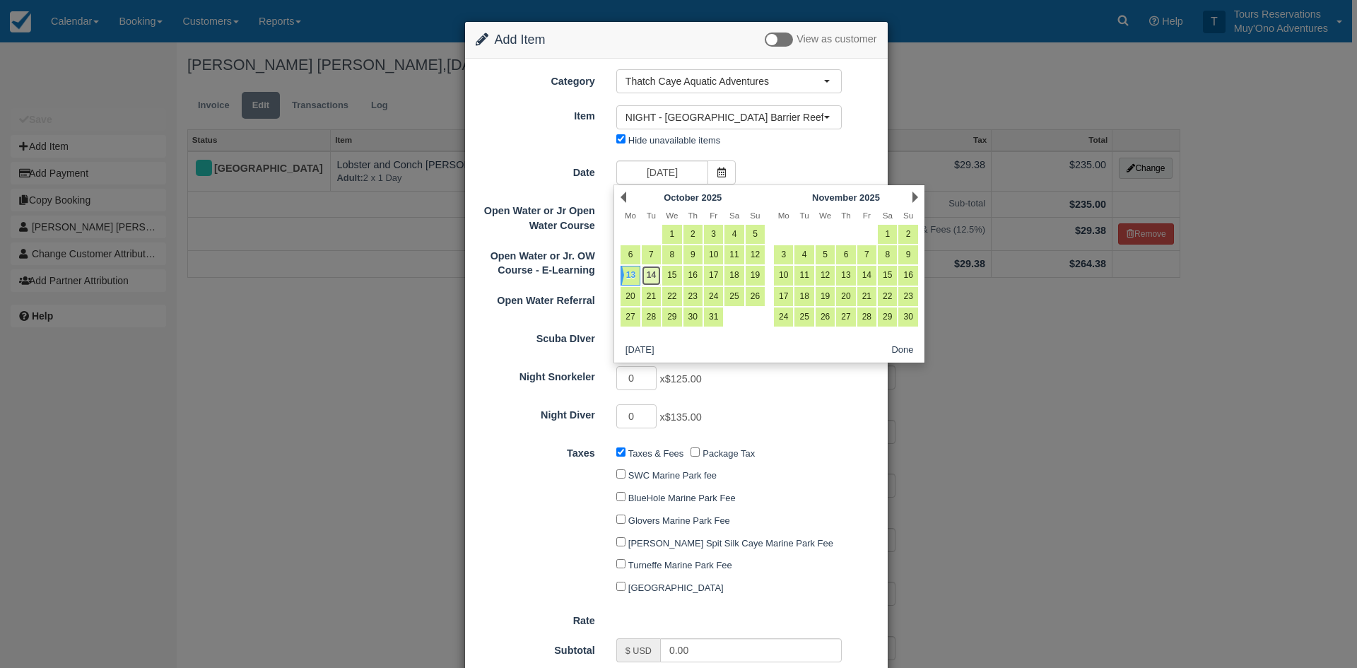
click at [657, 279] on link "14" at bounding box center [651, 275] width 19 height 19
type input "10/14/25"
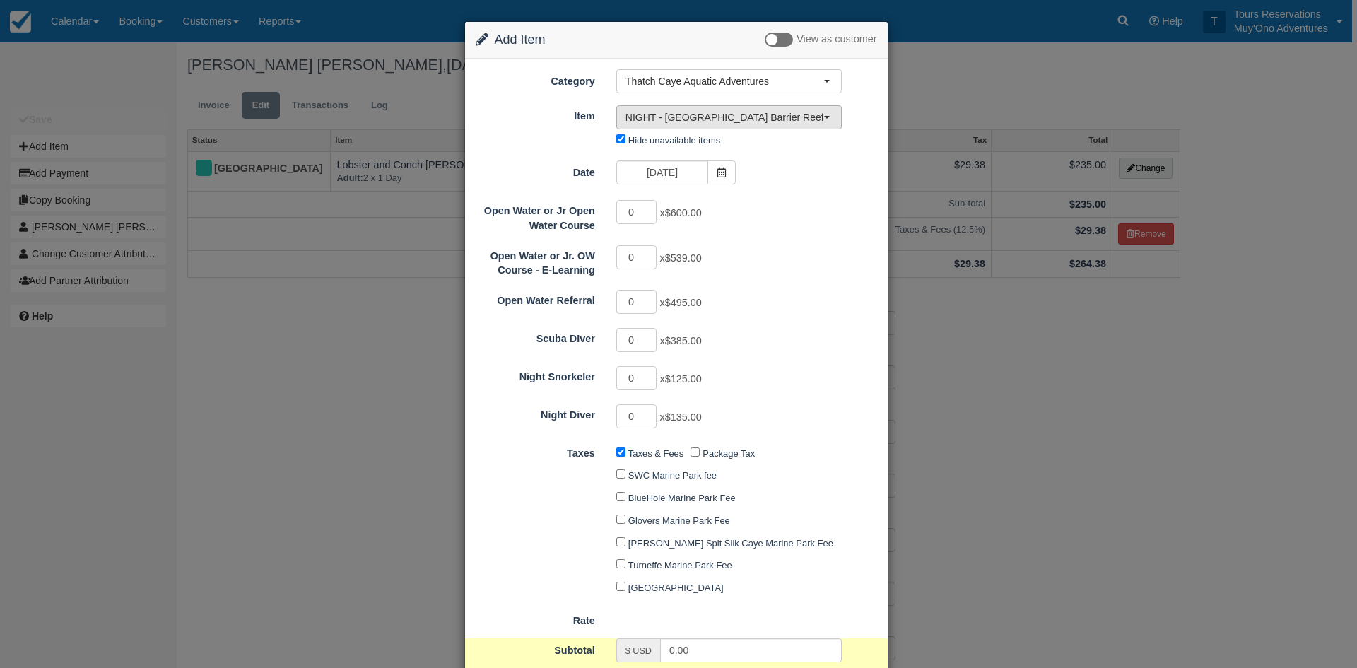
click at [684, 112] on span "NIGHT - Belize Barrier Reef Dive or Snorkel (6)" at bounding box center [725, 117] width 198 height 14
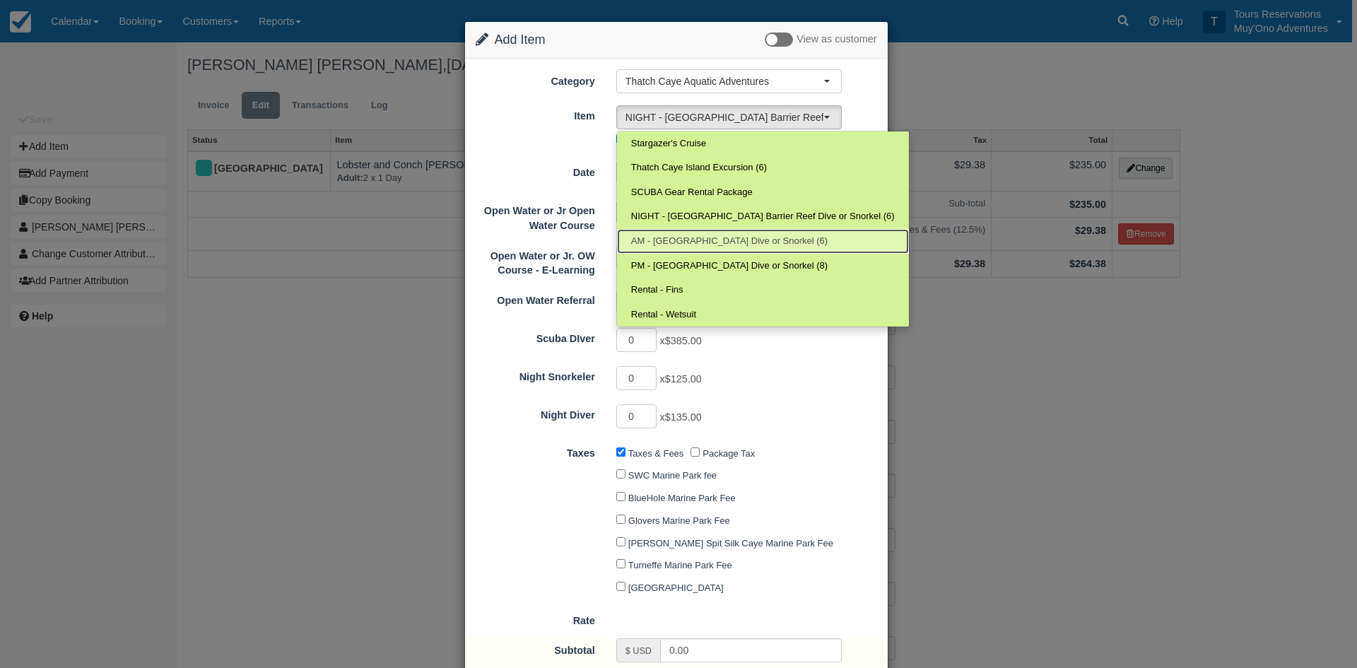
click at [690, 242] on span "AM - Belize Barrier Reef Dive or Snorkel (6)" at bounding box center [729, 241] width 197 height 13
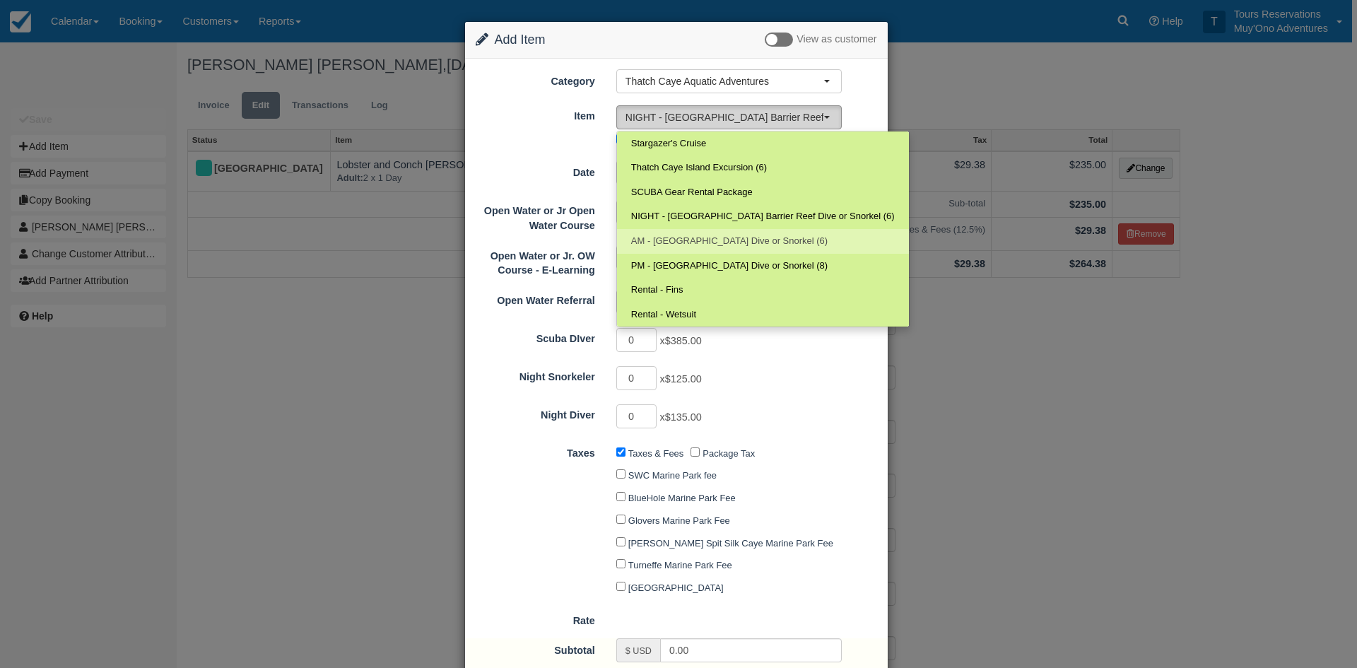
select select "294"
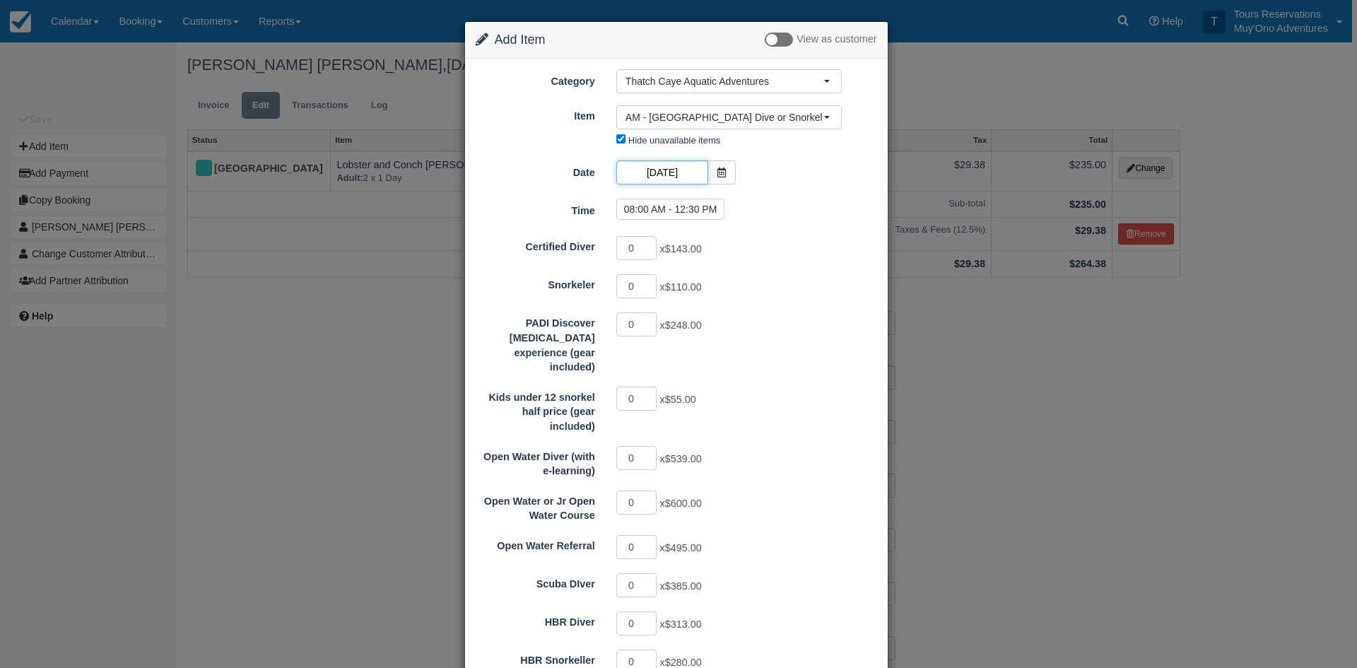
click at [674, 171] on input "10/14/25" at bounding box center [662, 172] width 92 height 24
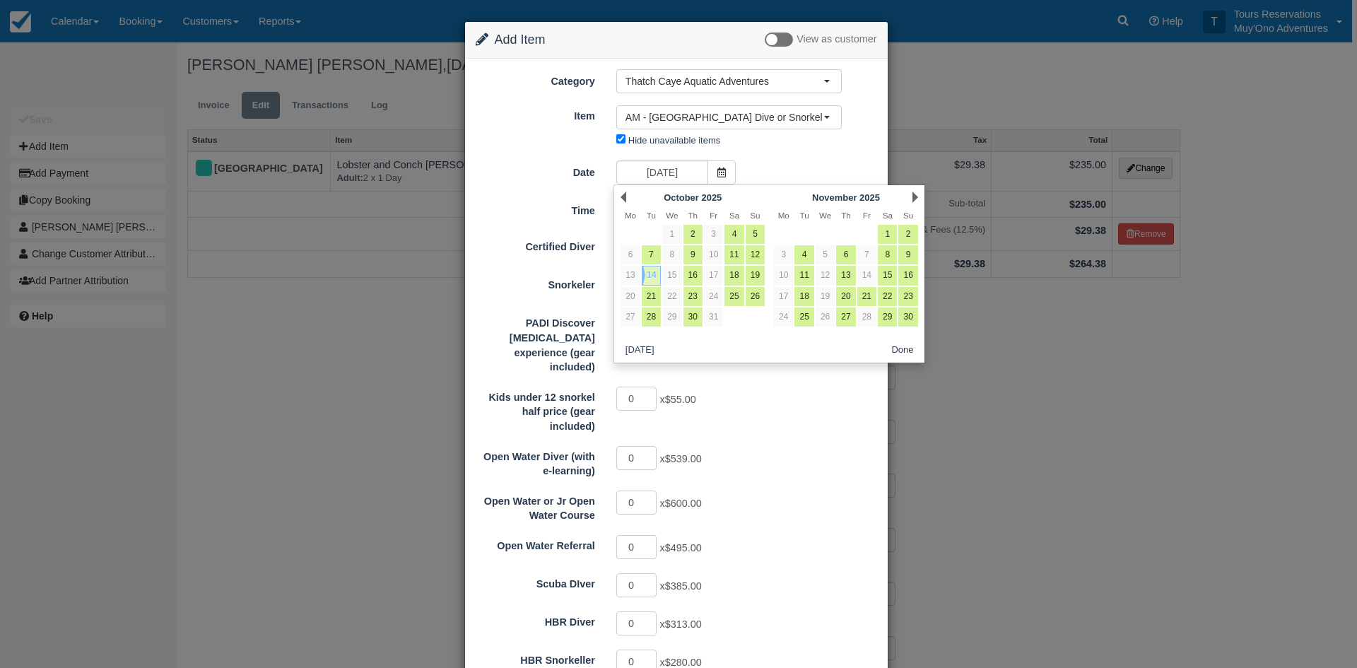
click at [644, 276] on td "14" at bounding box center [651, 275] width 21 height 21
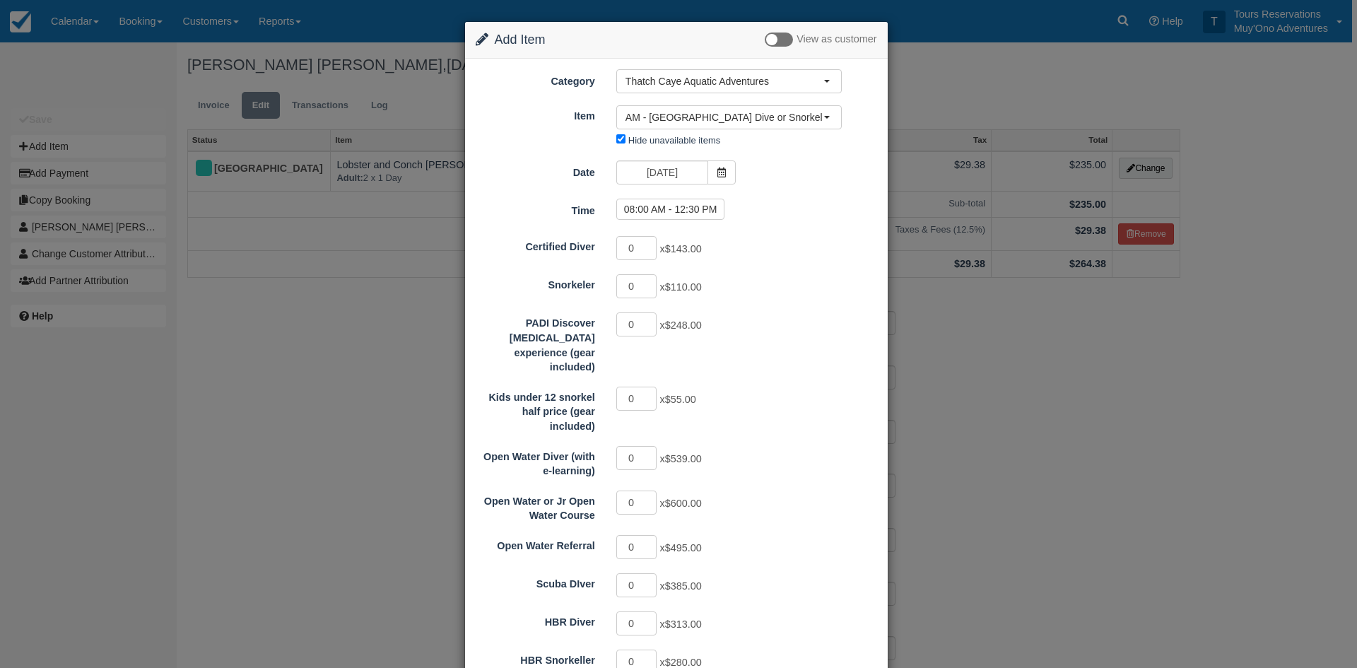
click at [809, 168] on div "Date 10/14/25" at bounding box center [676, 174] width 423 height 28
click at [647, 278] on input "0" at bounding box center [636, 286] width 41 height 24
click at [647, 284] on input "1" at bounding box center [636, 286] width 41 height 24
type input "2"
click at [649, 283] on input "2" at bounding box center [636, 286] width 41 height 24
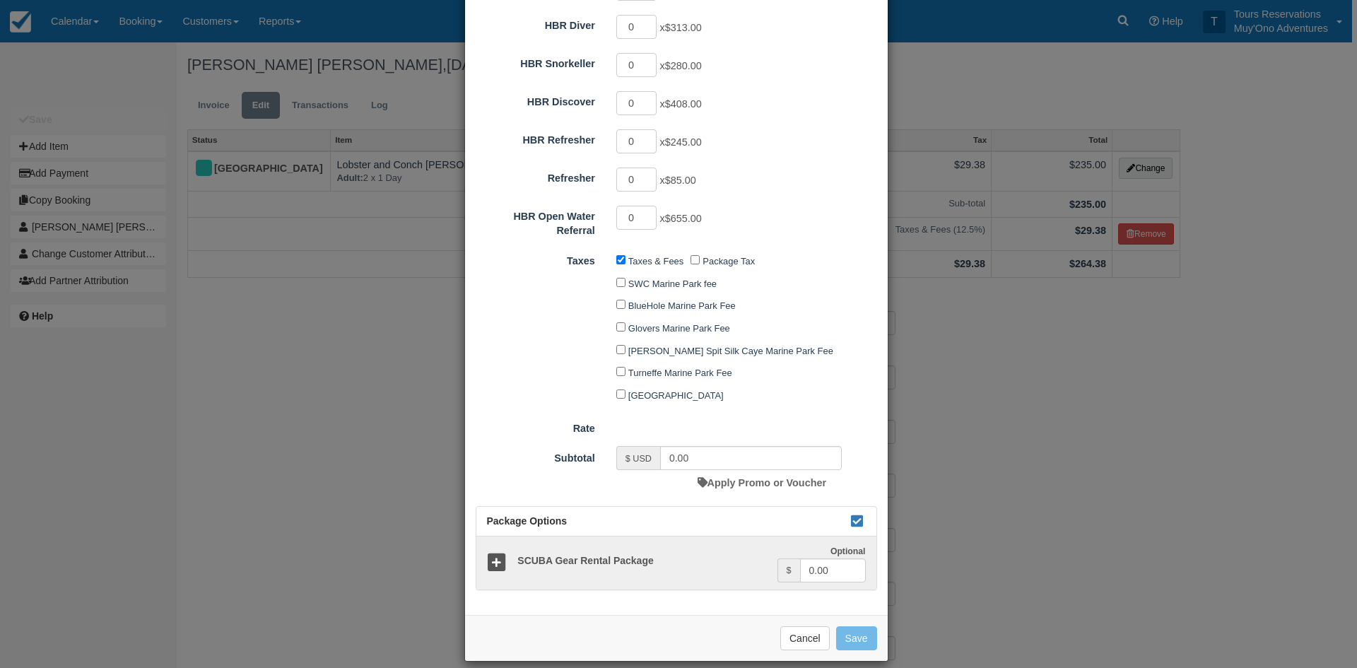
type input "220.00"
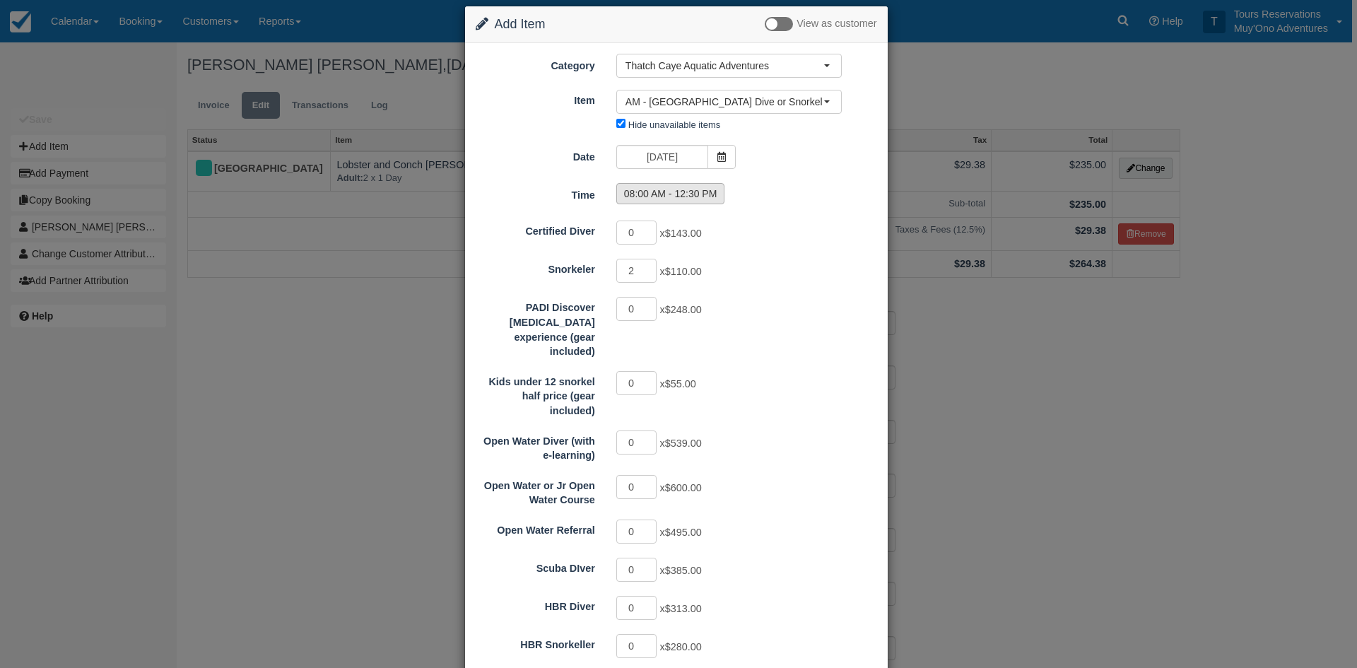
click at [683, 192] on label "08:00 AM - 12:30 PM" at bounding box center [670, 193] width 109 height 21
radio input "true"
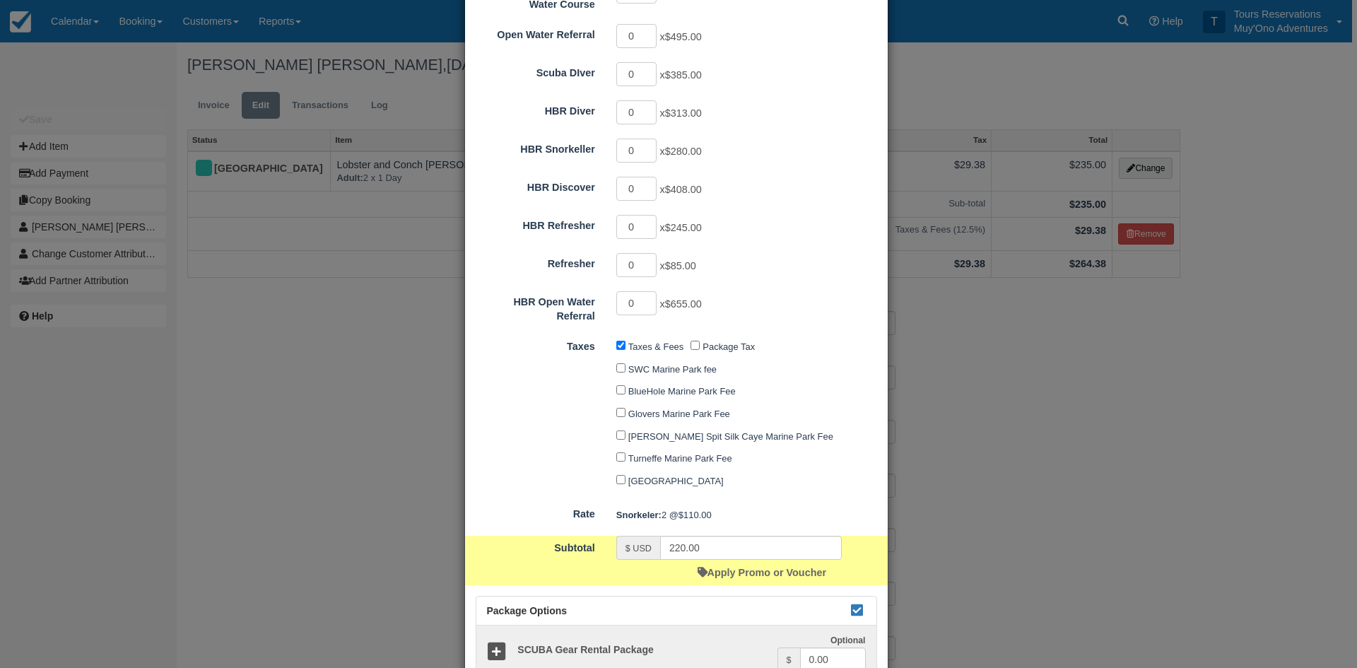
scroll to position [600, 0]
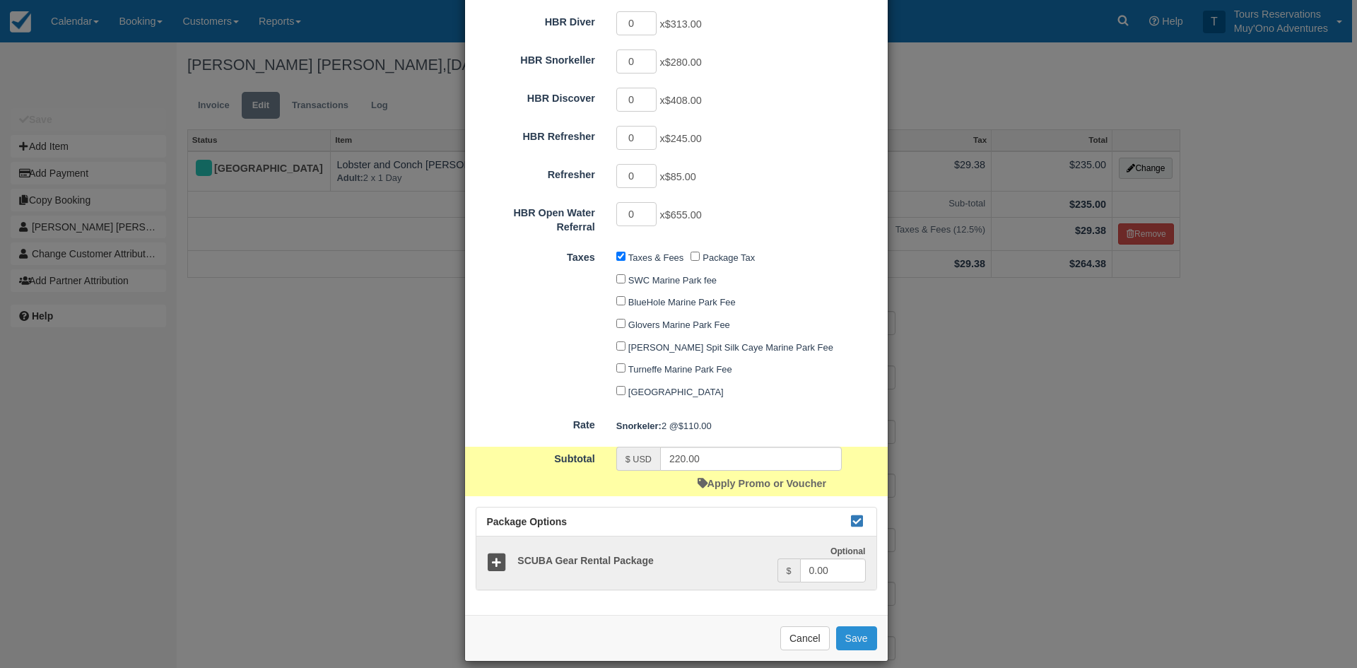
click at [851, 626] on button "Save" at bounding box center [856, 638] width 41 height 24
checkbox input "false"
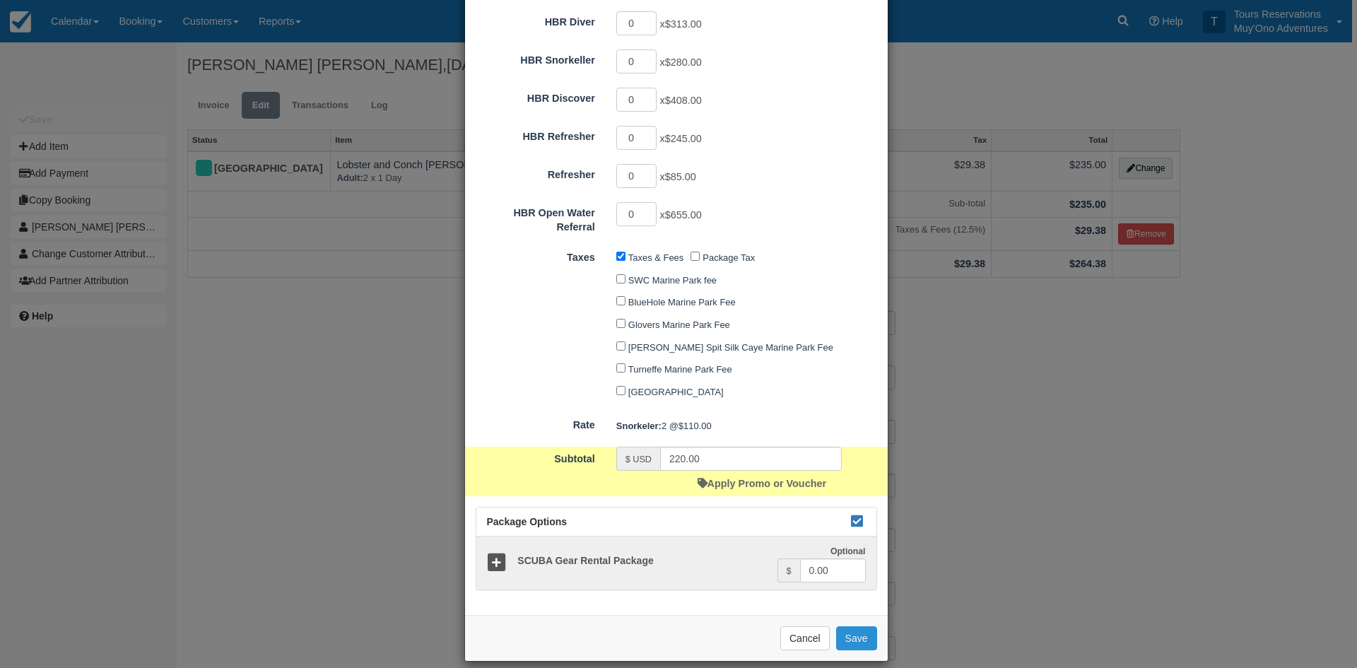
checkbox input "false"
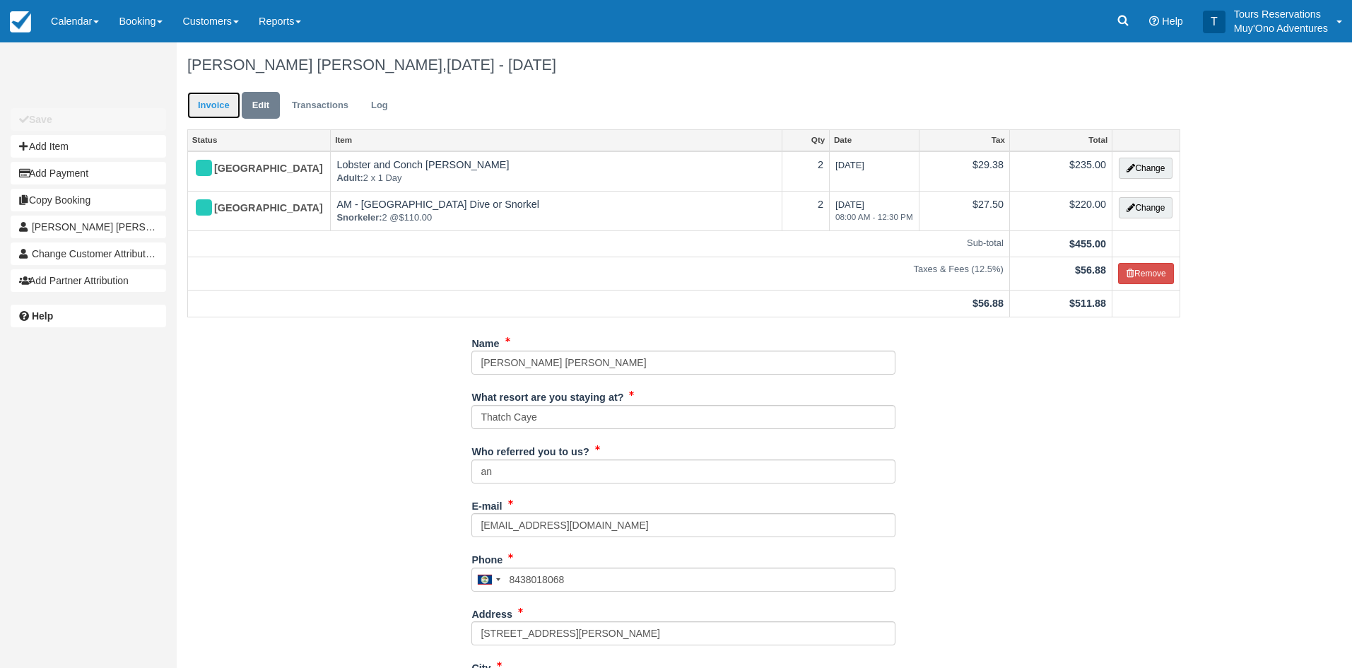
click at [223, 99] on link "Invoice" at bounding box center [213, 106] width 53 height 28
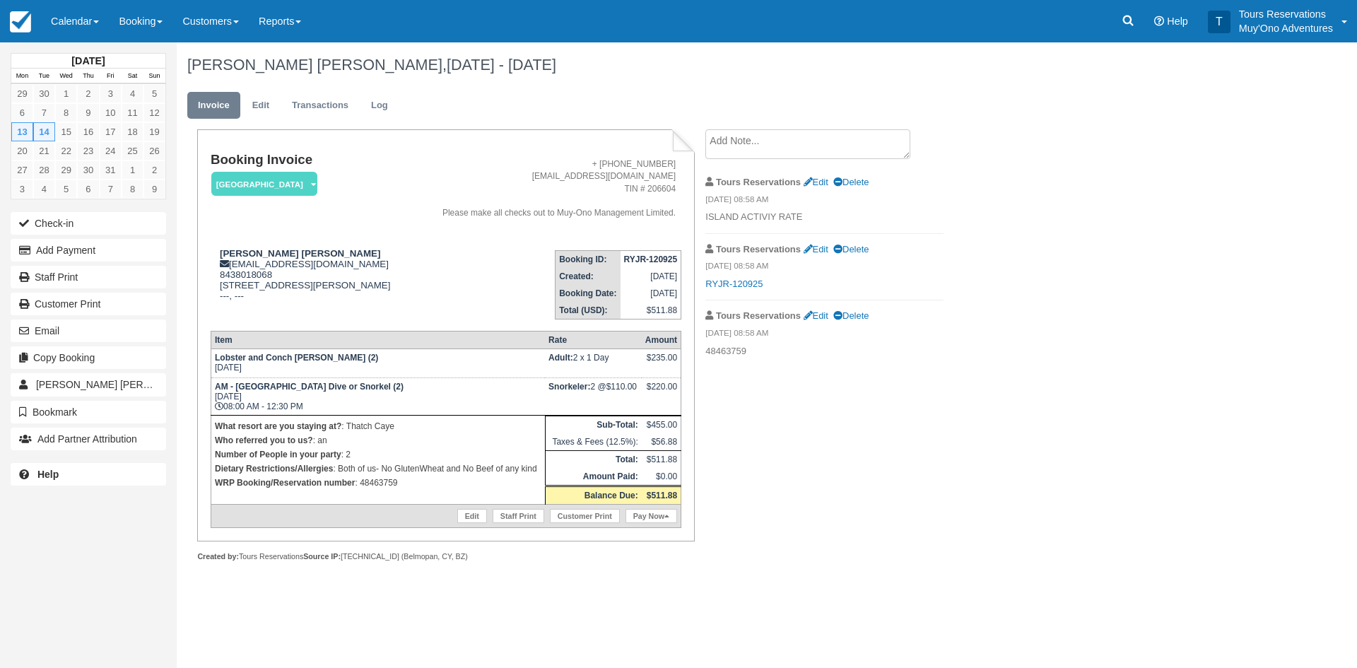
click at [663, 257] on strong "RYJR-120925" at bounding box center [651, 260] width 54 height 10
copy tbody "RYJR-120925"
click at [988, 308] on div "Katherine Butler Mappus, Oct 13 - Oct 14 2025 Invoice Edit Transactions Log Boo…" at bounding box center [686, 317] width 1018 height 551
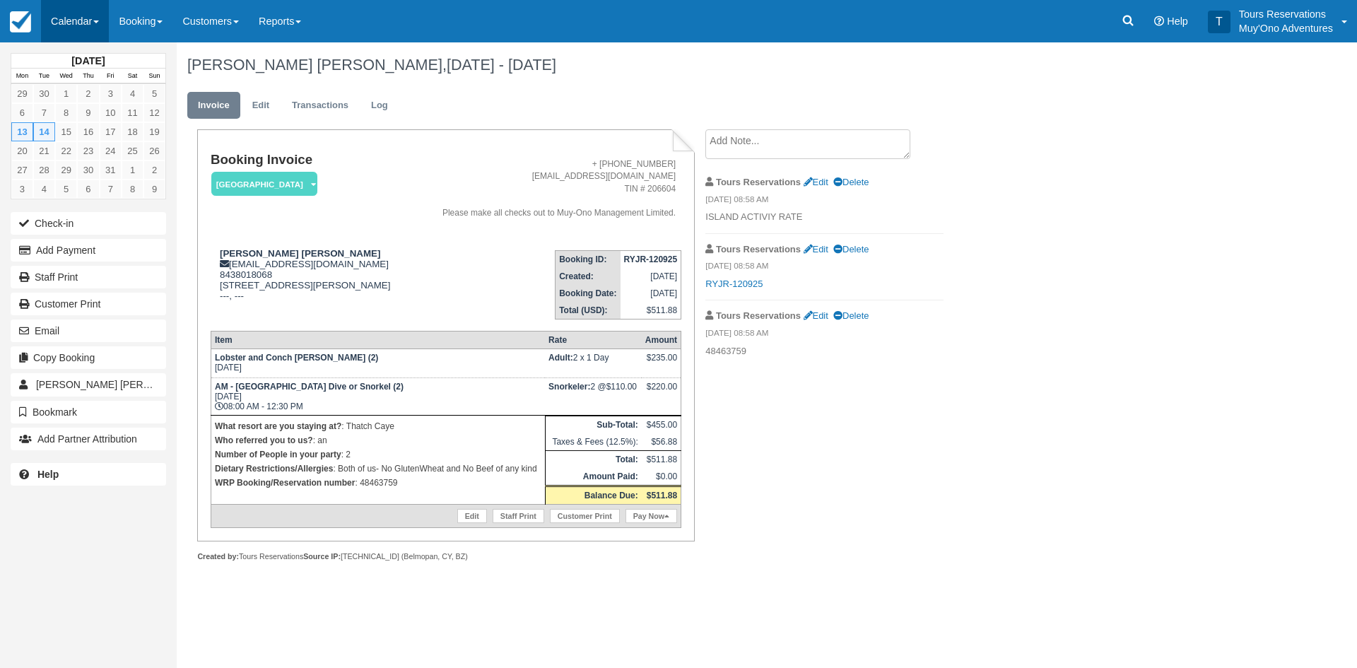
click at [82, 26] on link "Calendar" at bounding box center [75, 21] width 68 height 42
click at [106, 113] on link "Inventory" at bounding box center [98, 120] width 112 height 30
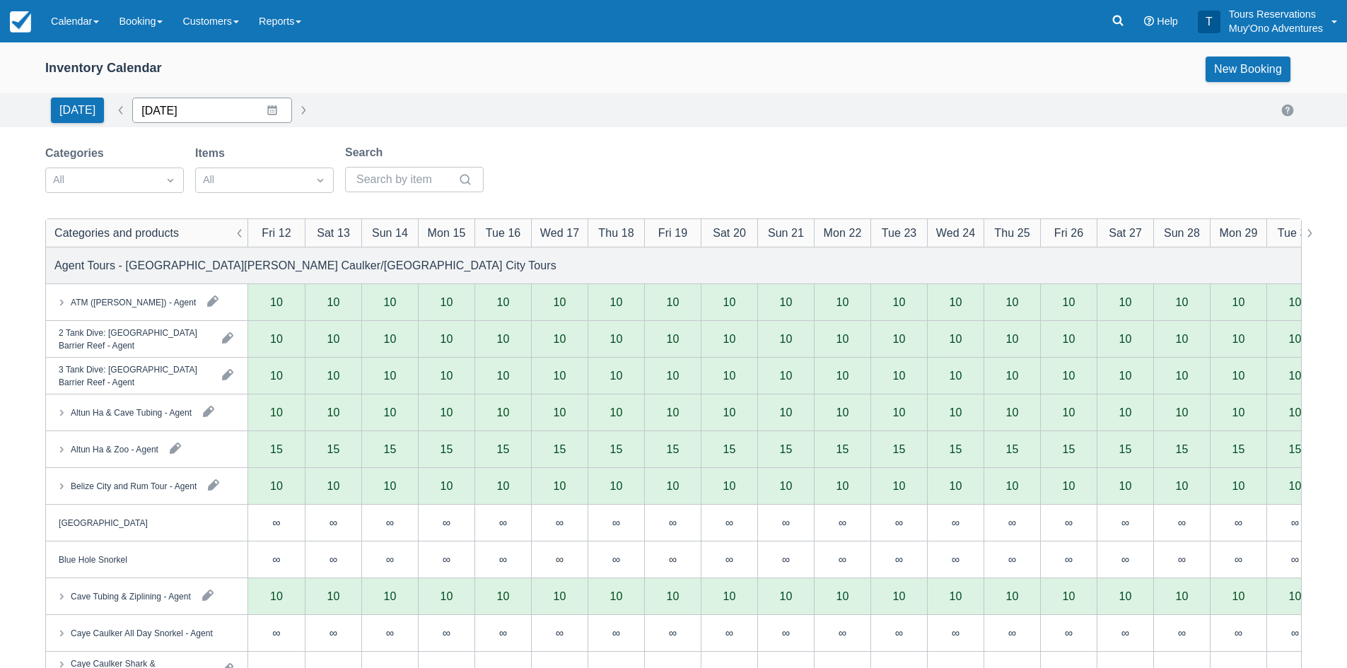
click at [198, 113] on input "09/12/25" at bounding box center [212, 110] width 160 height 25
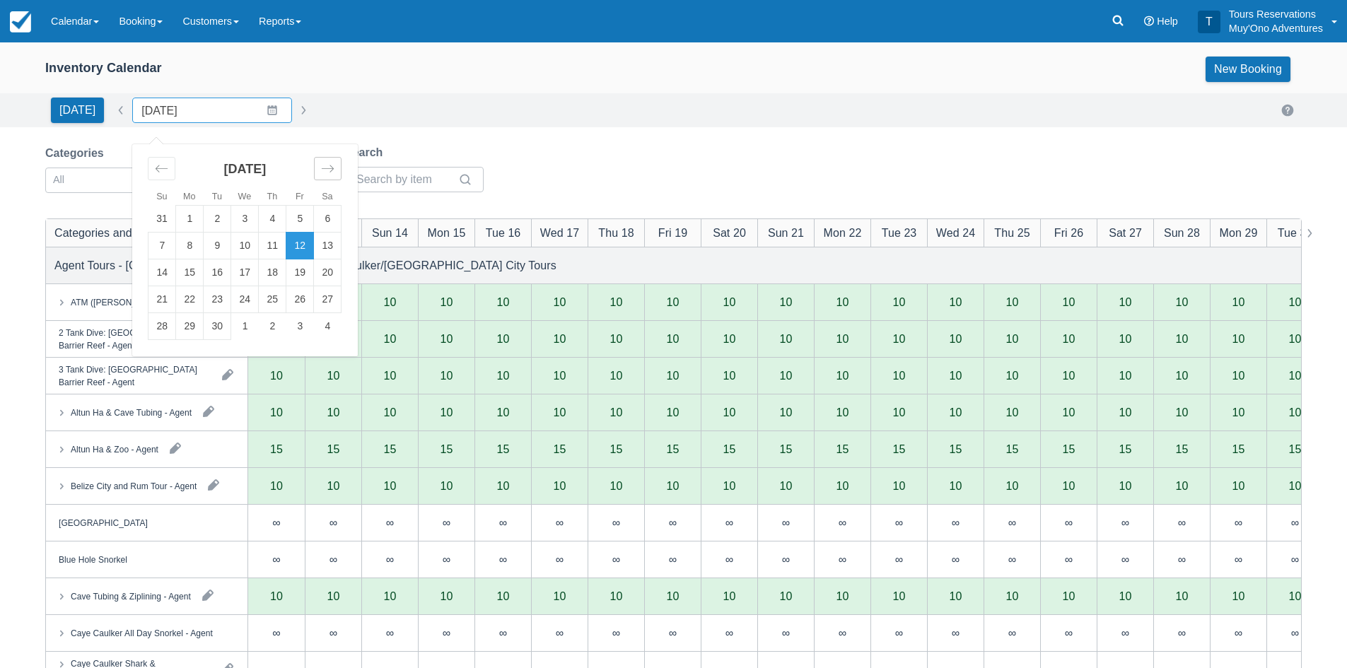
click at [314, 165] on div "Move forward to switch to the next month." at bounding box center [328, 168] width 28 height 23
click at [317, 299] on td "24" at bounding box center [328, 299] width 28 height 27
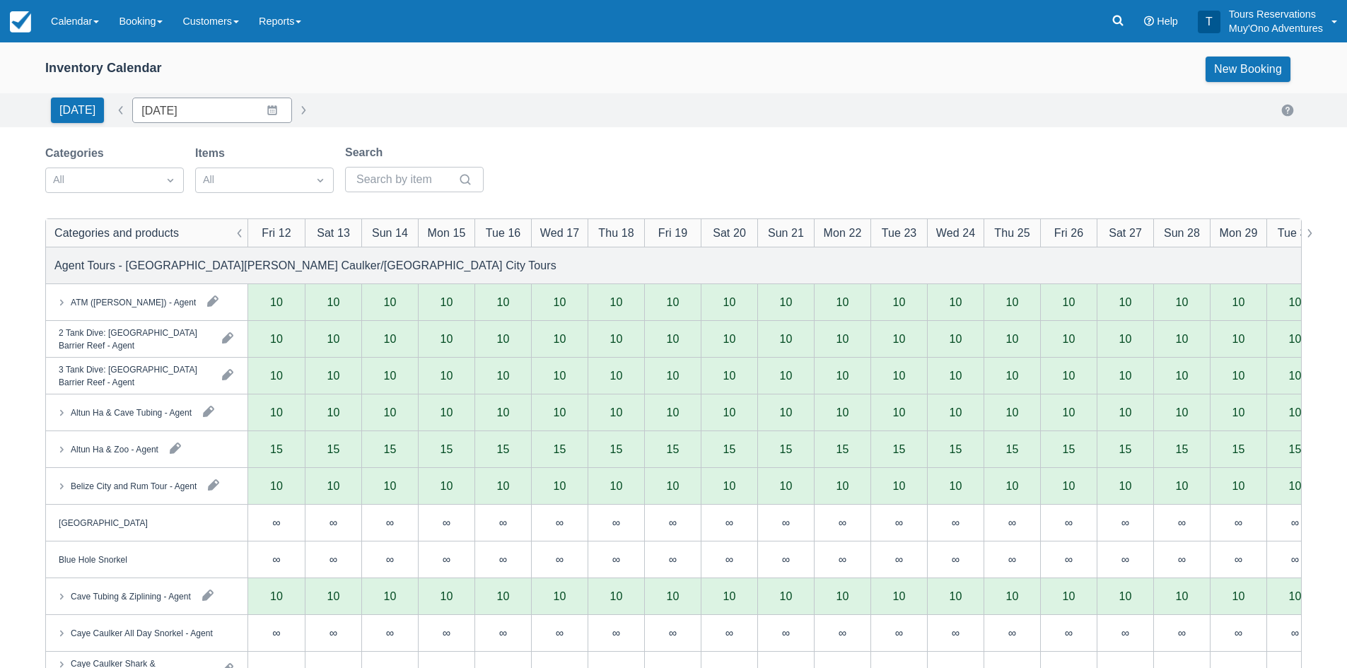
type input "01/24/26"
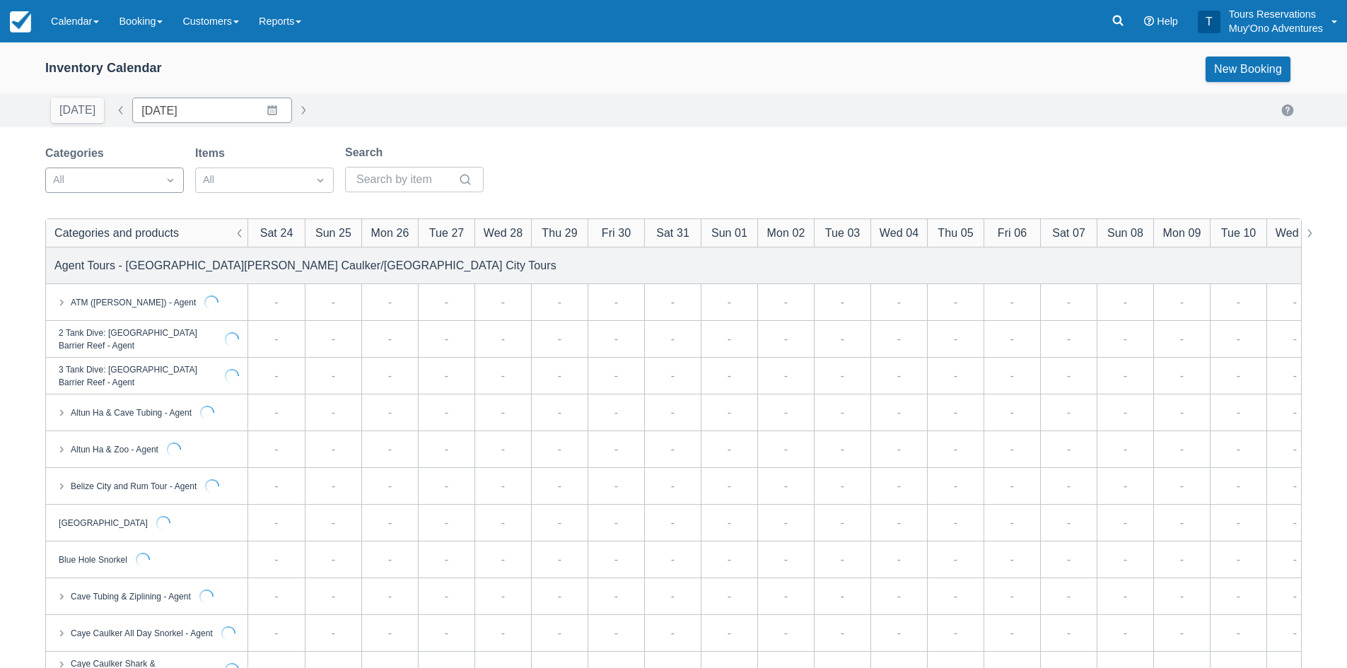
click at [158, 175] on div at bounding box center [170, 180] width 25 height 20
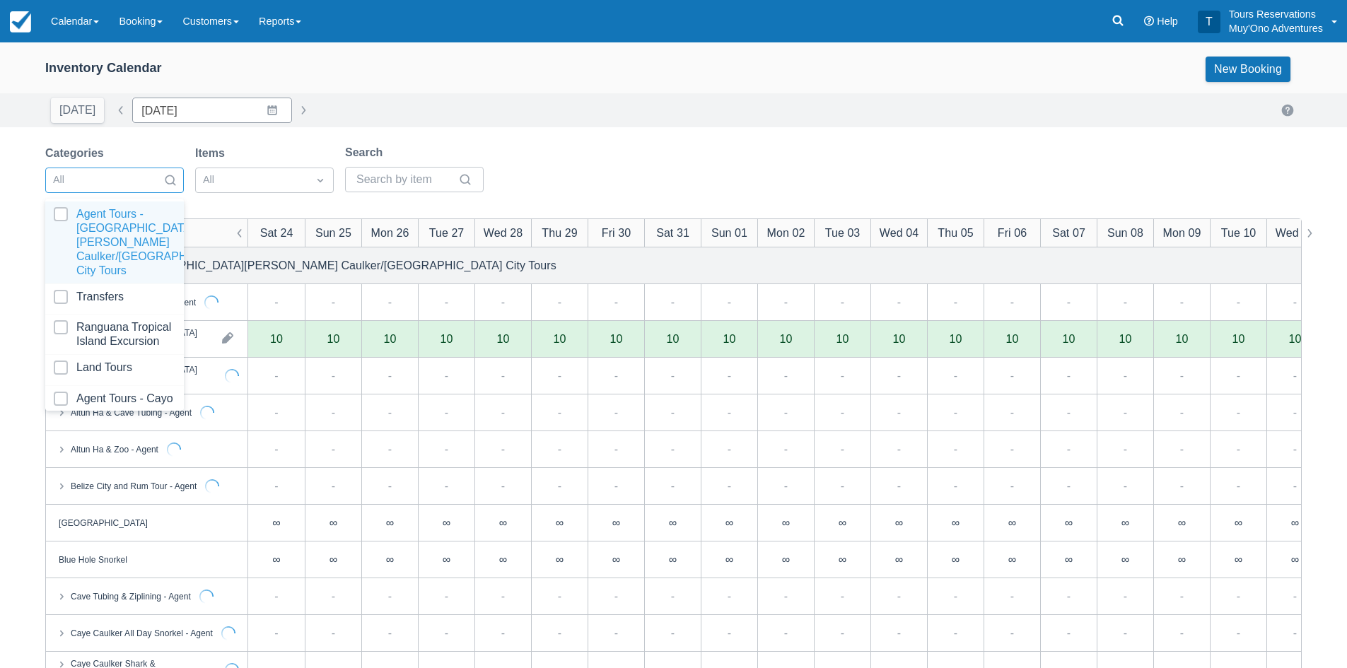
scroll to position [144, 0]
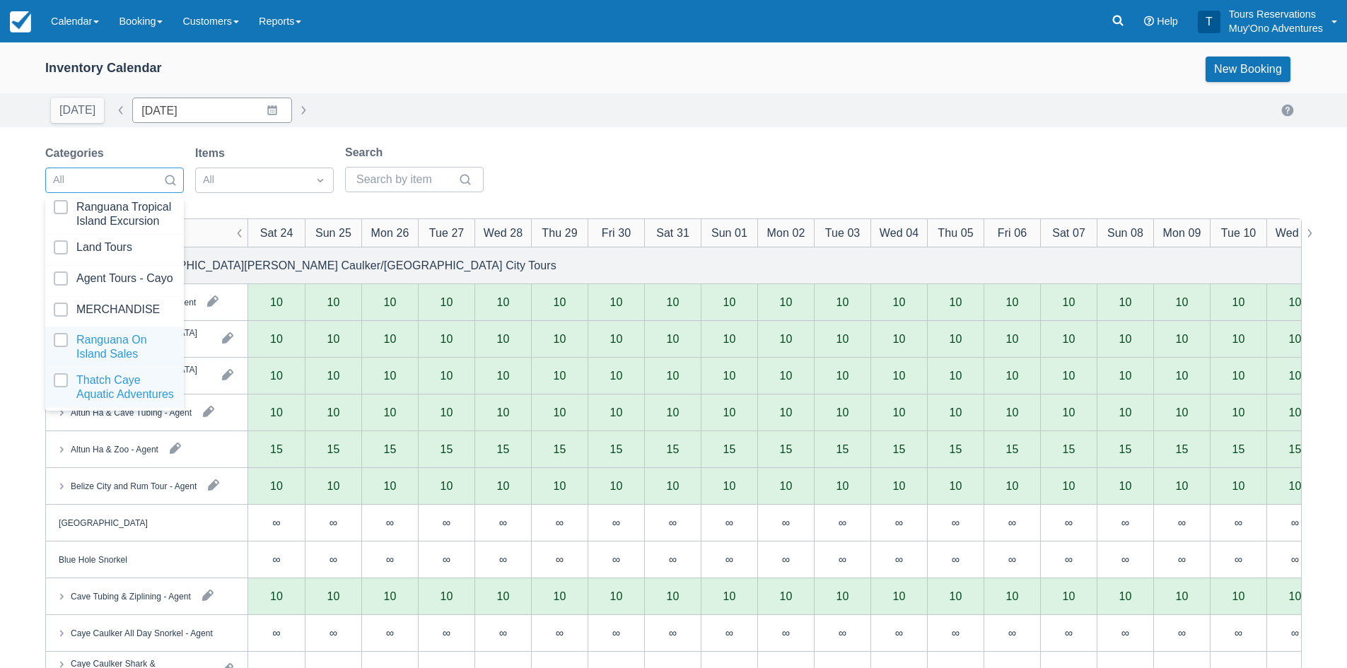
click at [112, 373] on div at bounding box center [115, 387] width 122 height 28
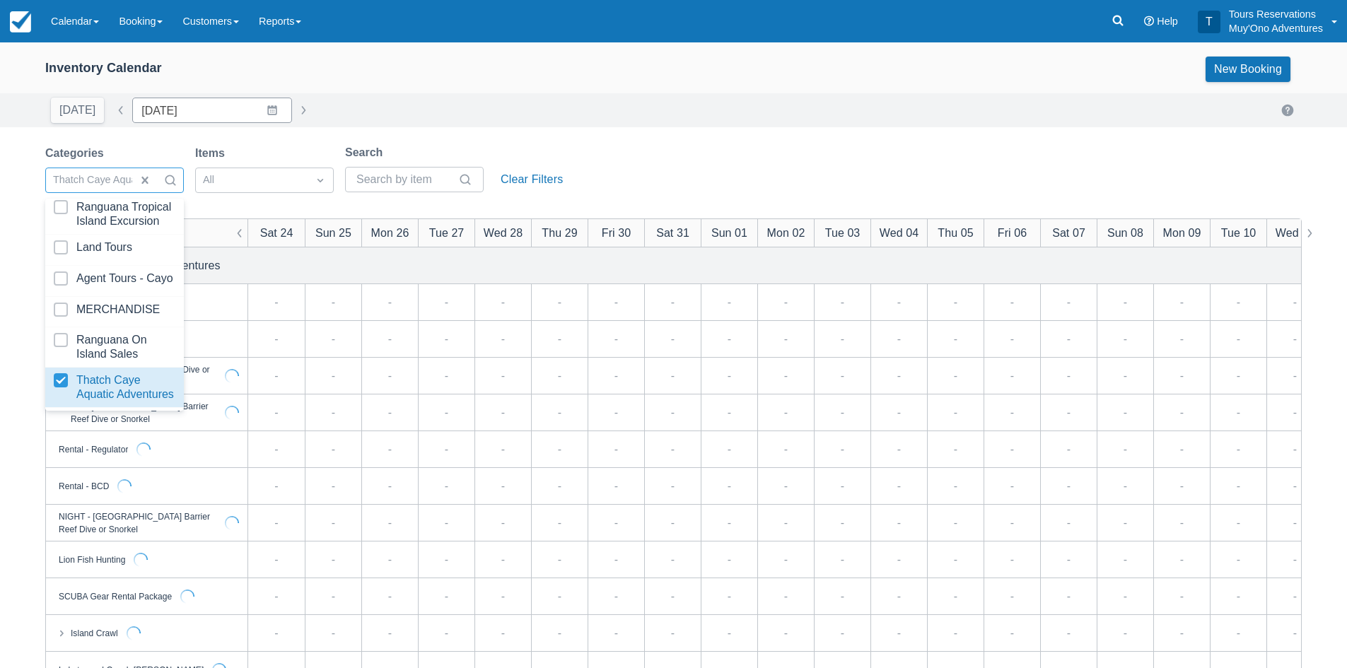
click at [653, 119] on div "Today Date 01/24/26 Navigate forward to interact with the calendar and select a…" at bounding box center [673, 110] width 1256 height 25
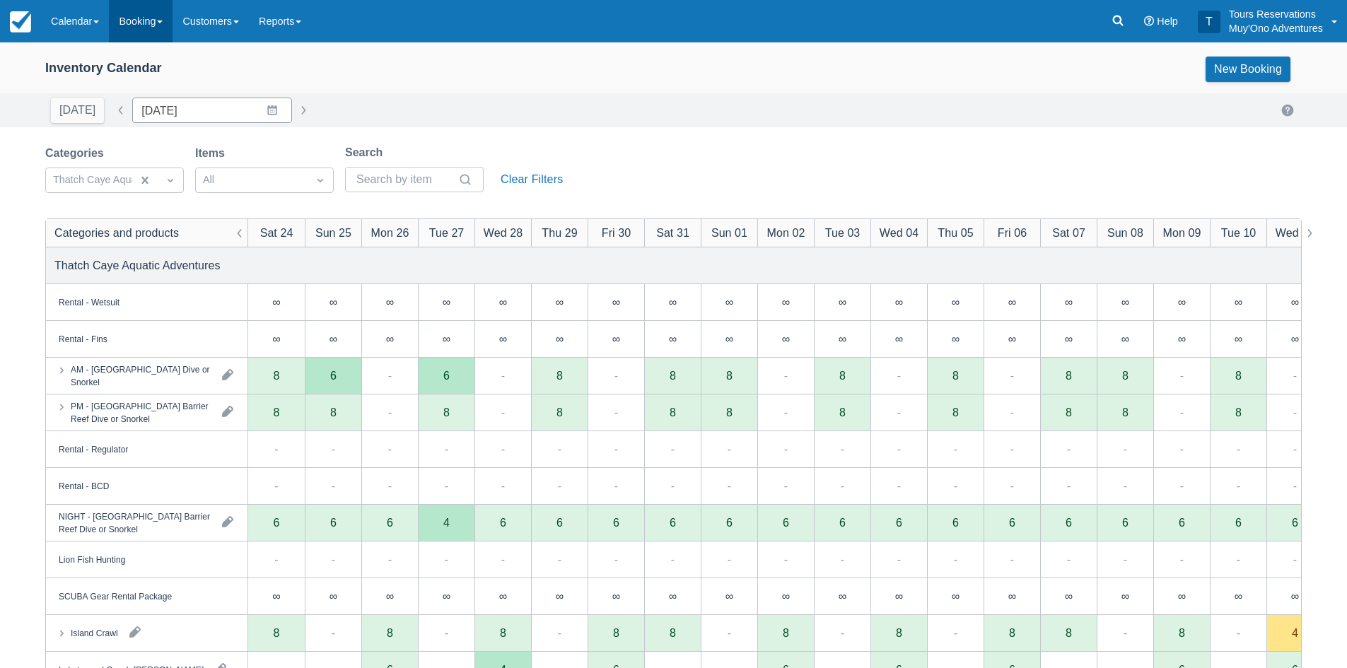
drag, startPoint x: 116, startPoint y: 6, endPoint x: 148, endPoint y: 30, distance: 40.3
click at [116, 6] on link "Booking" at bounding box center [141, 21] width 64 height 42
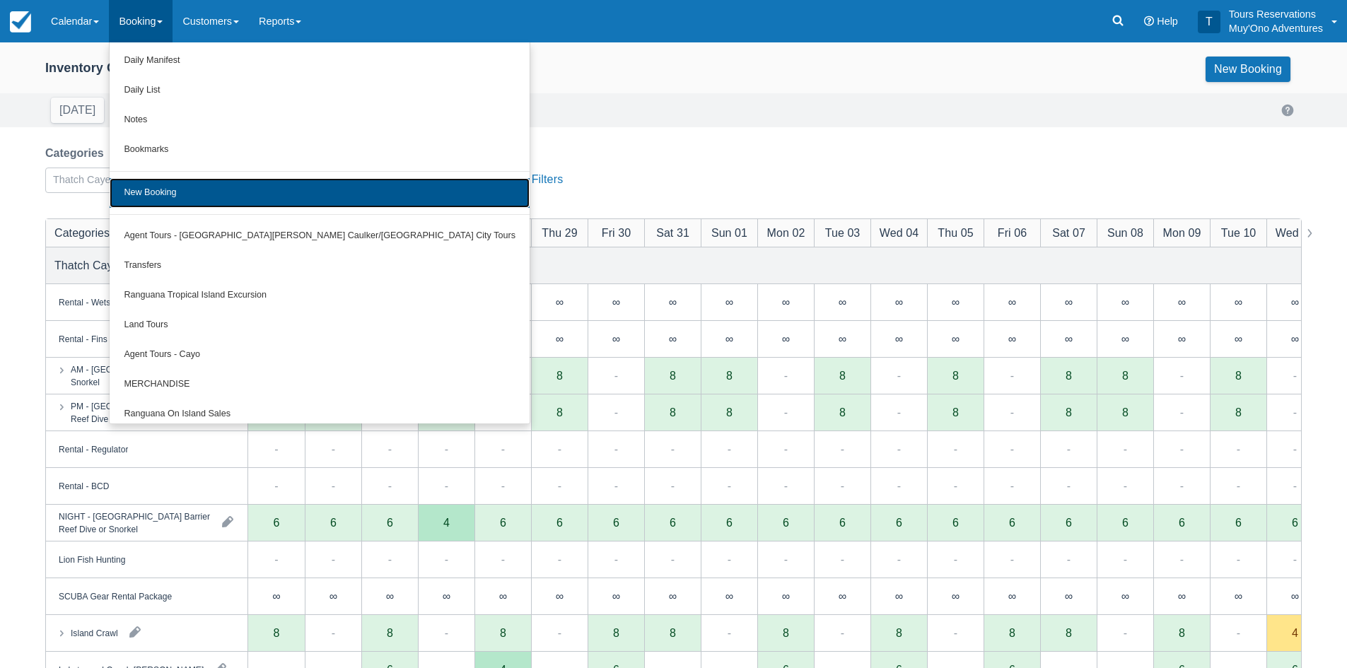
click at [191, 195] on link "New Booking" at bounding box center [320, 193] width 420 height 30
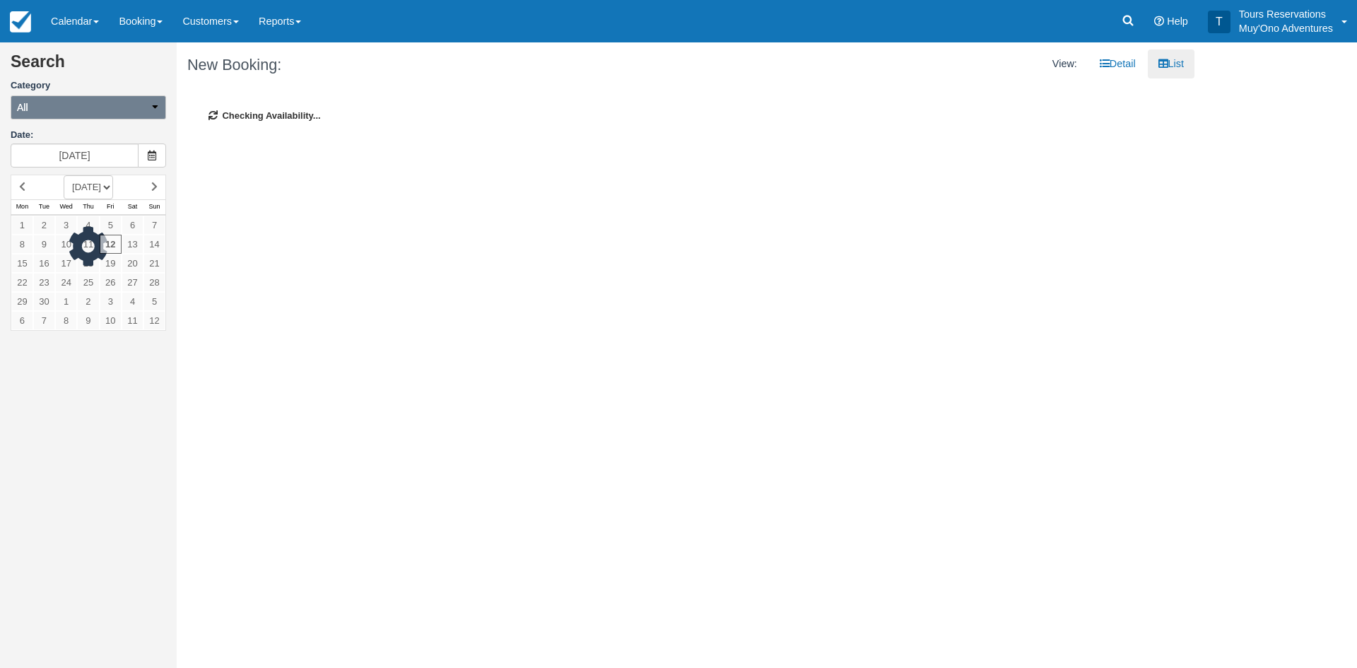
click at [98, 107] on button "All" at bounding box center [89, 107] width 156 height 24
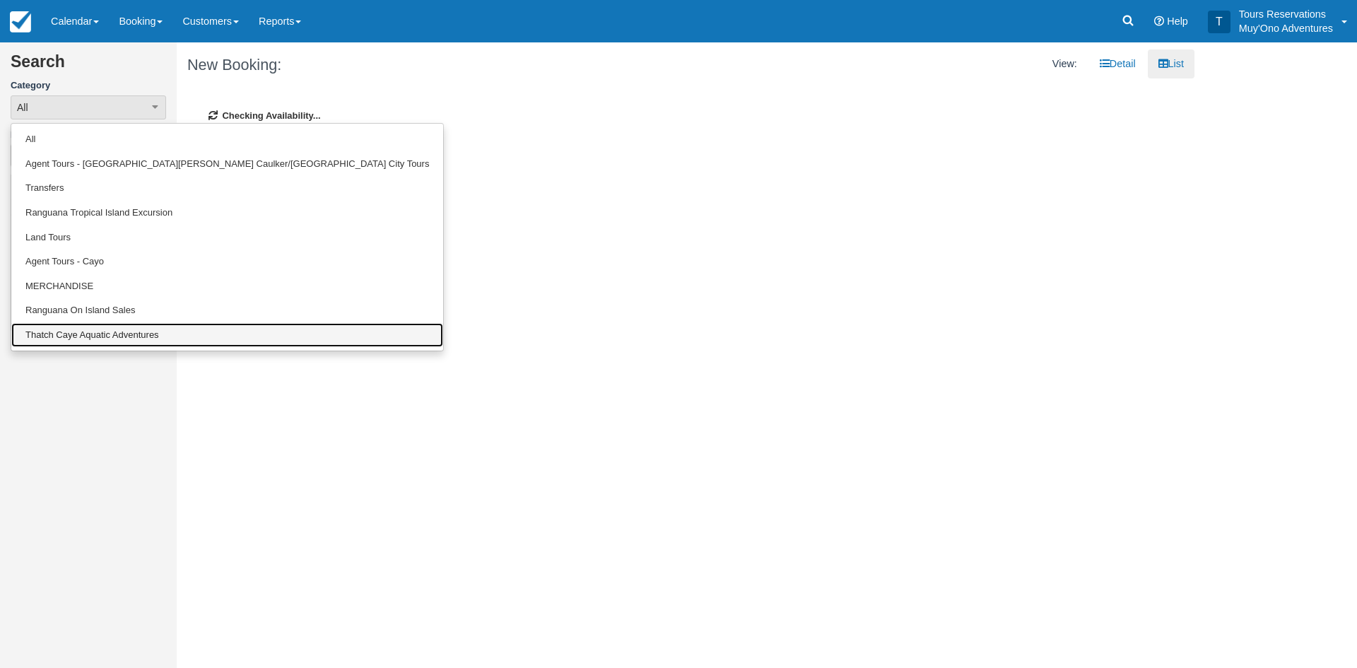
click at [112, 336] on link "Thatch Caye Aquatic Adventures" at bounding box center [227, 335] width 432 height 25
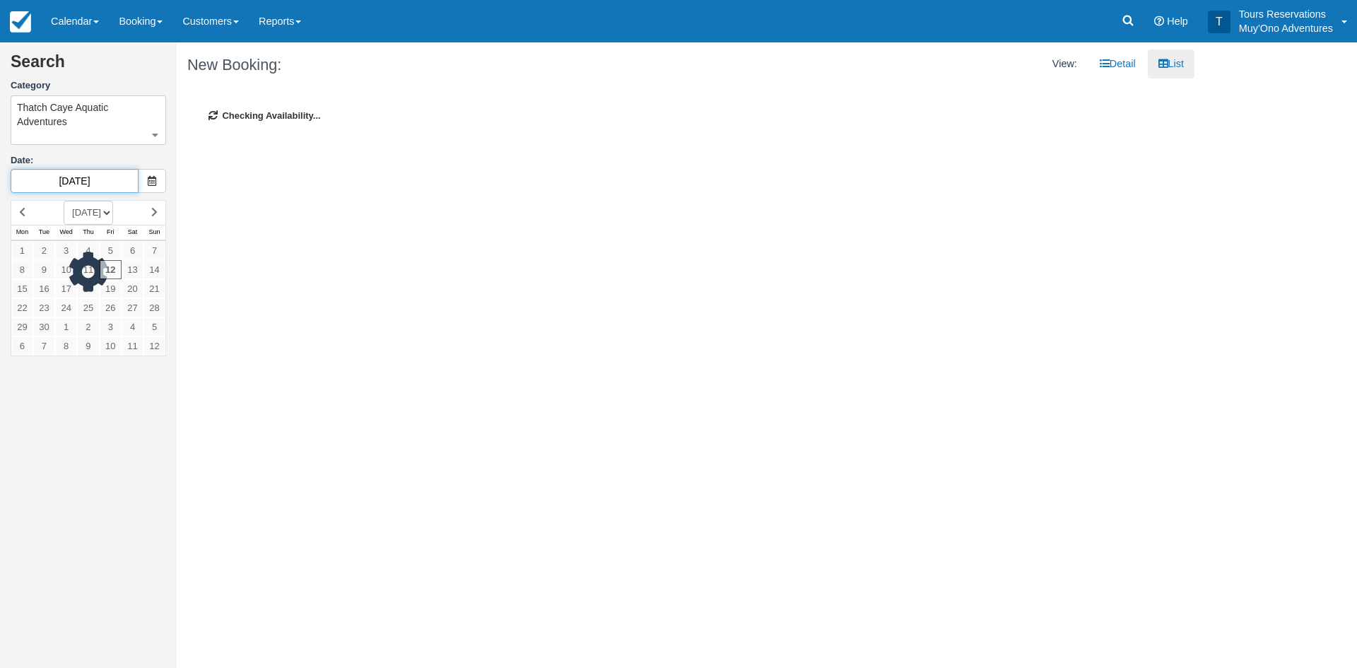
click at [80, 187] on input "[DATE]" at bounding box center [75, 181] width 128 height 24
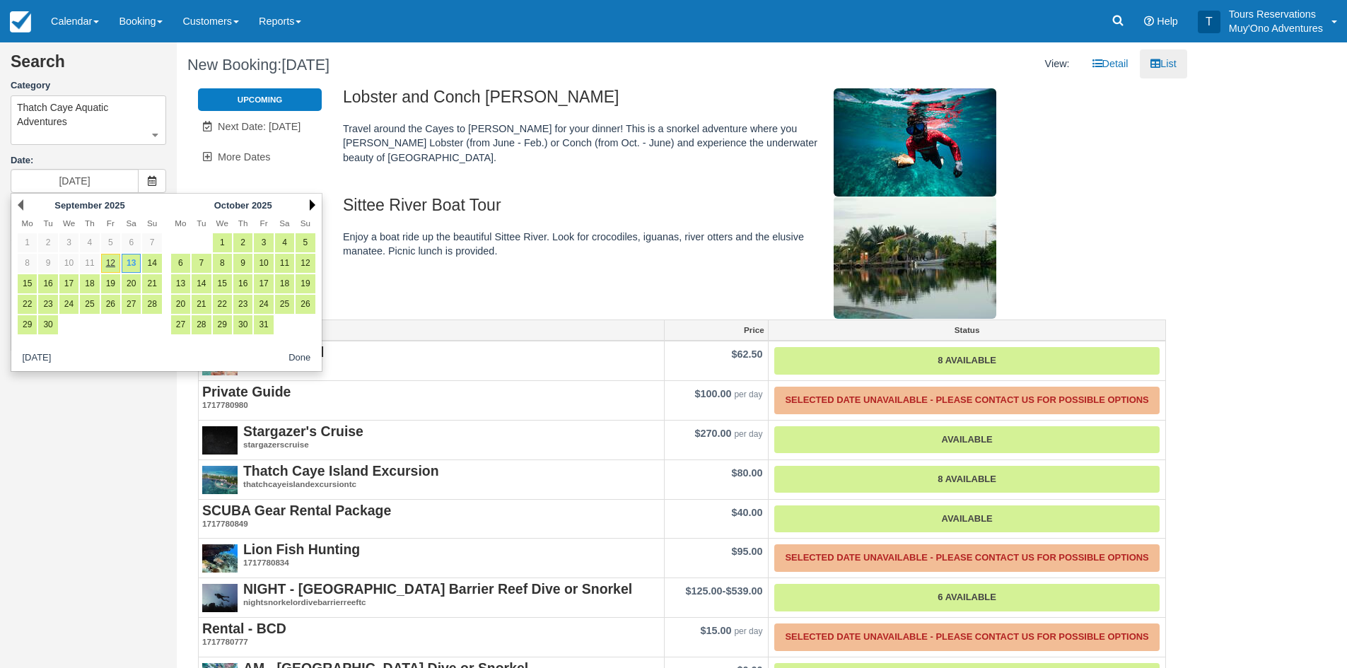
click at [311, 209] on link "Next" at bounding box center [313, 204] width 6 height 11
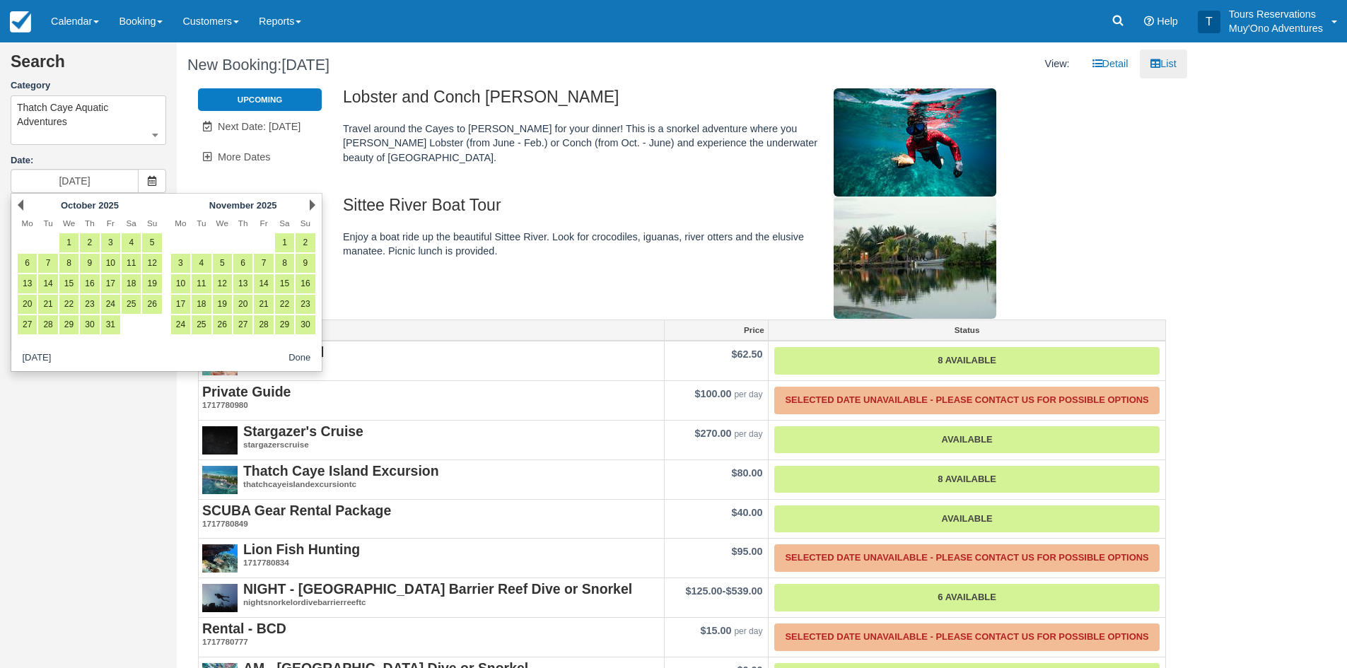
click at [311, 209] on link "Next" at bounding box center [313, 204] width 6 height 11
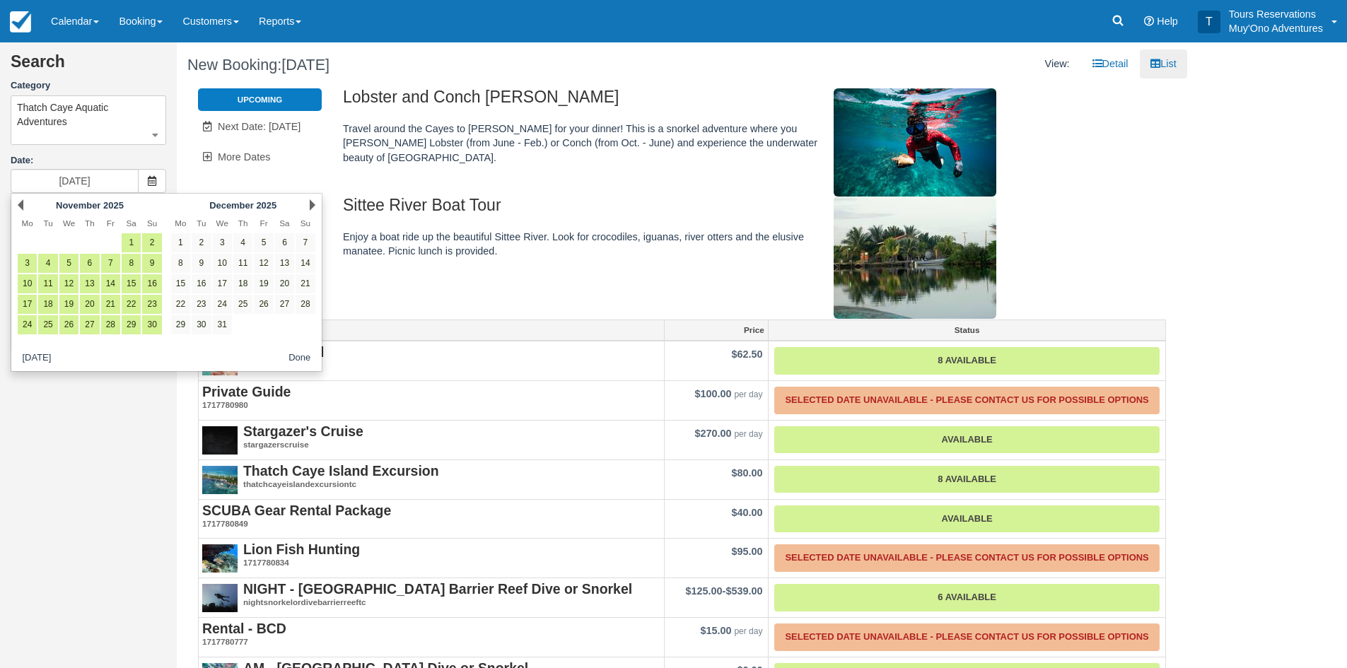
click at [311, 209] on link "Next" at bounding box center [313, 204] width 6 height 11
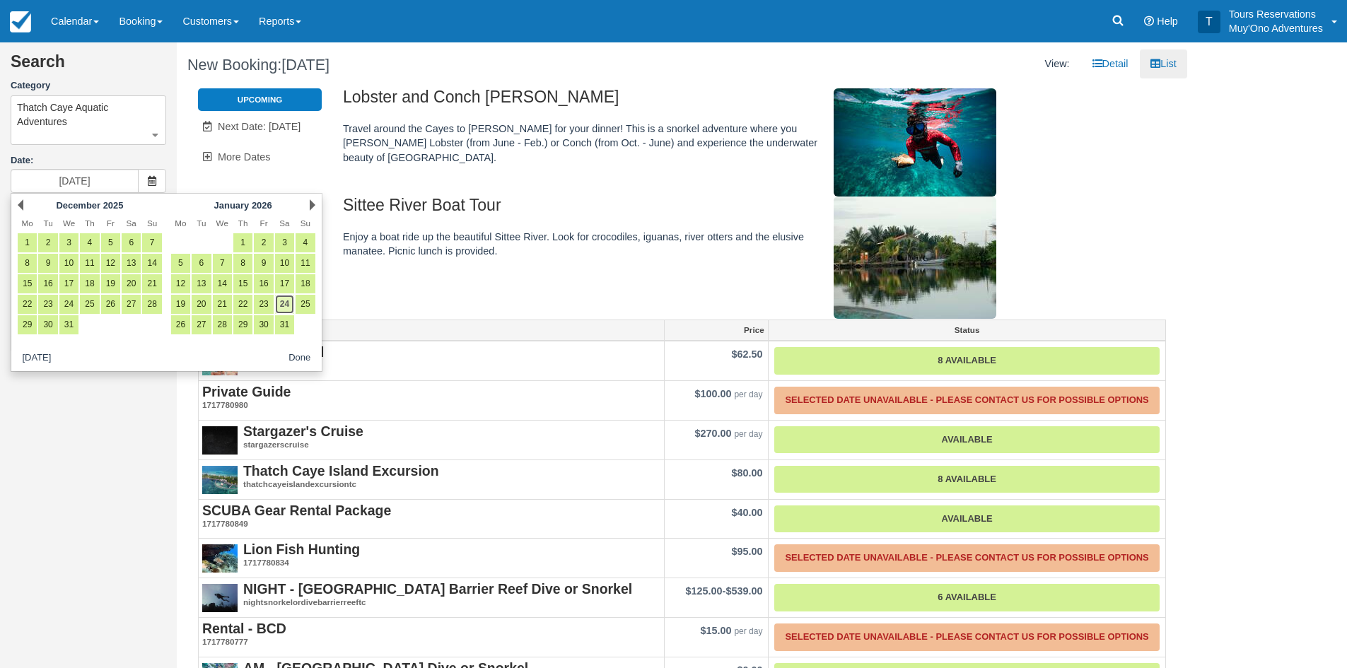
click at [277, 301] on link "24" at bounding box center [284, 304] width 19 height 19
type input "[DATE]"
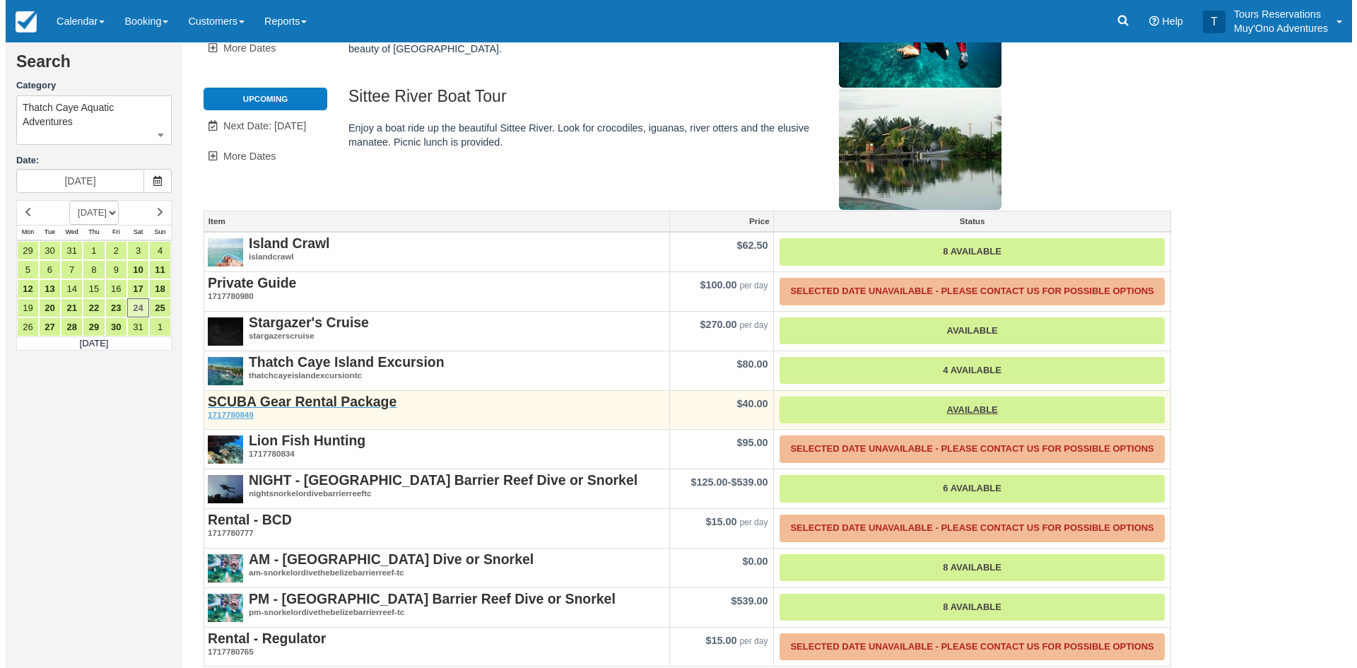
scroll to position [122, 0]
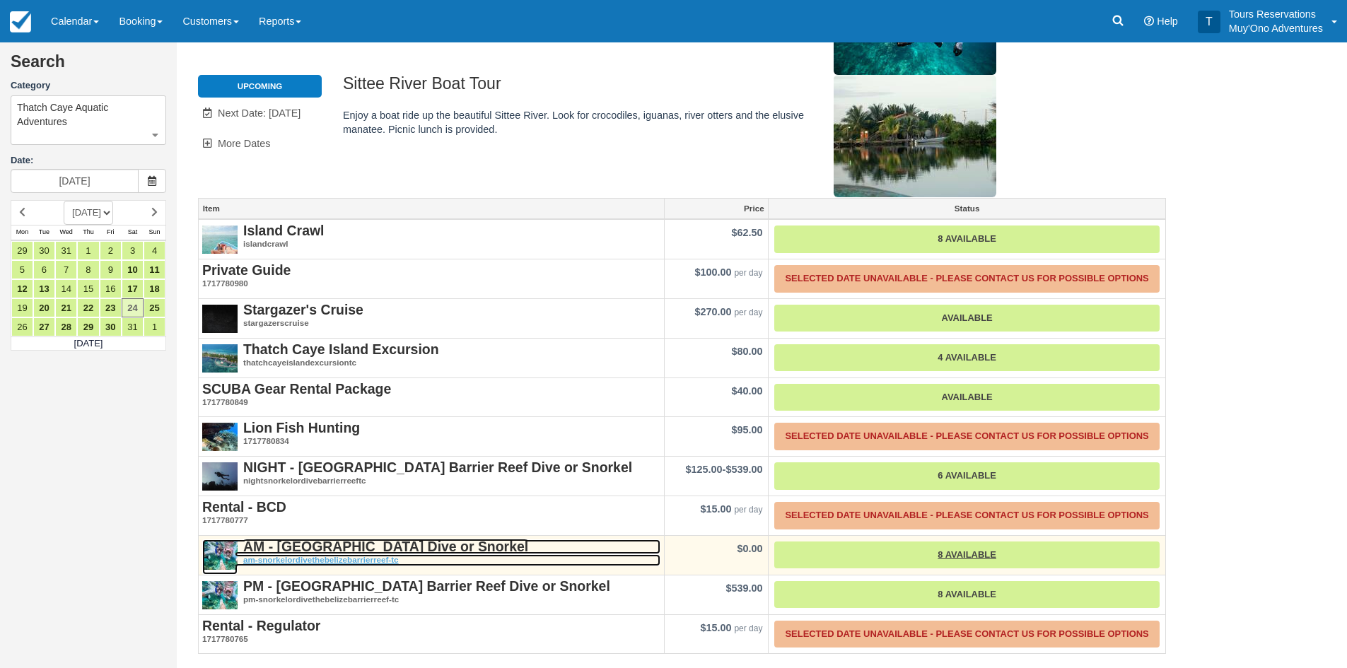
click at [296, 546] on strong "AM - [GEOGRAPHIC_DATA] Dive or Snorkel" at bounding box center [385, 547] width 285 height 16
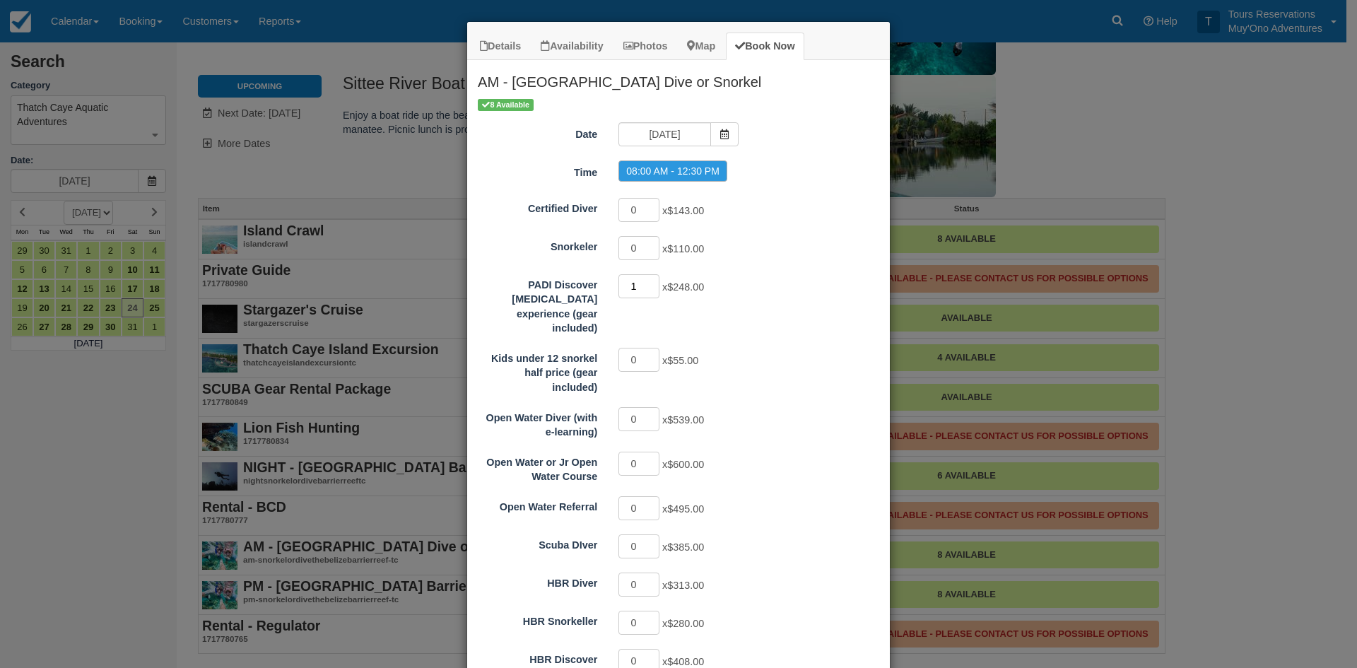
click at [645, 281] on input "1" at bounding box center [639, 286] width 41 height 24
type input "2"
click at [645, 281] on input "2" at bounding box center [639, 286] width 41 height 24
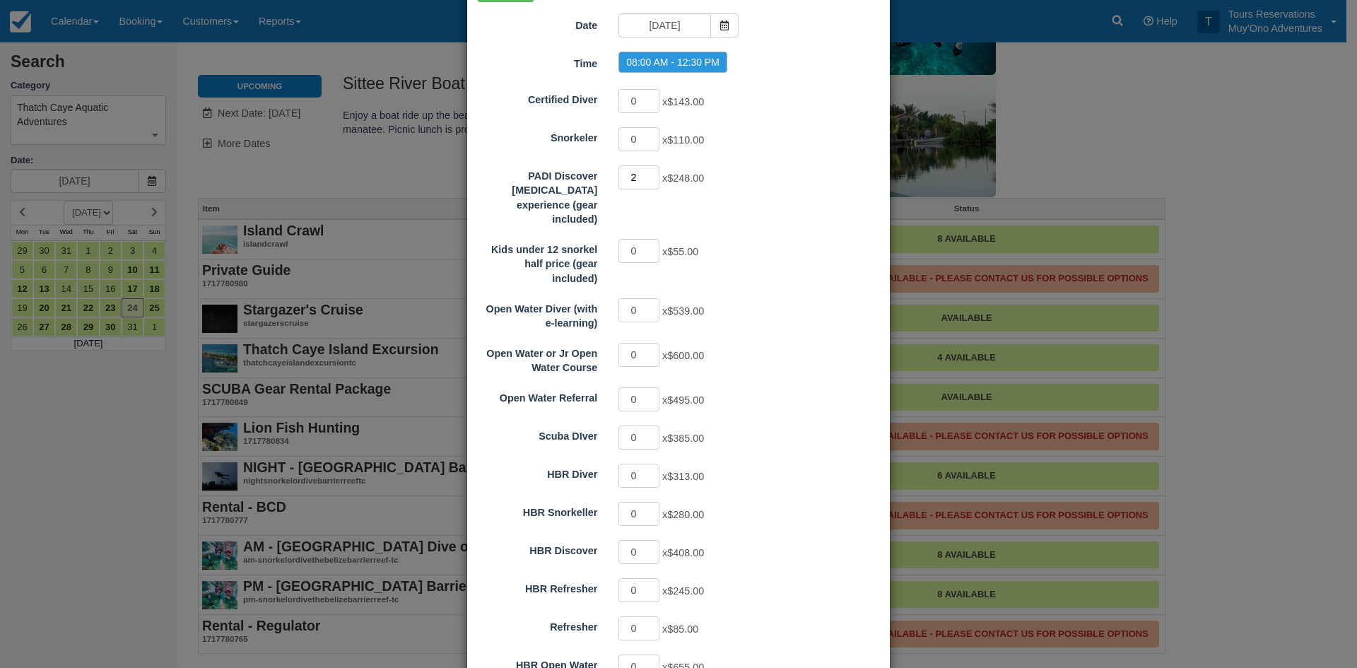
scroll to position [223, 0]
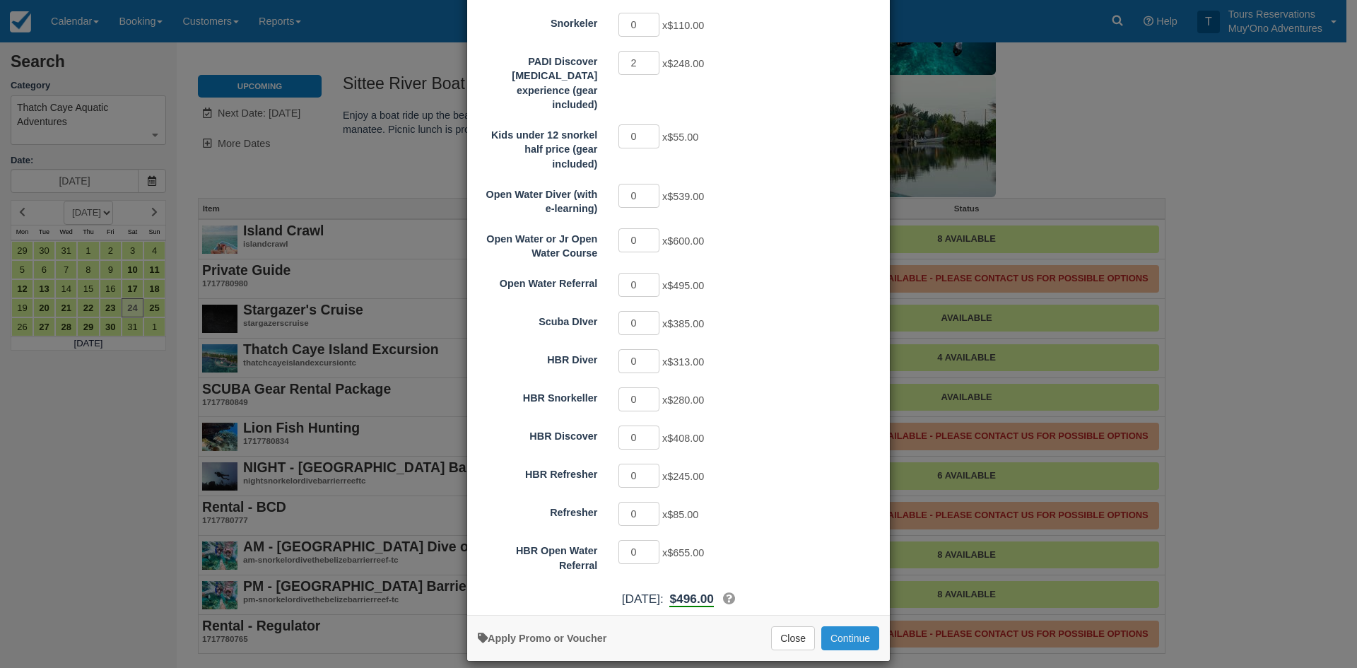
click at [848, 626] on button "Continue" at bounding box center [850, 638] width 58 height 24
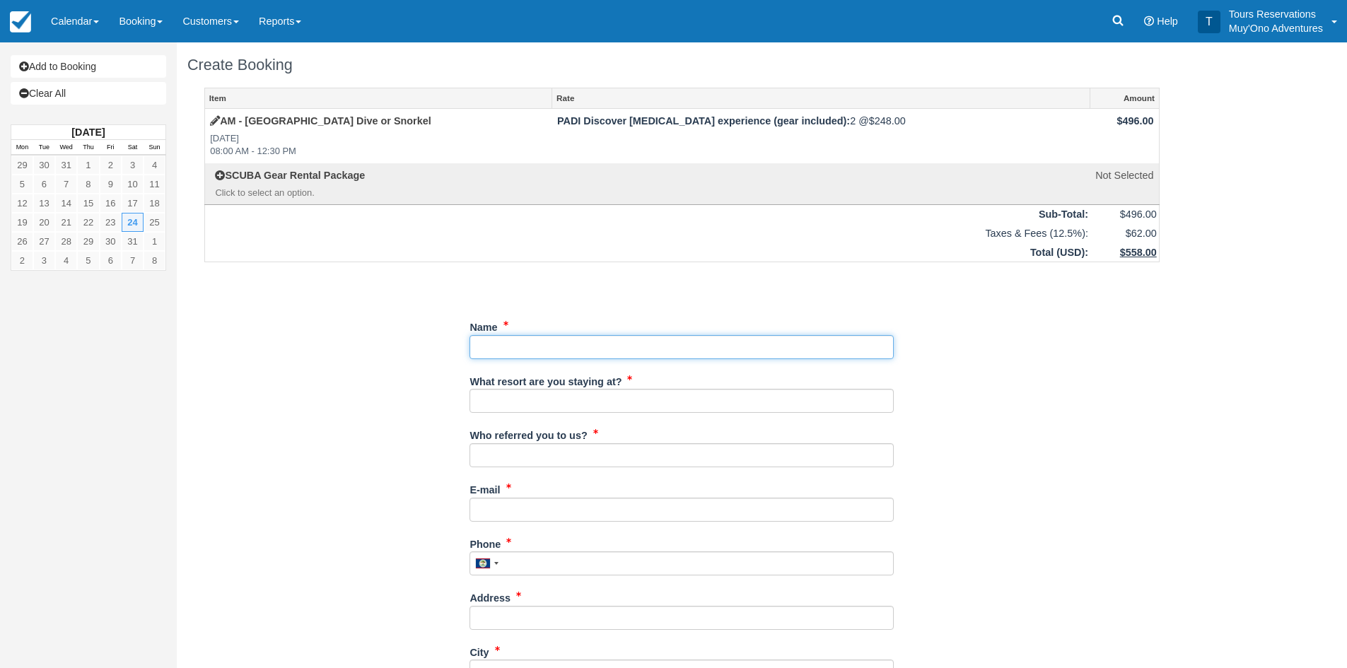
click at [655, 337] on input "Name" at bounding box center [681, 347] width 424 height 24
type input "l"
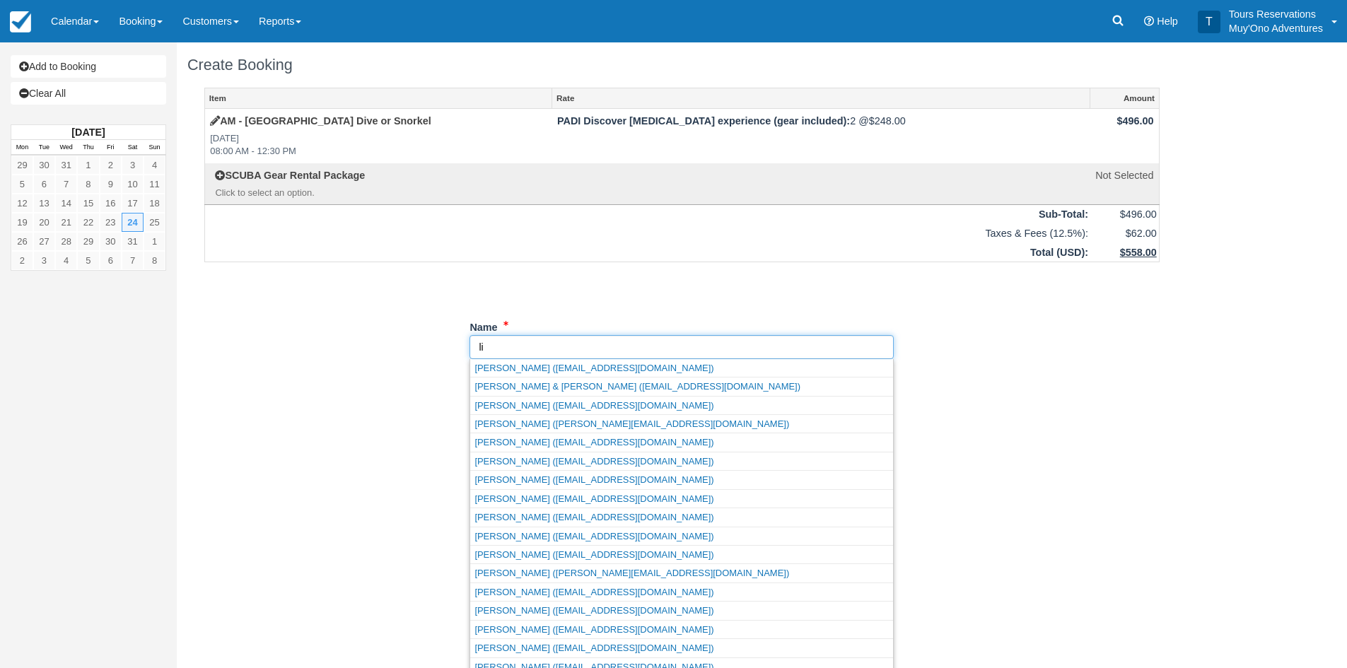
type input "l"
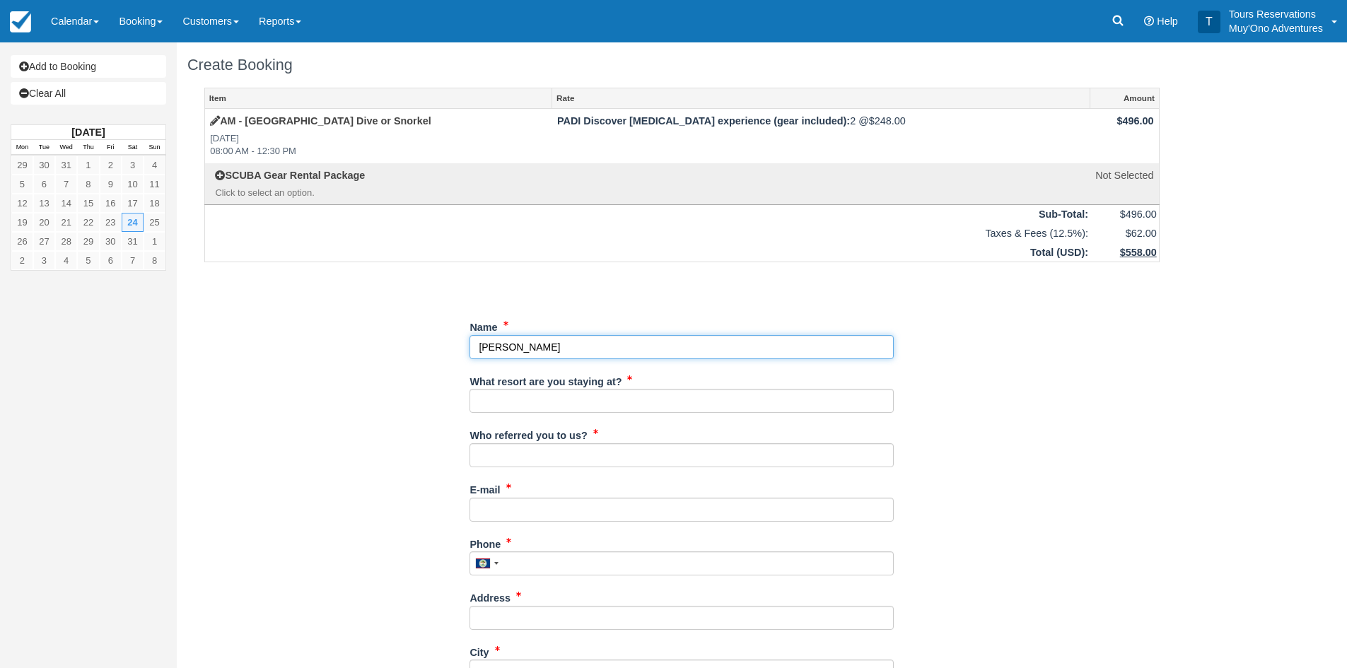
type input "[PERSON_NAME]"
click at [537, 408] on input "What resort are you staying at?" at bounding box center [681, 401] width 424 height 24
type input "Thatch Caye"
click at [505, 474] on div "Who referred you to us?" at bounding box center [681, 450] width 424 height 54
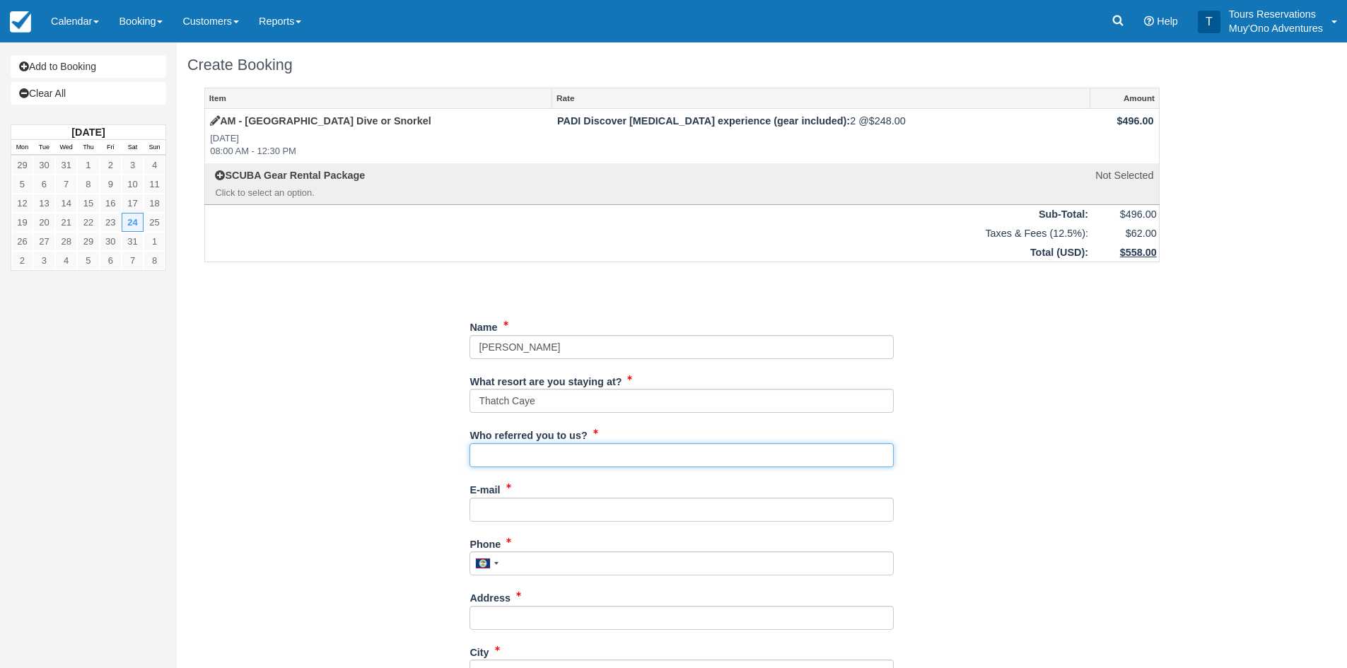
click at [518, 464] on input "Who referred you to us?" at bounding box center [681, 455] width 424 height 24
type input "an"
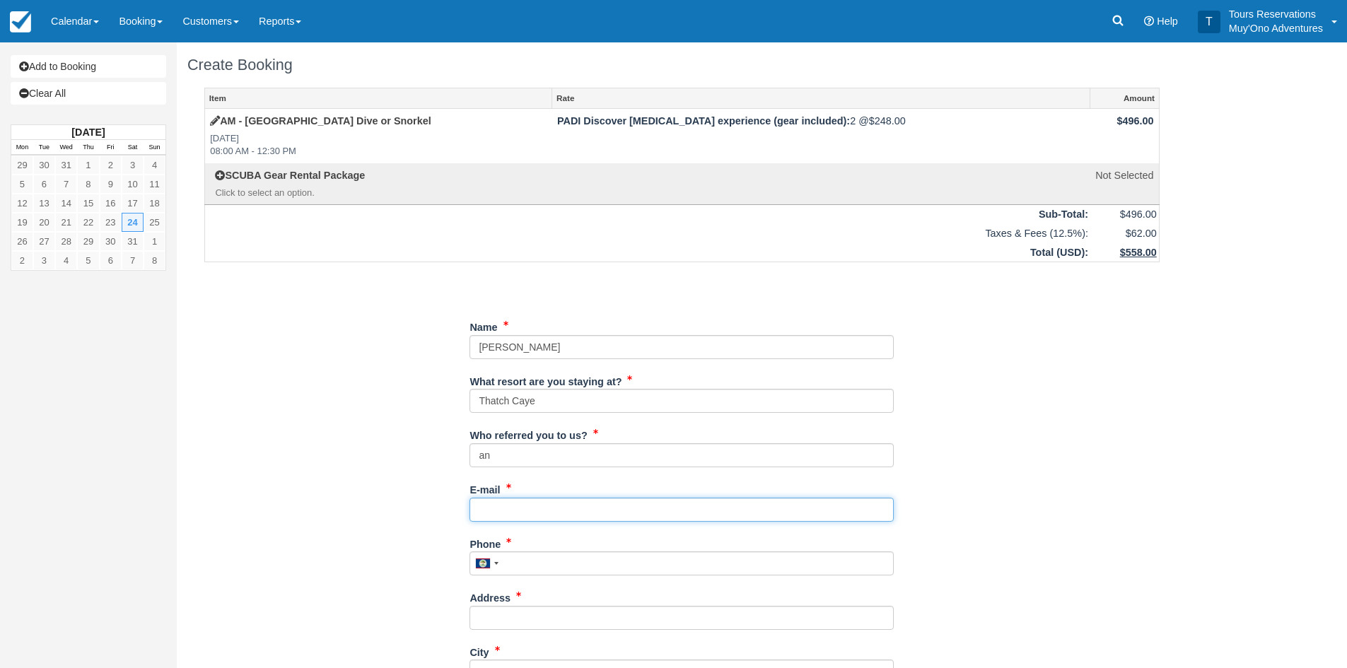
click at [517, 516] on input "E-mail" at bounding box center [681, 510] width 424 height 24
click at [526, 505] on input "E-mail" at bounding box center [681, 510] width 424 height 24
paste input "[EMAIL_ADDRESS][DOMAIN_NAME]"
type input "[EMAIL_ADDRESS][DOMAIN_NAME]"
click at [1084, 493] on div "Item Rate Amount AM - Belize Barrier Reef Dive or Snorkel Sat Jan 24, 2026 08:0…" at bounding box center [681, 620] width 989 height 1065
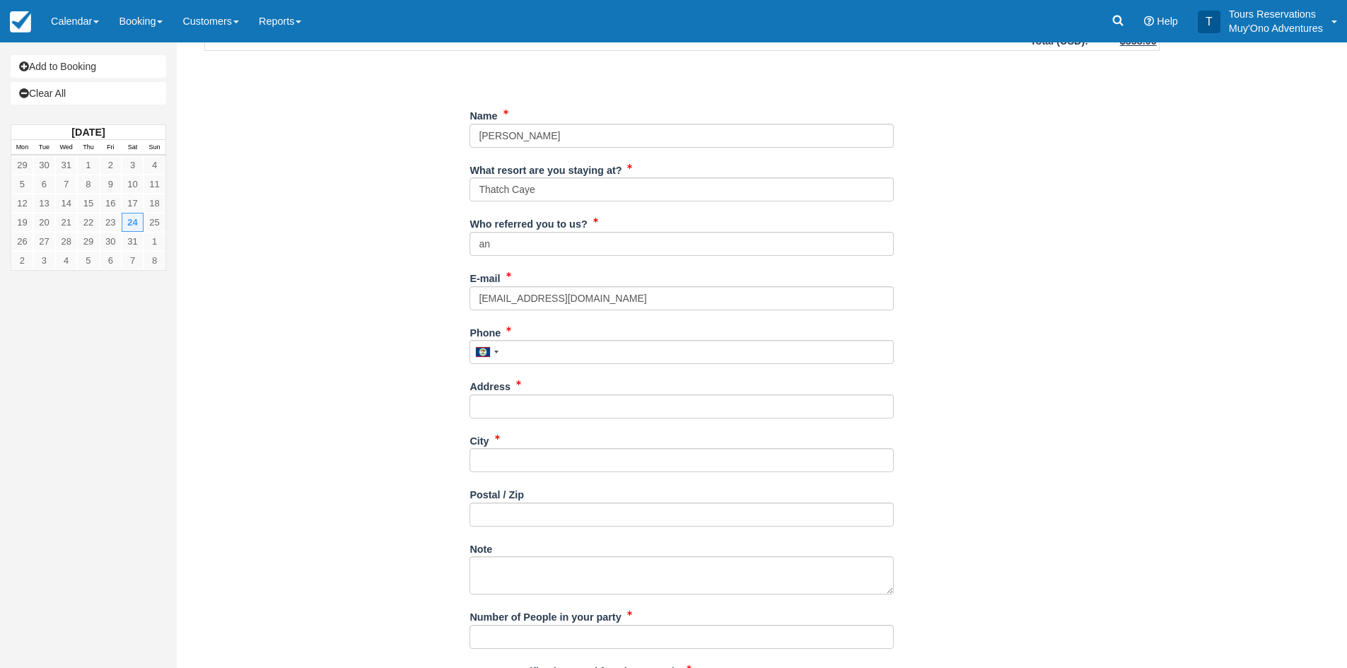
scroll to position [212, 0]
click at [552, 416] on input "Address" at bounding box center [681, 406] width 424 height 24
click at [550, 415] on input "Address" at bounding box center [681, 406] width 424 height 24
type input "---"
click at [516, 471] on input "City" at bounding box center [681, 460] width 424 height 24
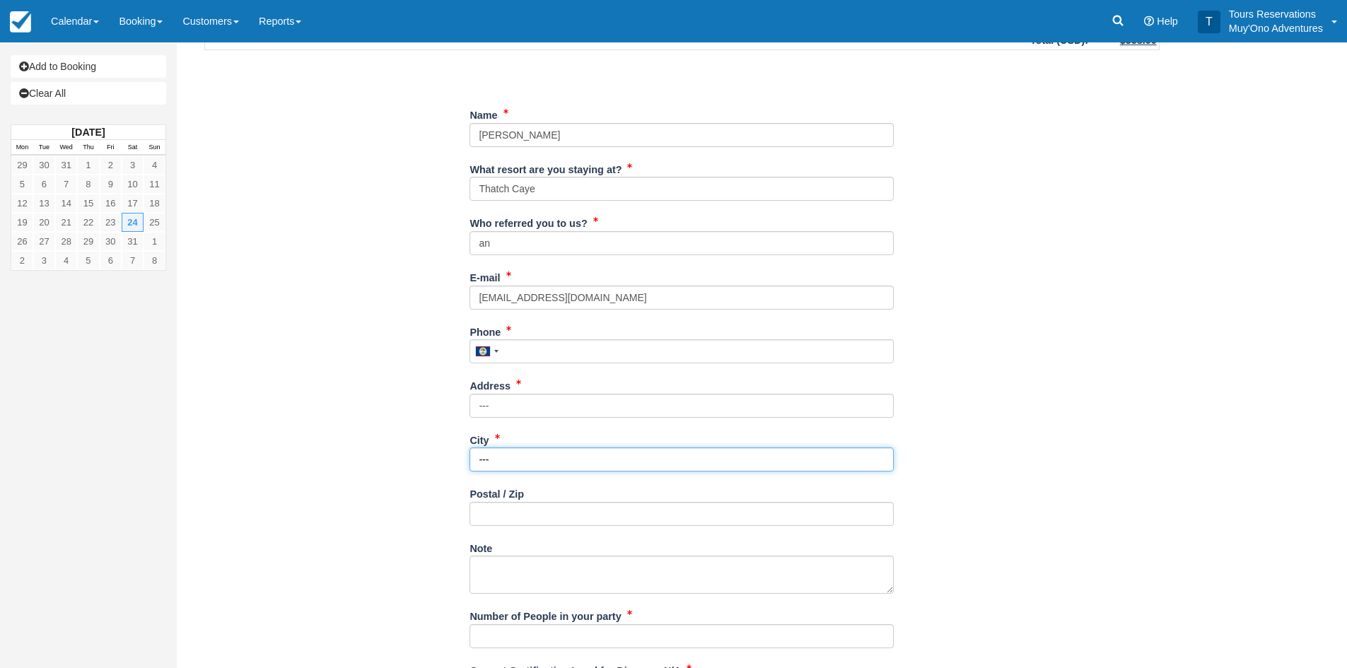
type input "---"
click at [508, 519] on input "Postal / Zip" at bounding box center [681, 514] width 424 height 24
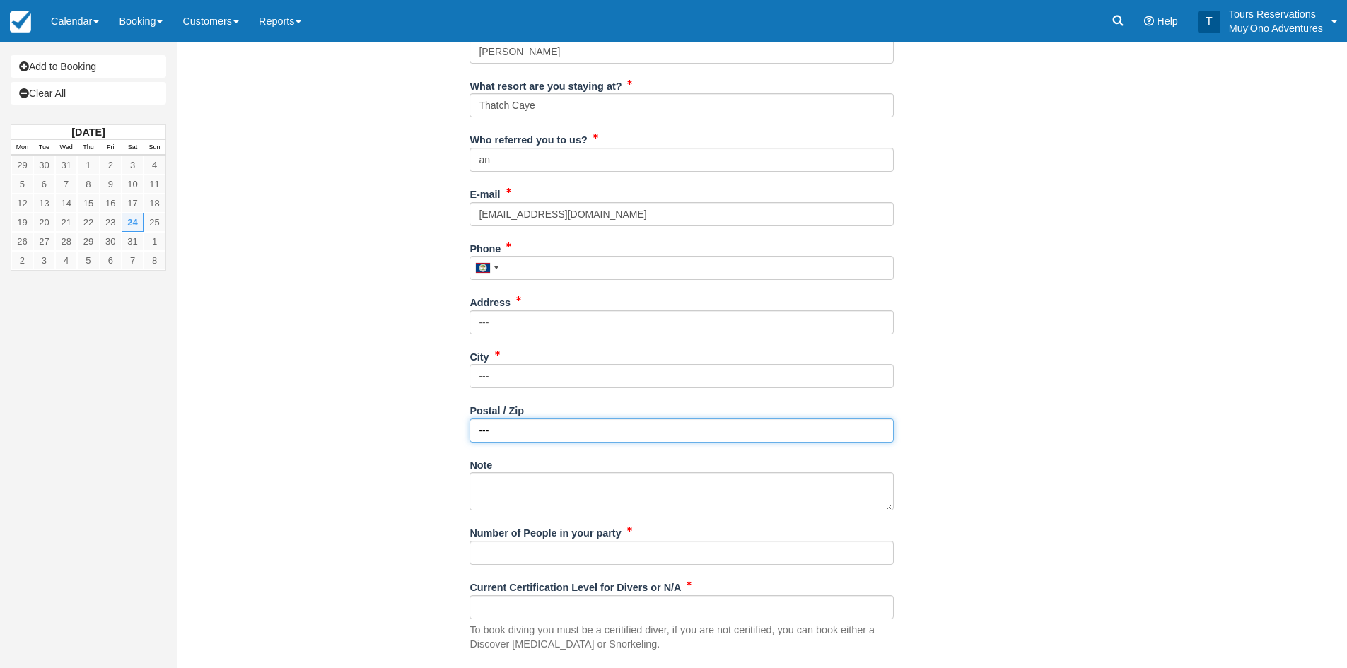
scroll to position [424, 0]
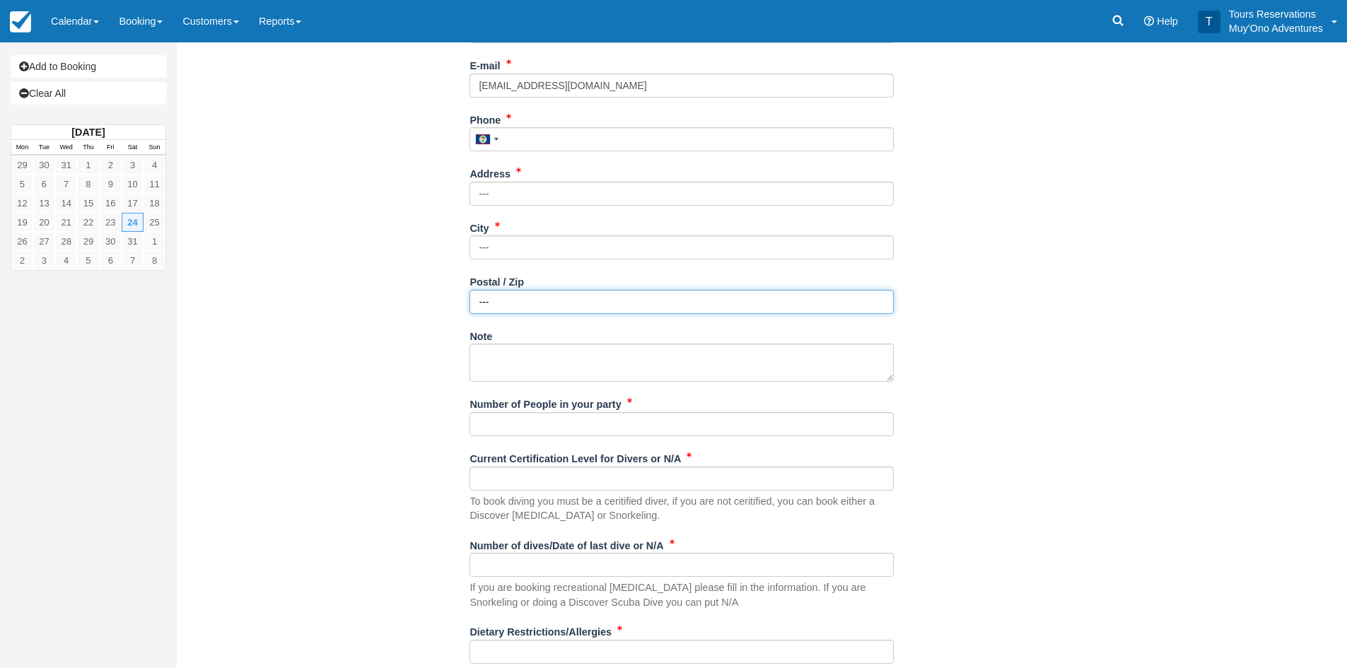
type input "---"
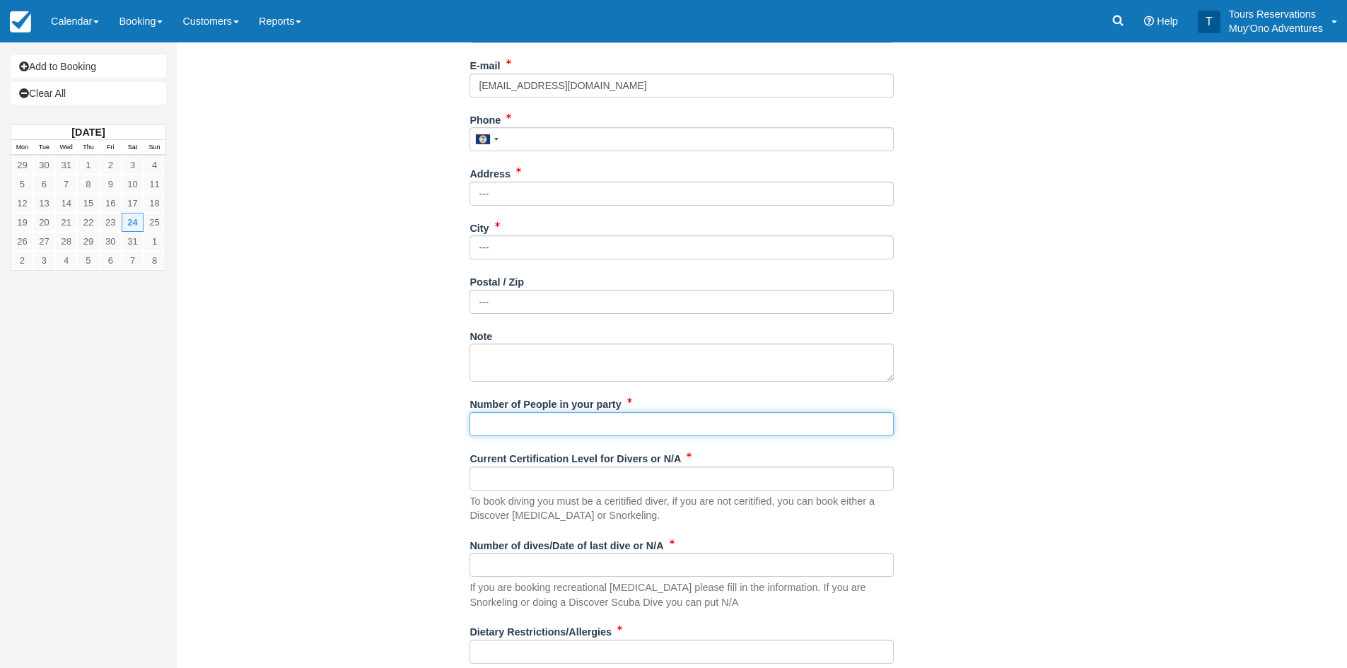
click at [501, 420] on input "Number of People in your party" at bounding box center [681, 424] width 424 height 24
type input "2"
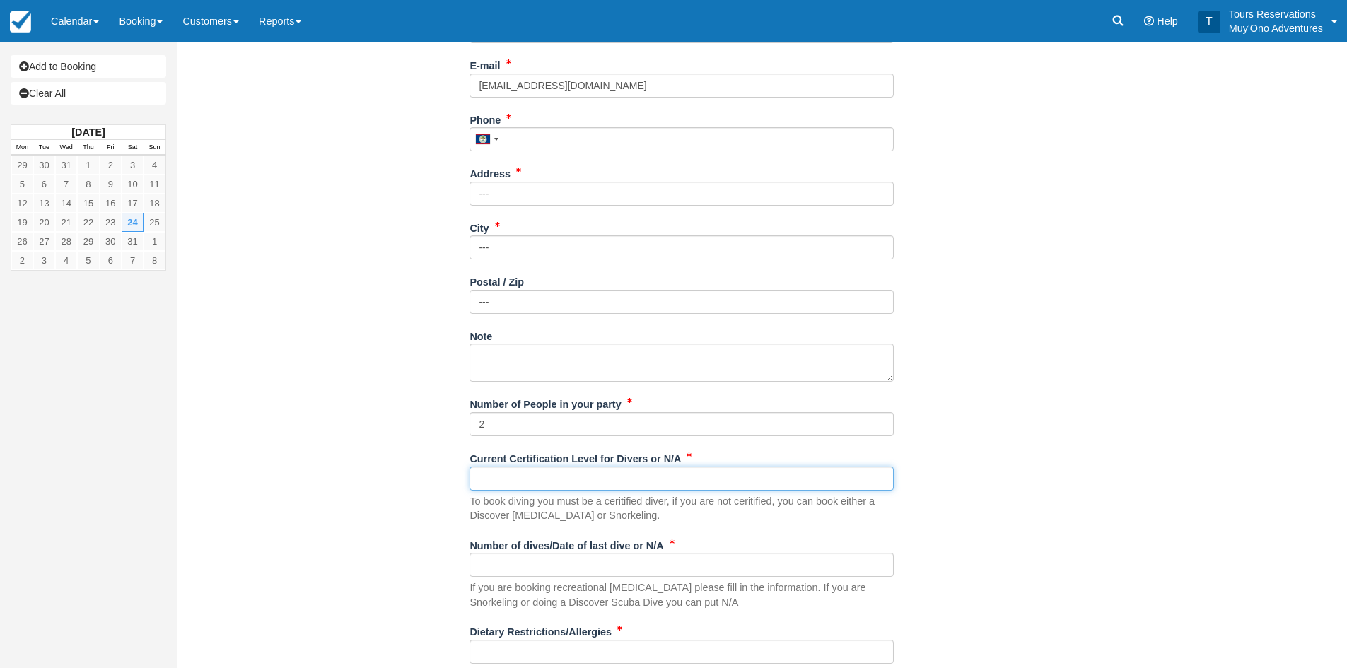
click at [507, 481] on input "Current Certification Level for Divers or N/A" at bounding box center [681, 479] width 424 height 24
click at [499, 490] on div "To book diving you must be a ceritified diver, if you are not ceritified, you c…" at bounding box center [681, 495] width 424 height 57
click at [513, 482] on input "Current Certification Level for Divers or N/A" at bounding box center [681, 479] width 424 height 24
type input "m"
type input "non divers"
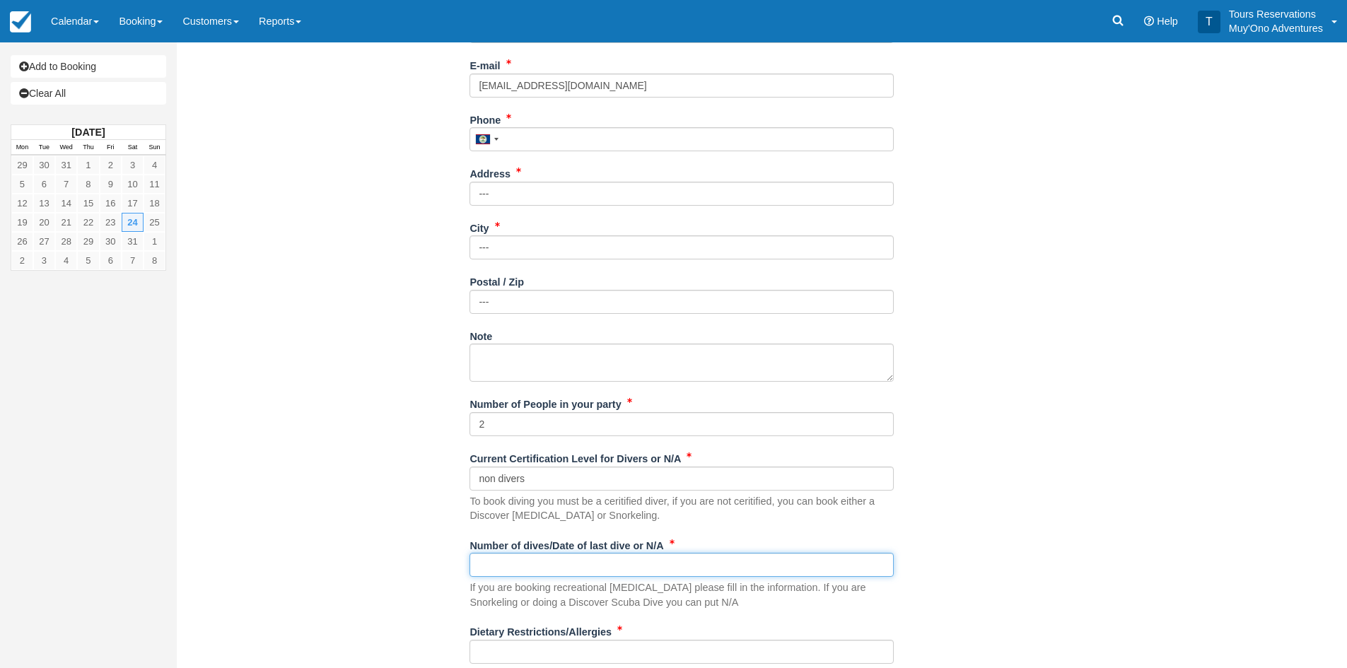
click at [542, 568] on input "Number of dives/Date of last dive or N/A" at bounding box center [681, 565] width 424 height 24
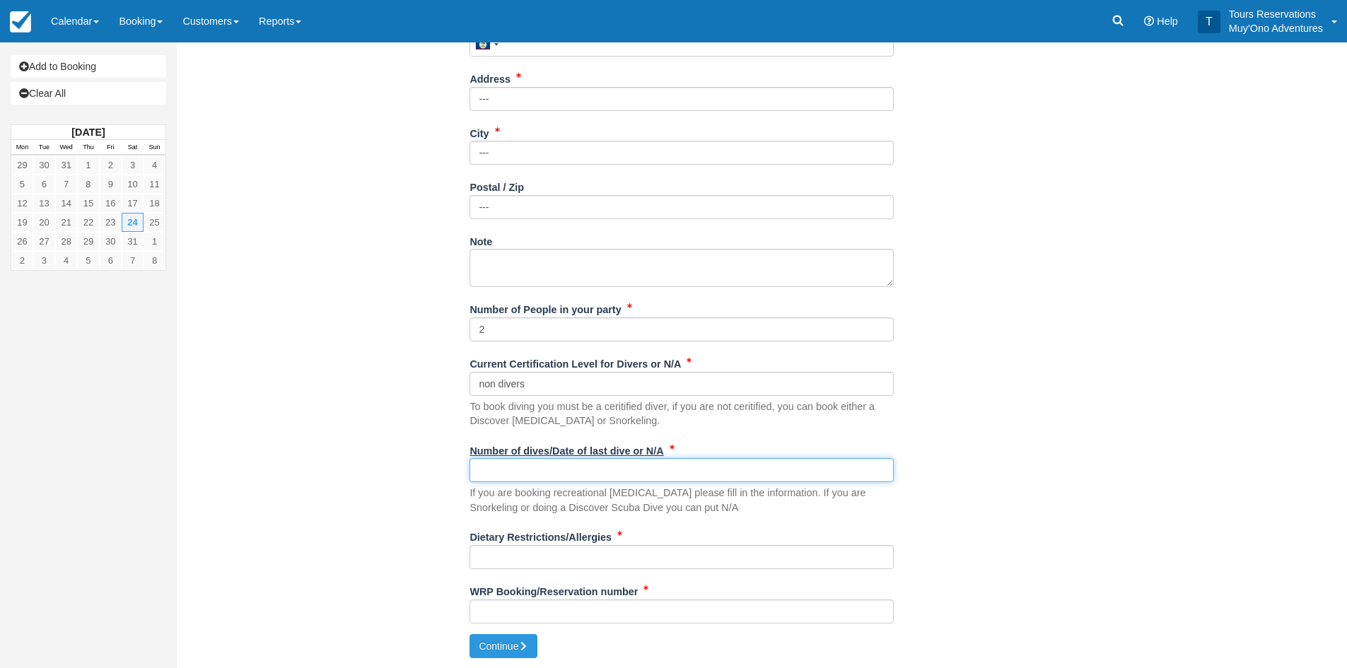
scroll to position [520, 0]
type input "non divers"
click at [531, 558] on input "Dietary Restrictions/Allergies" at bounding box center [681, 556] width 424 height 24
type input "n/a"
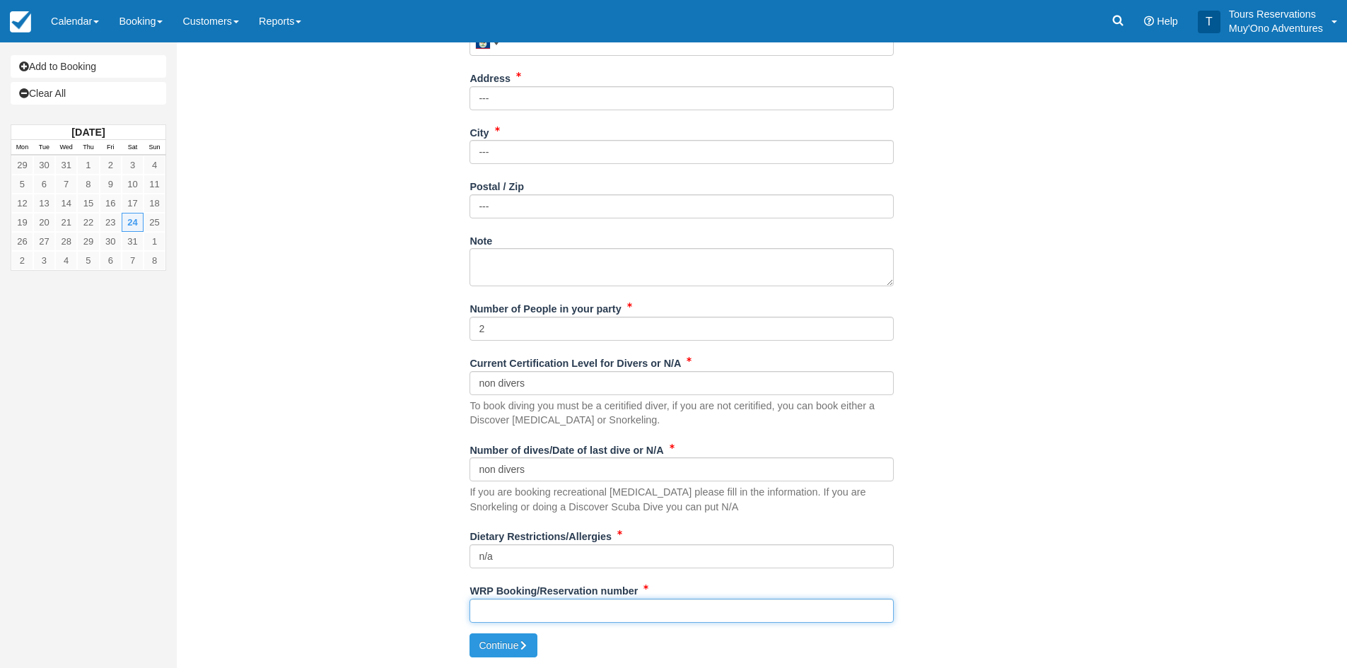
click at [657, 605] on input "WRP Booking/Reservation number" at bounding box center [681, 611] width 424 height 24
paste input "48613780"
type input "48613780"
click at [498, 640] on button "Continue" at bounding box center [503, 645] width 68 height 24
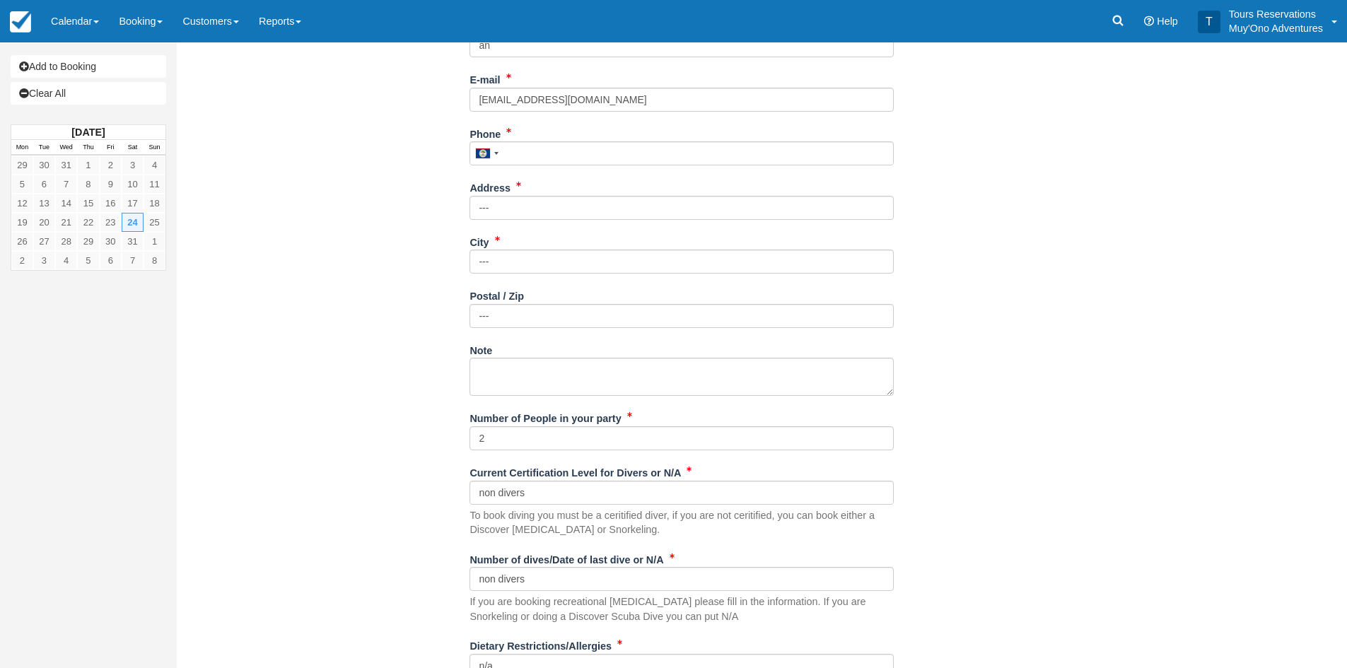
click at [500, 175] on div "Phone United States +1 Canada +1 United Kingdom +44 Afghanistan (‫افغانستان‬‎) …" at bounding box center [681, 149] width 424 height 54
click at [520, 157] on input "Phone" at bounding box center [681, 153] width 424 height 24
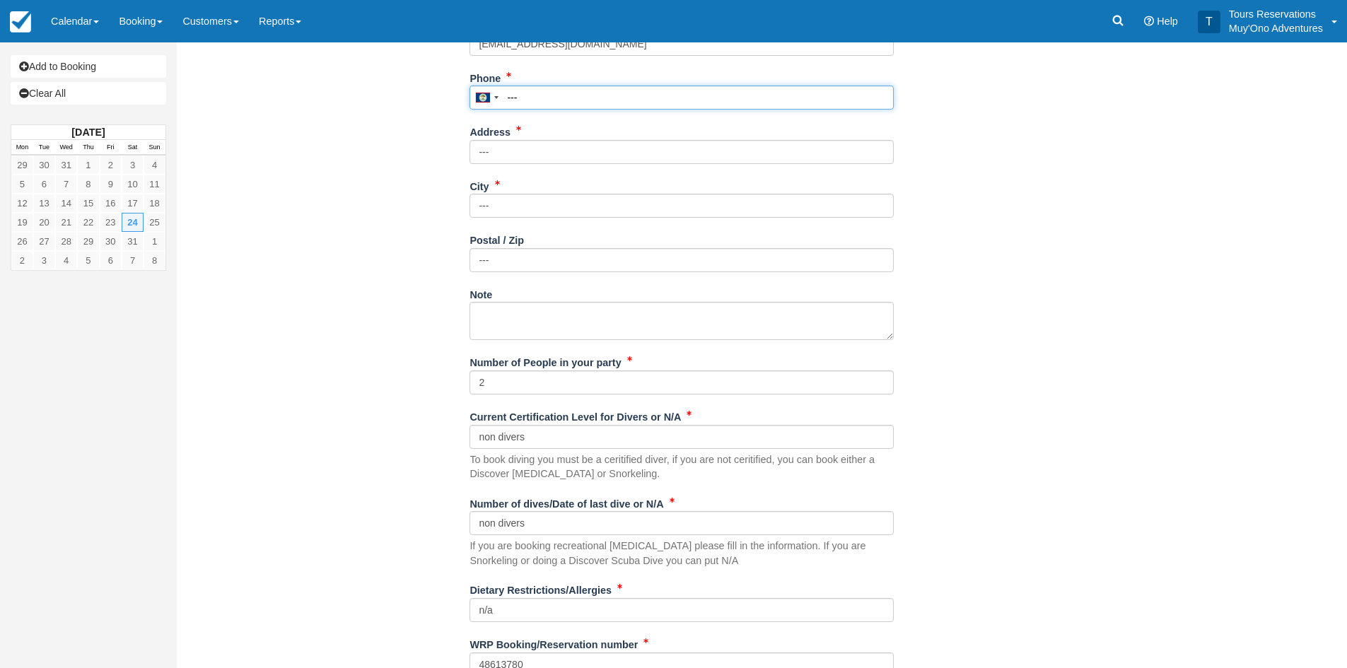
scroll to position [520, 0]
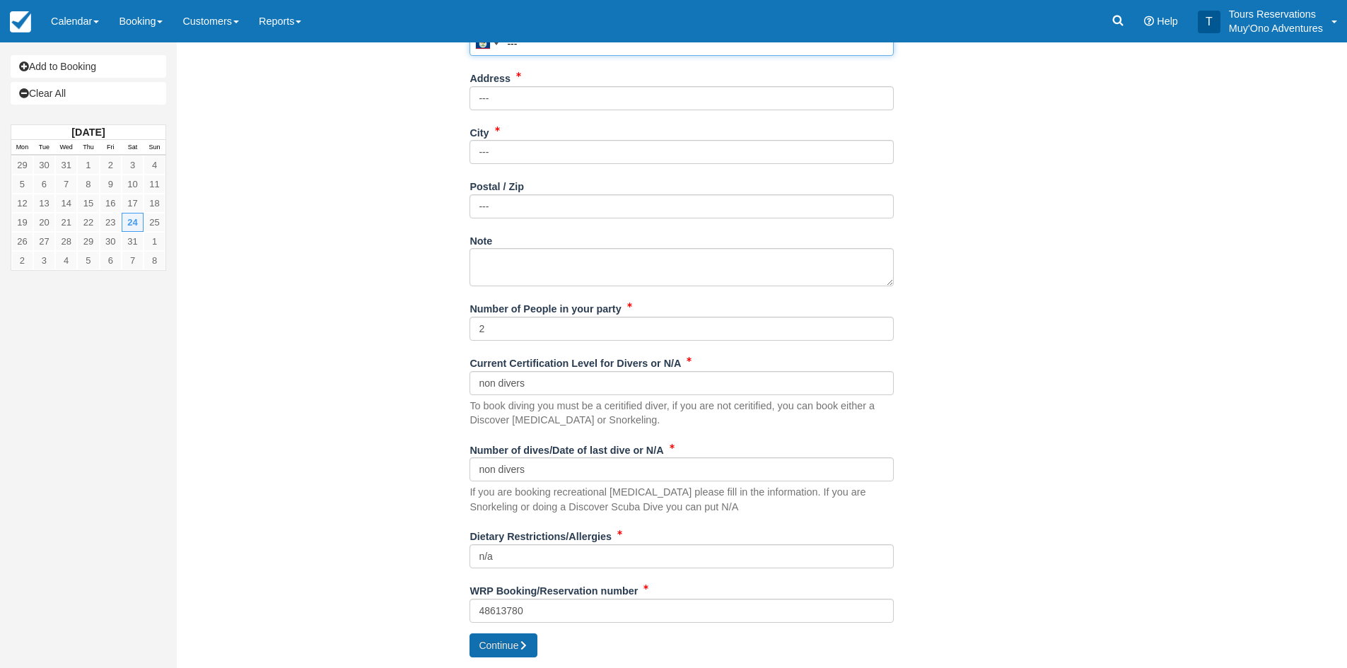
type input "---"
click at [490, 655] on button "Continue" at bounding box center [503, 645] width 68 height 24
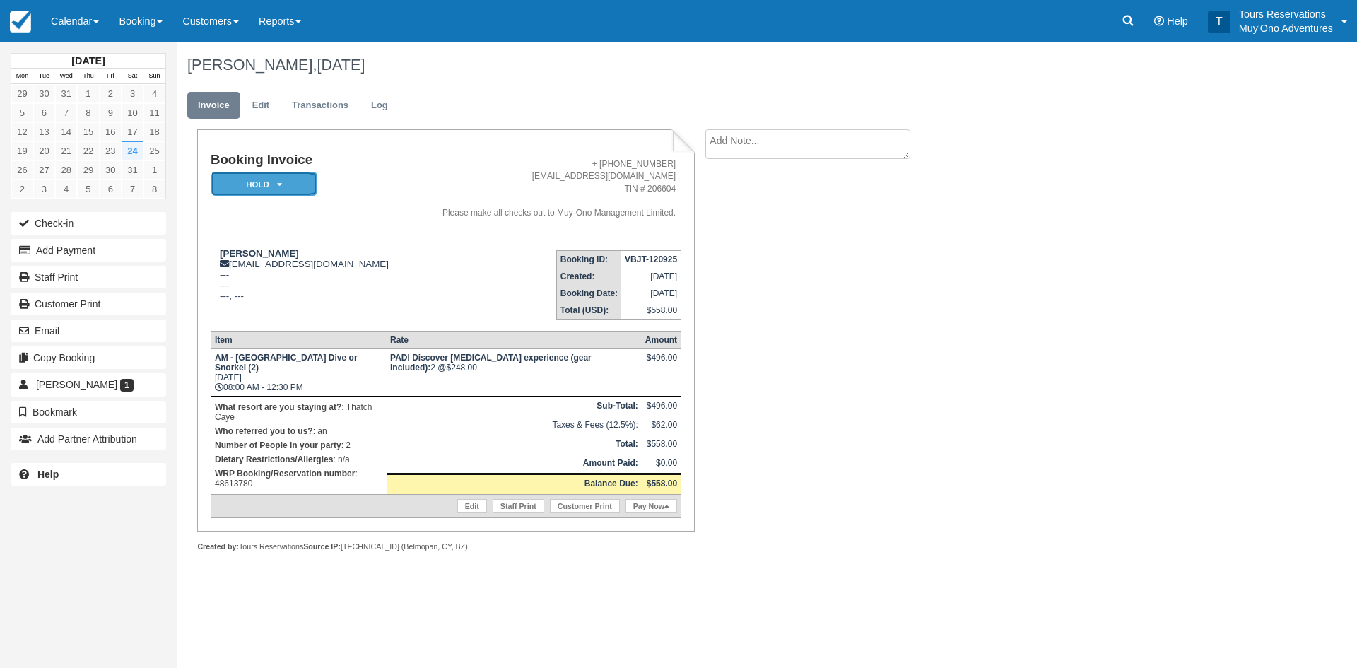
click at [271, 182] on em "HOLD" at bounding box center [264, 184] width 106 height 25
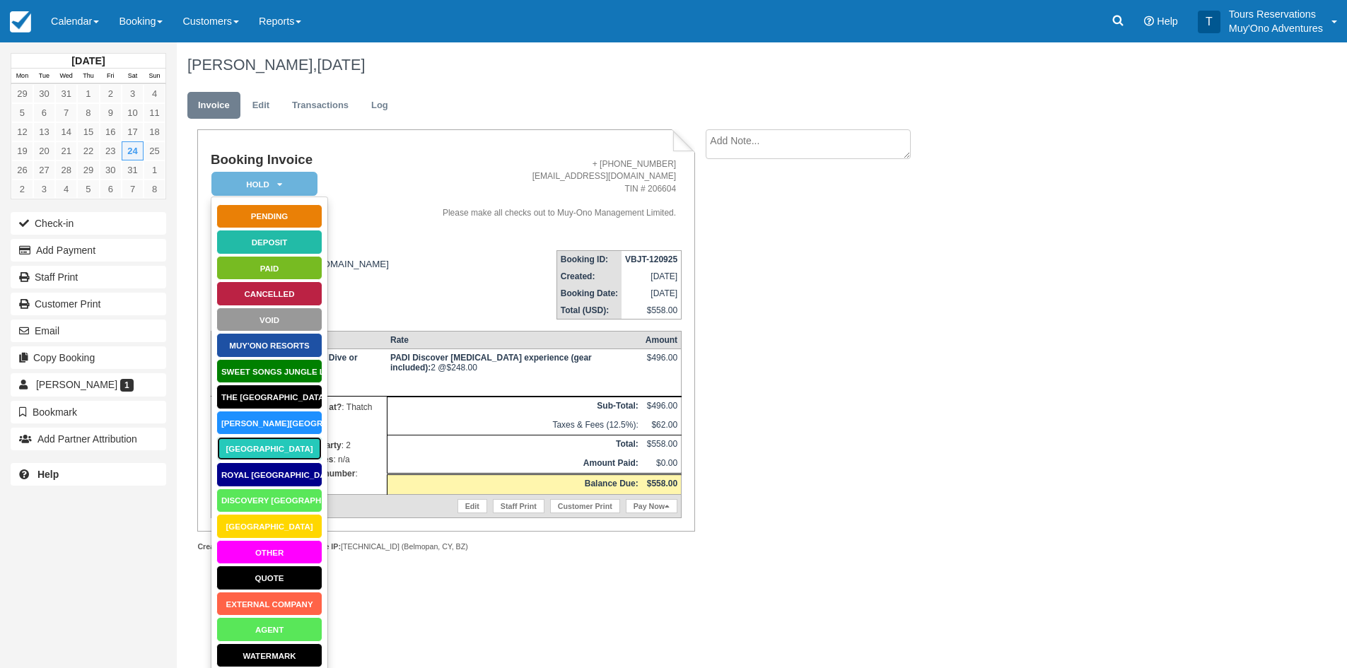
click at [265, 446] on link "[GEOGRAPHIC_DATA]" at bounding box center [269, 448] width 106 height 25
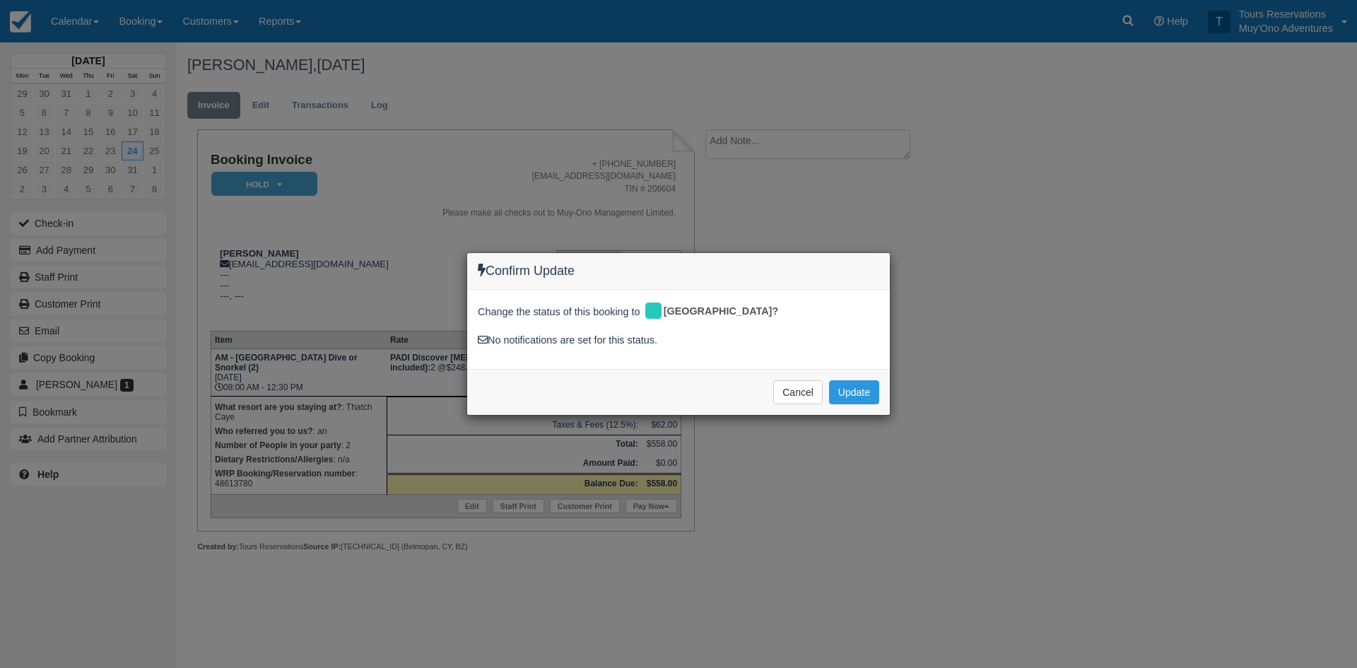
click at [855, 417] on div "Confirm Update Change the status of this booking to [GEOGRAPHIC_DATA]? No notif…" at bounding box center [678, 334] width 1357 height 668
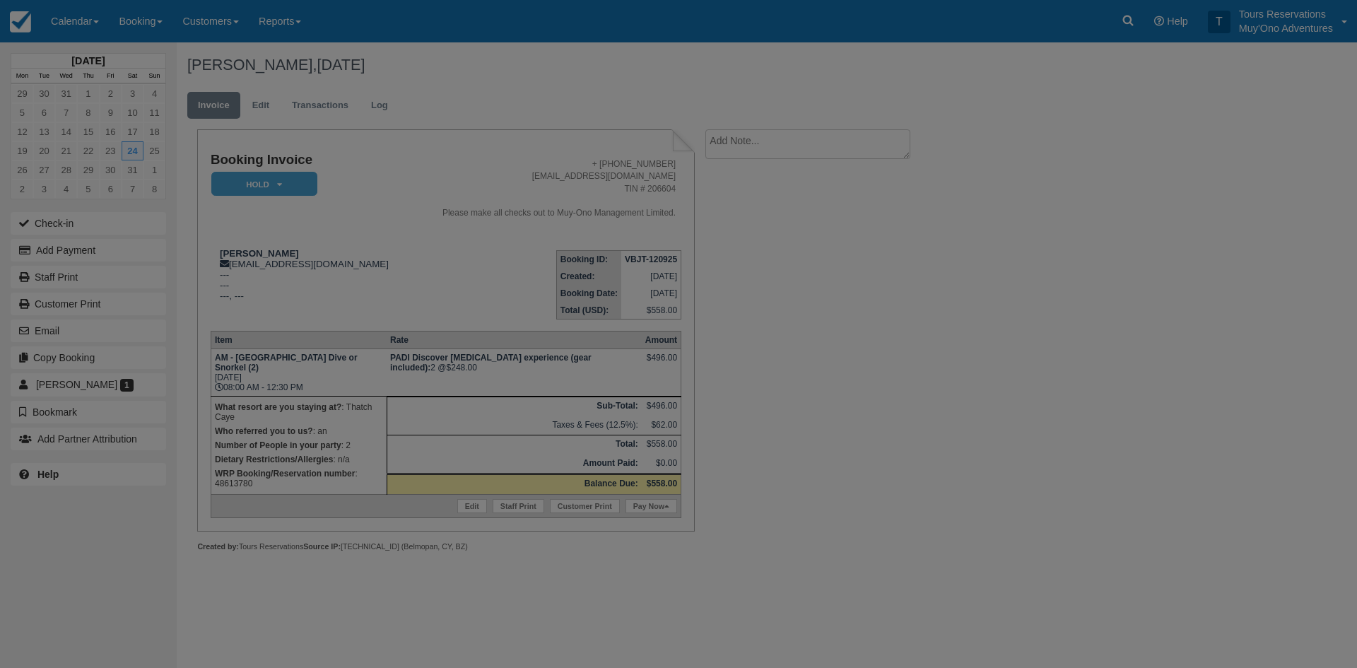
click at [851, 393] on div at bounding box center [678, 334] width 1357 height 668
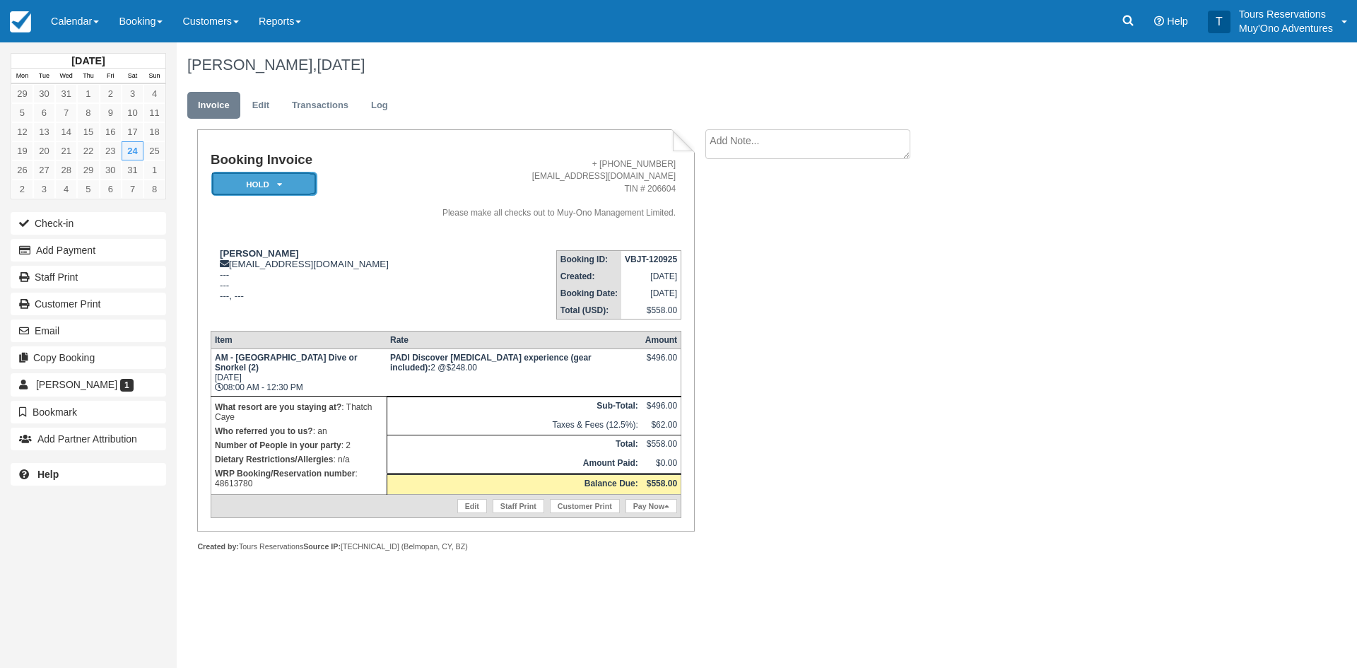
click at [273, 175] on em "HOLD" at bounding box center [264, 184] width 106 height 25
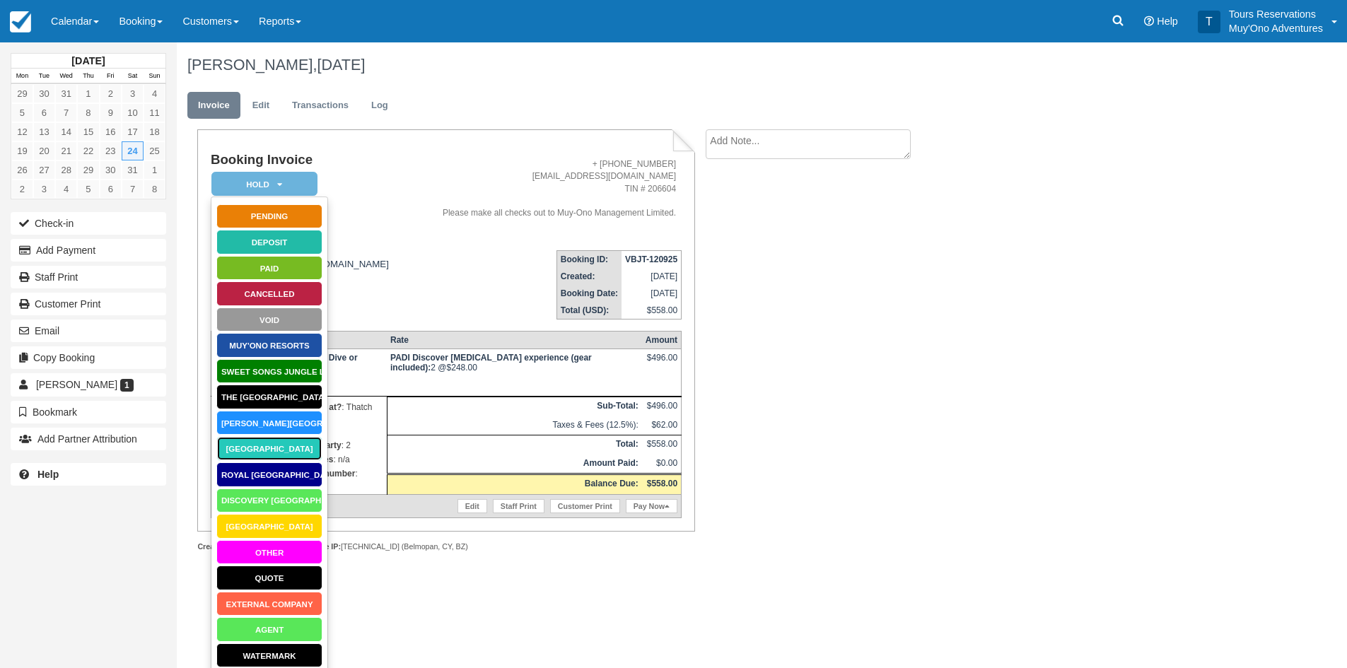
click at [275, 440] on link "[GEOGRAPHIC_DATA]" at bounding box center [269, 448] width 106 height 25
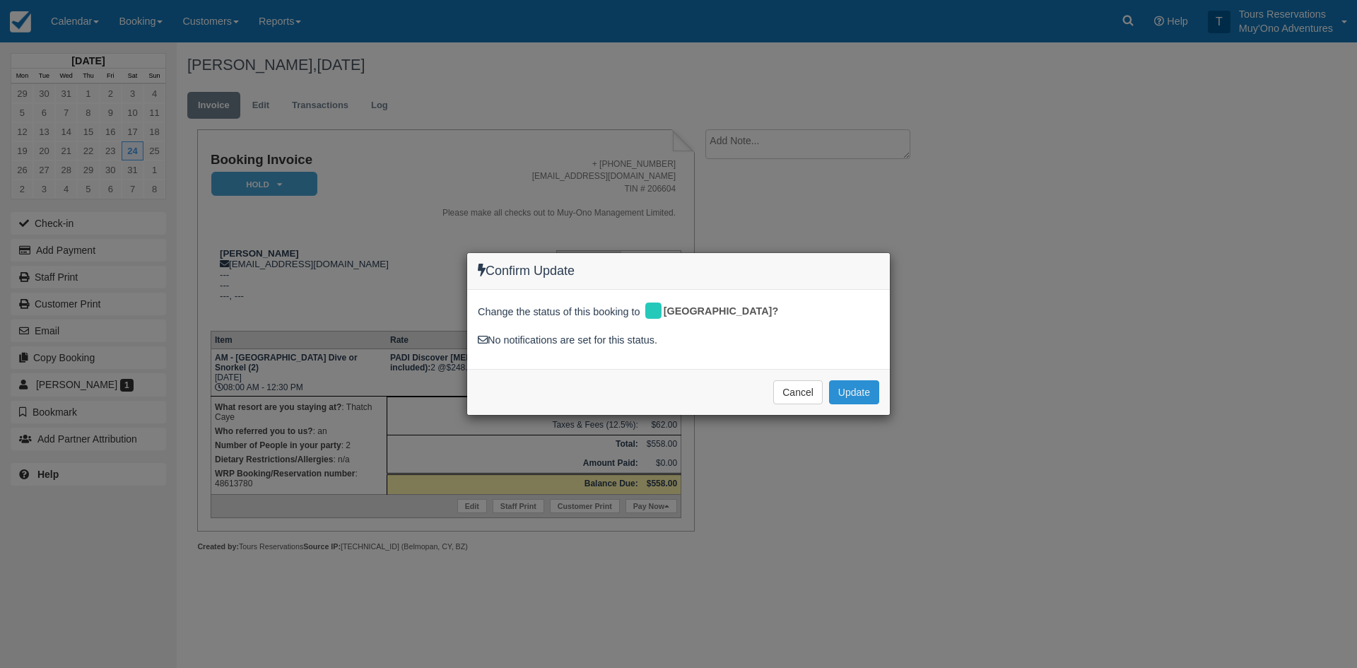
click at [846, 394] on button "Update" at bounding box center [854, 392] width 50 height 24
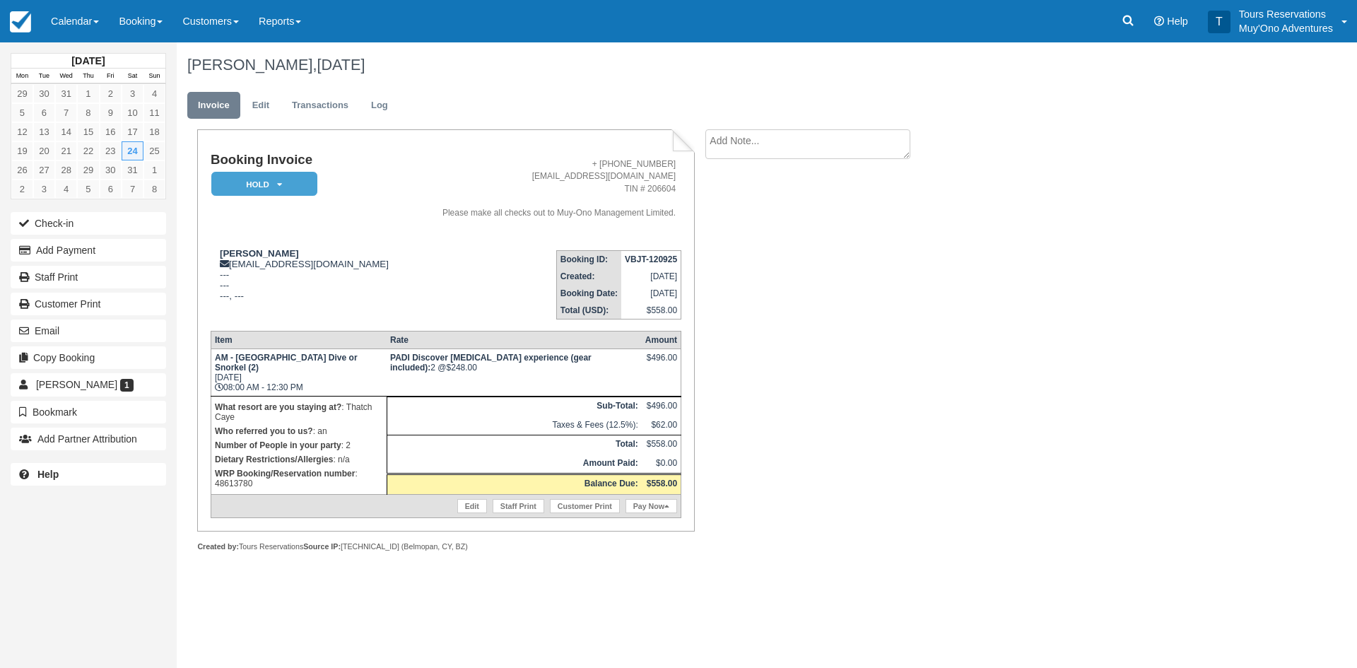
click at [769, 148] on textarea at bounding box center [808, 144] width 205 height 30
paste textarea "48613780"
type textarea "48613780"
click at [722, 231] on button "Create" at bounding box center [738, 225] width 64 height 24
click at [653, 259] on strong "VBJT-120925" at bounding box center [651, 260] width 52 height 10
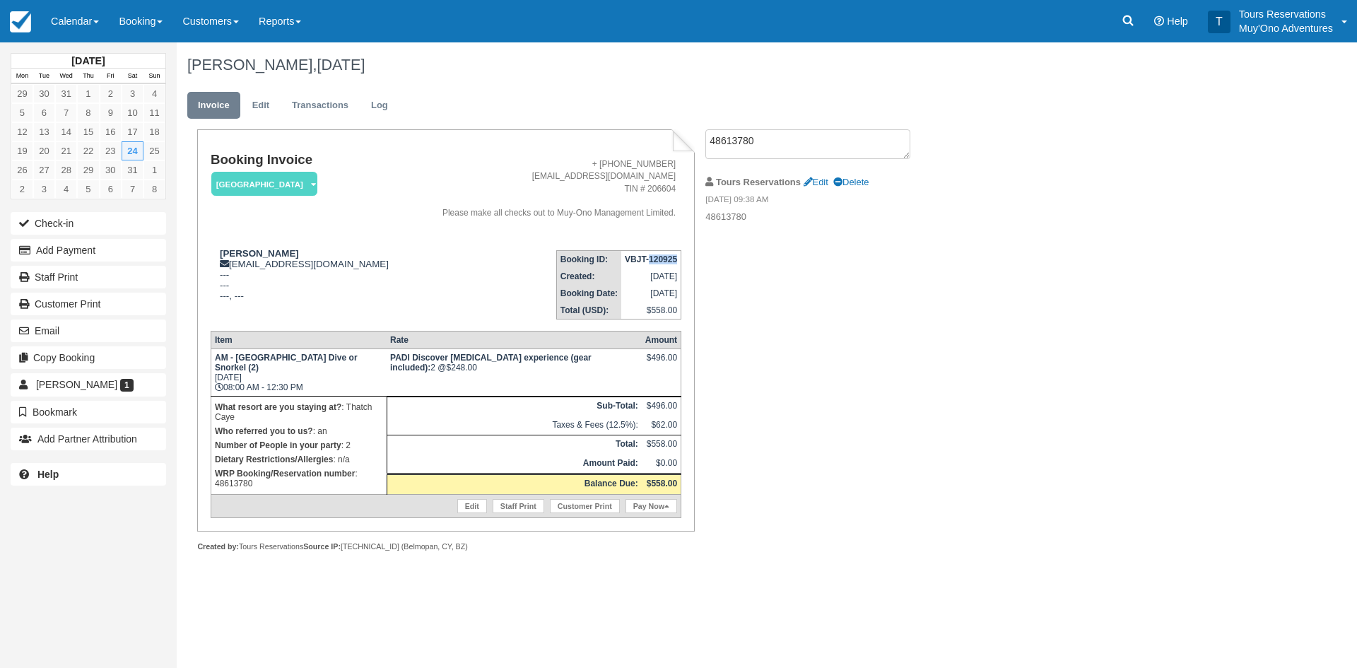
click at [653, 259] on strong "VBJT-120925" at bounding box center [651, 260] width 52 height 10
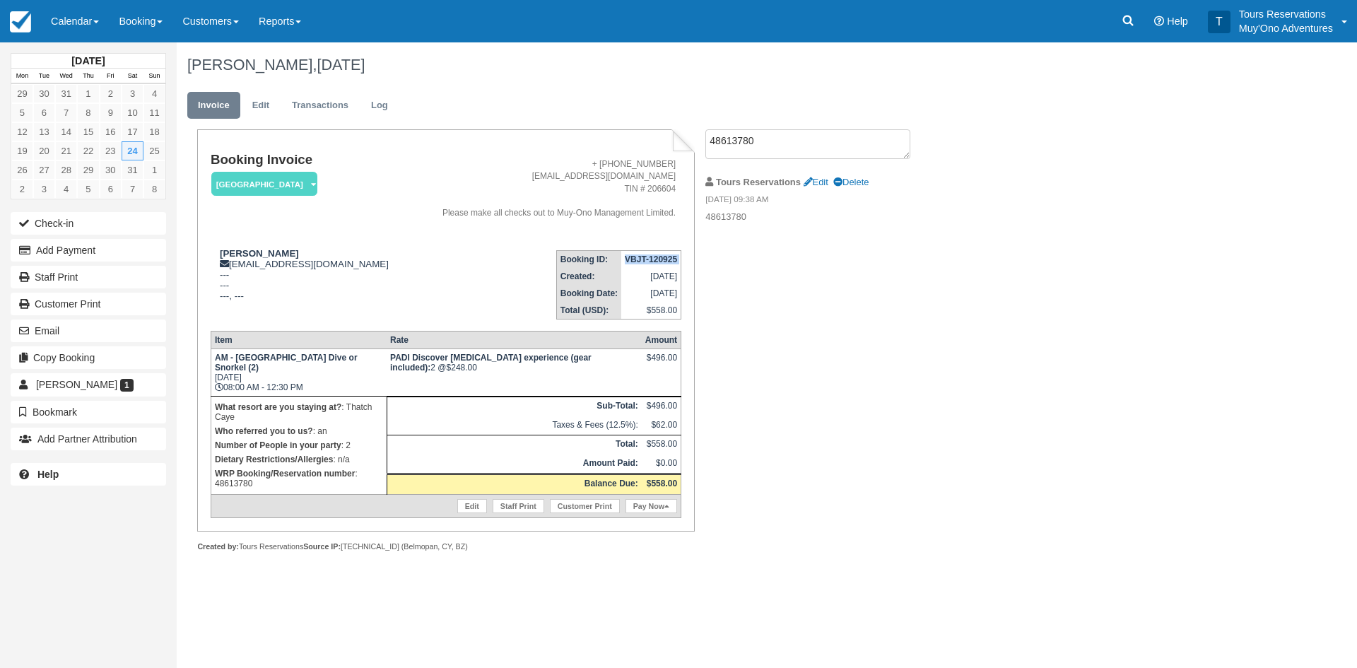
click at [654, 259] on strong "VBJT-120925" at bounding box center [651, 260] width 52 height 10
